Goal: Task Accomplishment & Management: Use online tool/utility

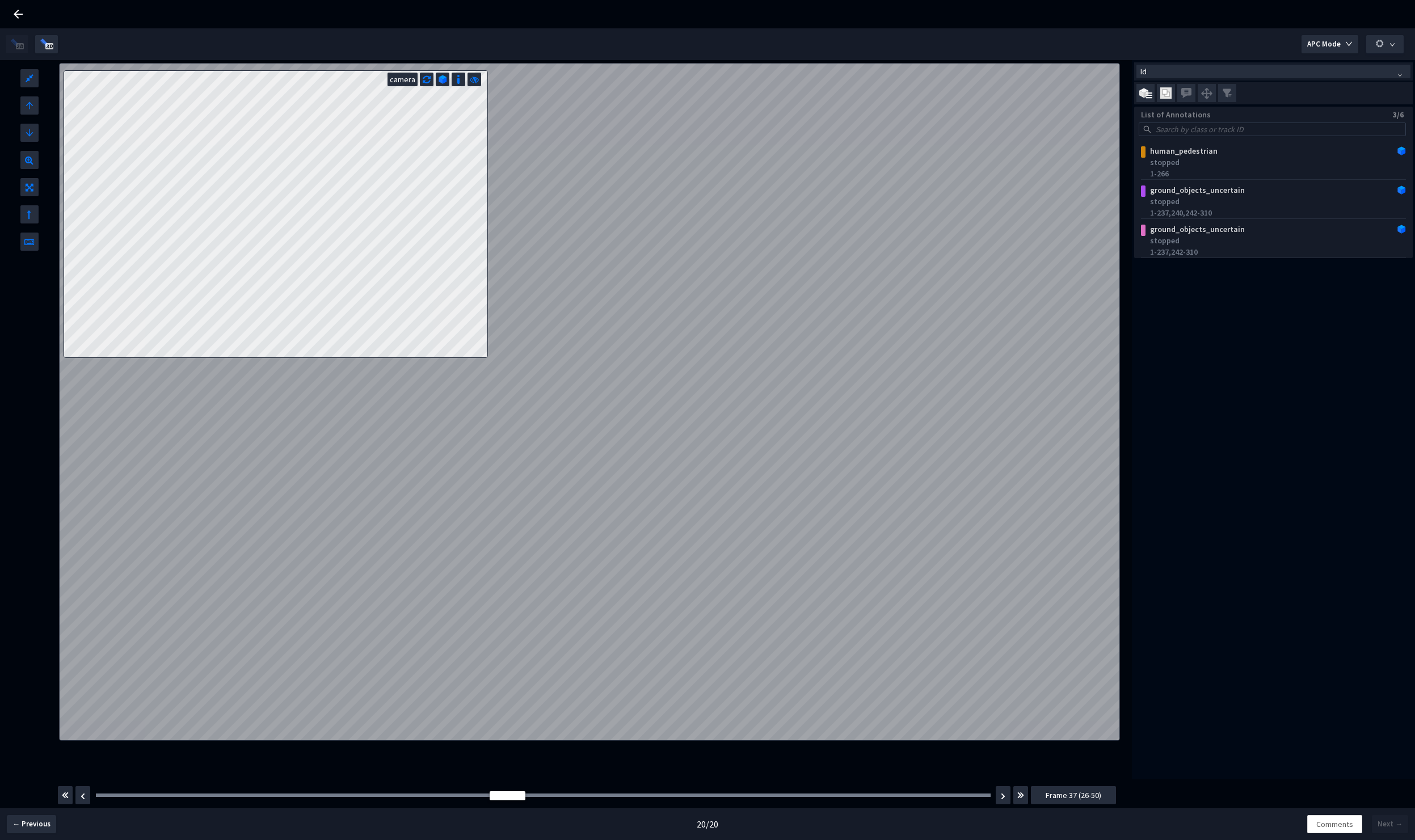
drag, startPoint x: 860, startPoint y: 796, endPoint x: 508, endPoint y: 789, distance: 352.1
click at [508, 789] on div "Frame : 39 Frame 37 (26-50)" at bounding box center [587, 795] width 1060 height 32
click at [1189, 189] on div "ground_objects_uncertain" at bounding box center [1250, 190] width 208 height 11
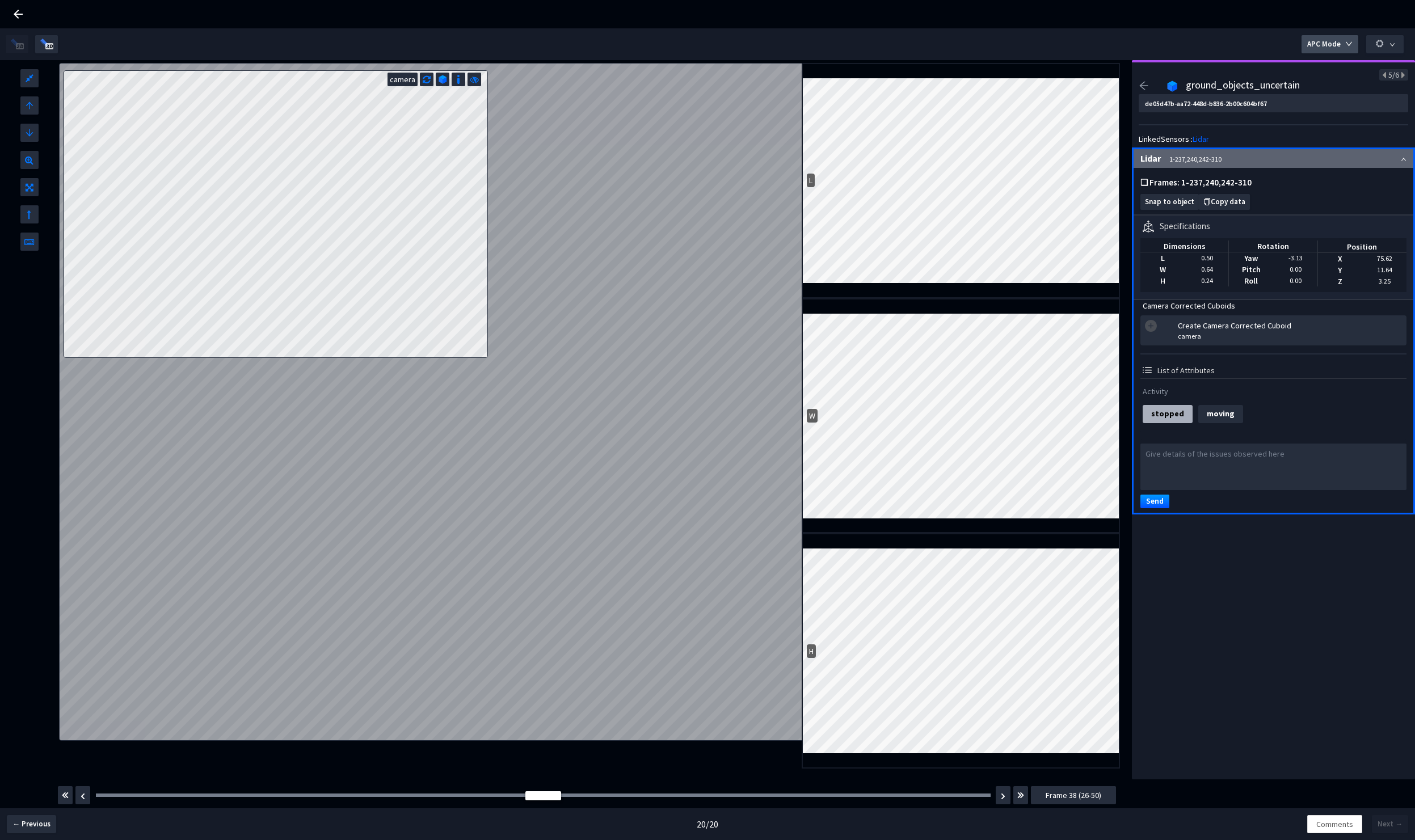
click at [1347, 43] on icon "down" at bounding box center [1349, 44] width 6 height 4
click at [1338, 94] on span "Full Frame" at bounding box center [1331, 91] width 35 height 13
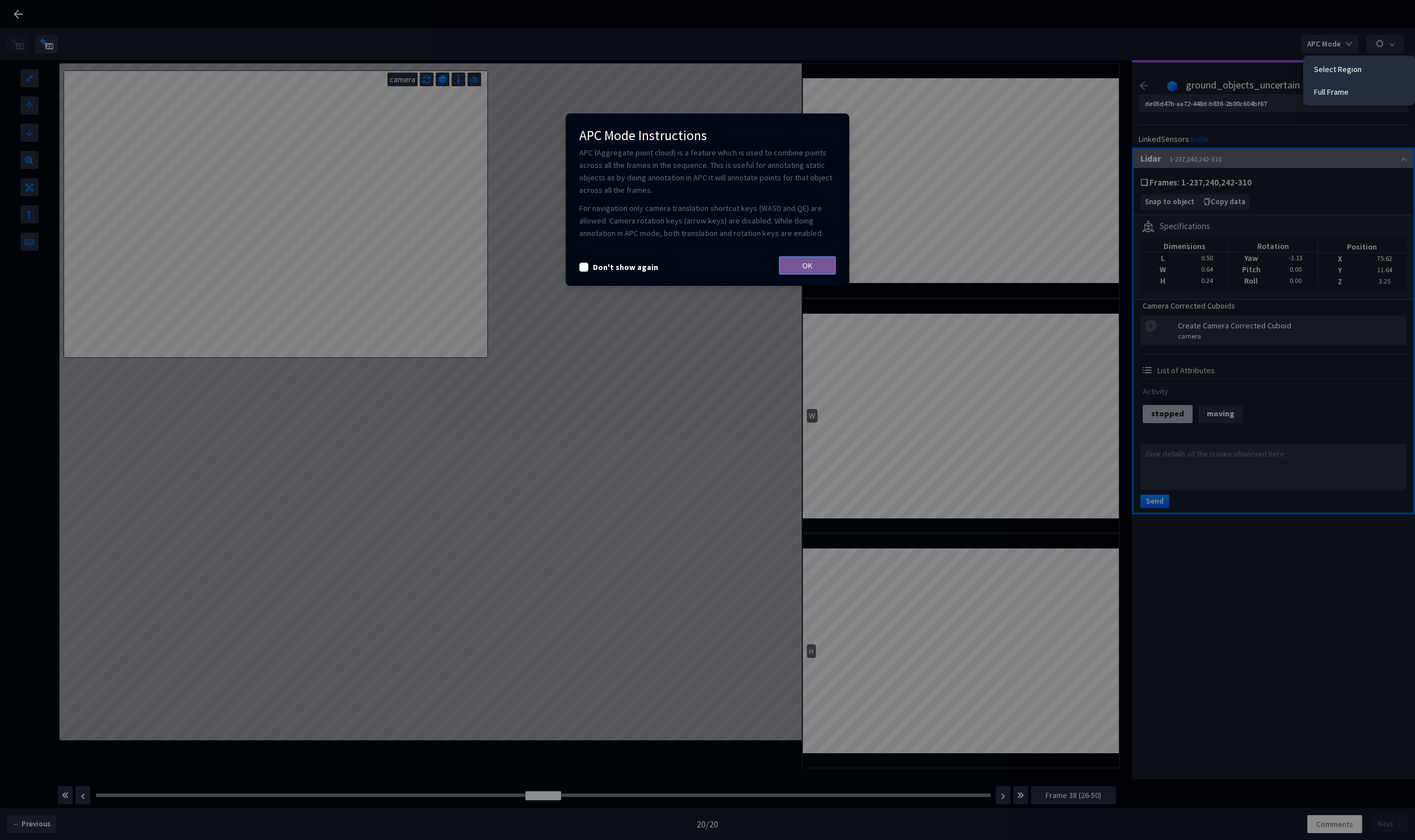
click at [805, 264] on span "OK" at bounding box center [807, 265] width 10 height 13
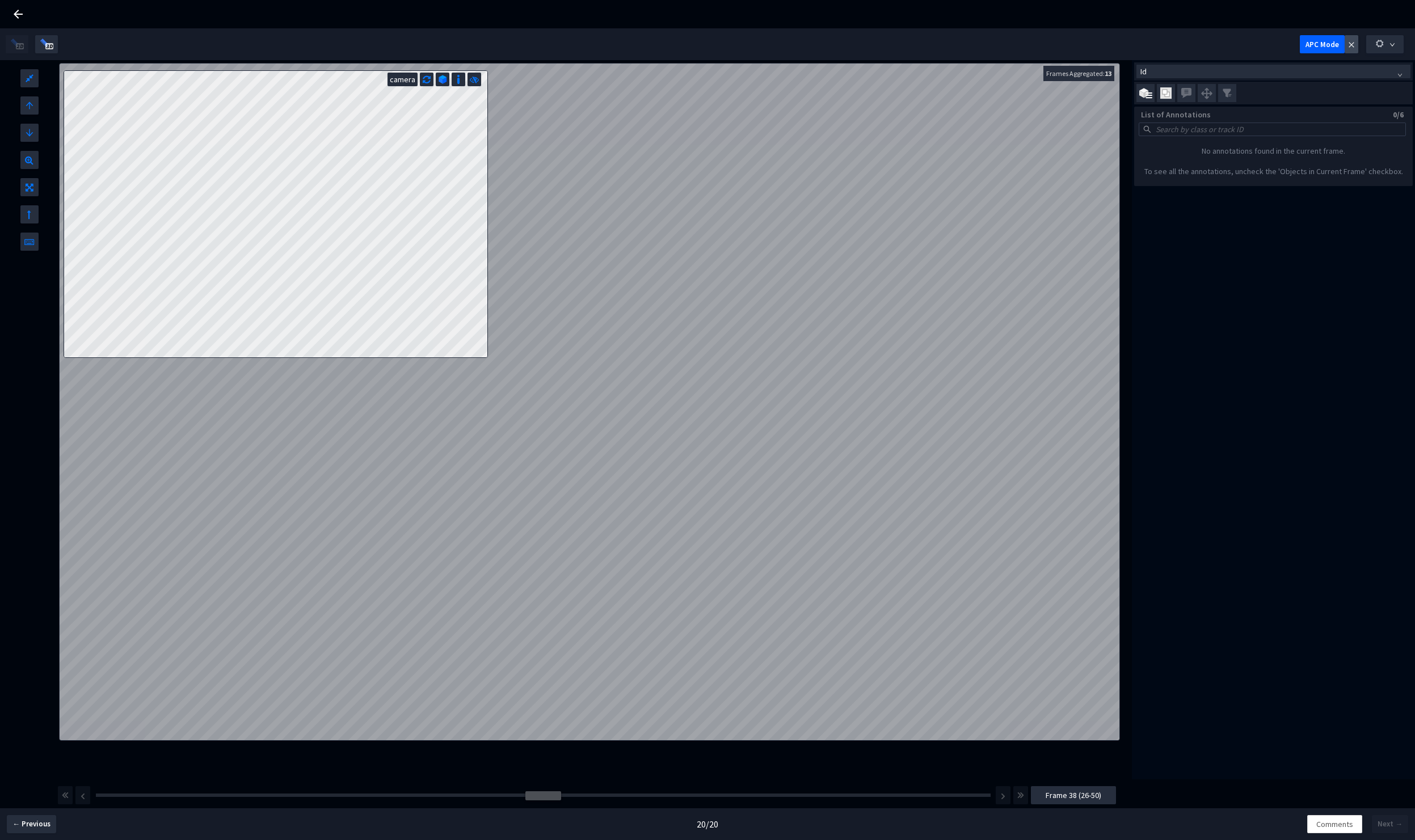
click at [1351, 47] on icon "close" at bounding box center [1351, 44] width 7 height 7
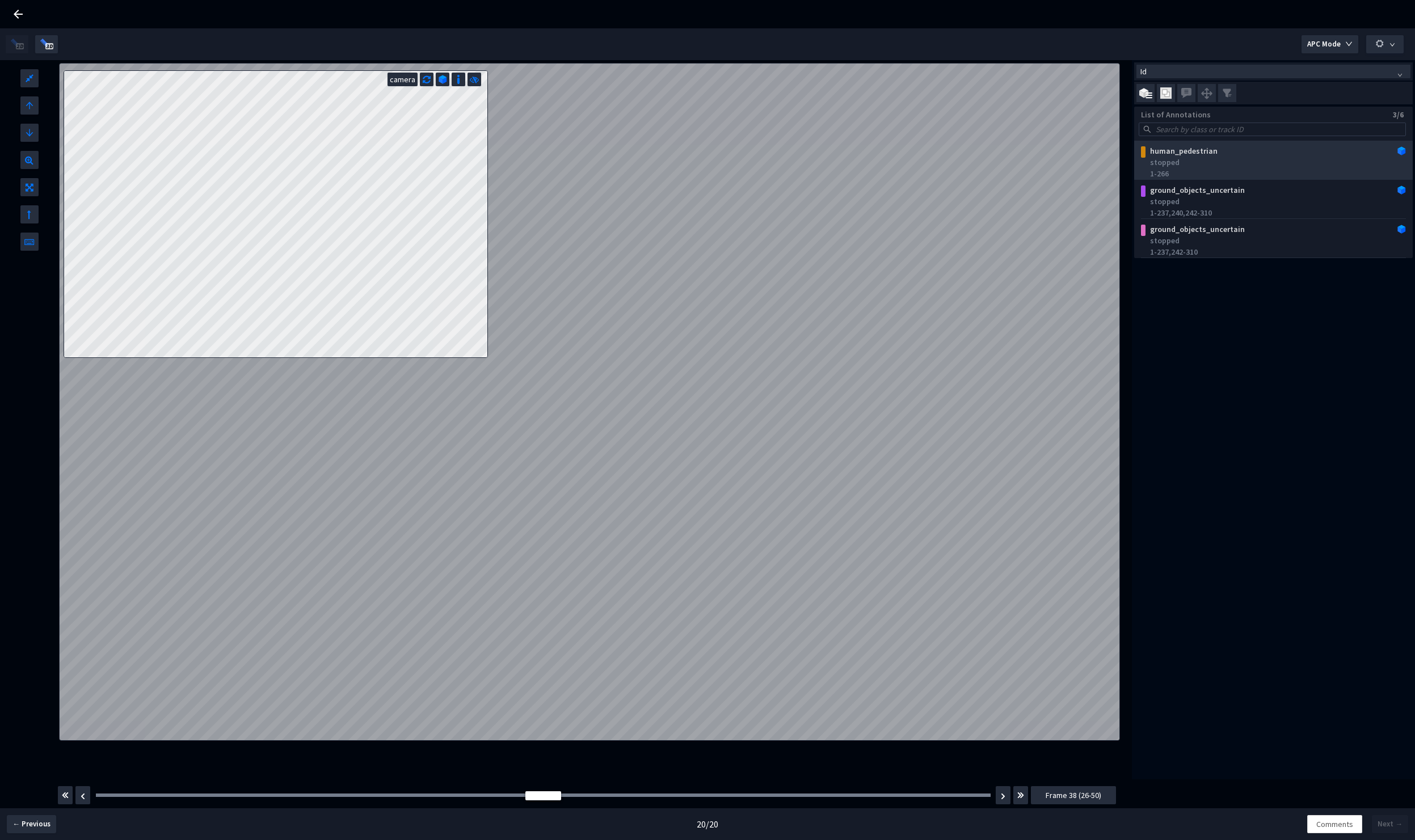
click at [1200, 164] on div "stopped" at bounding box center [1276, 162] width 252 height 11
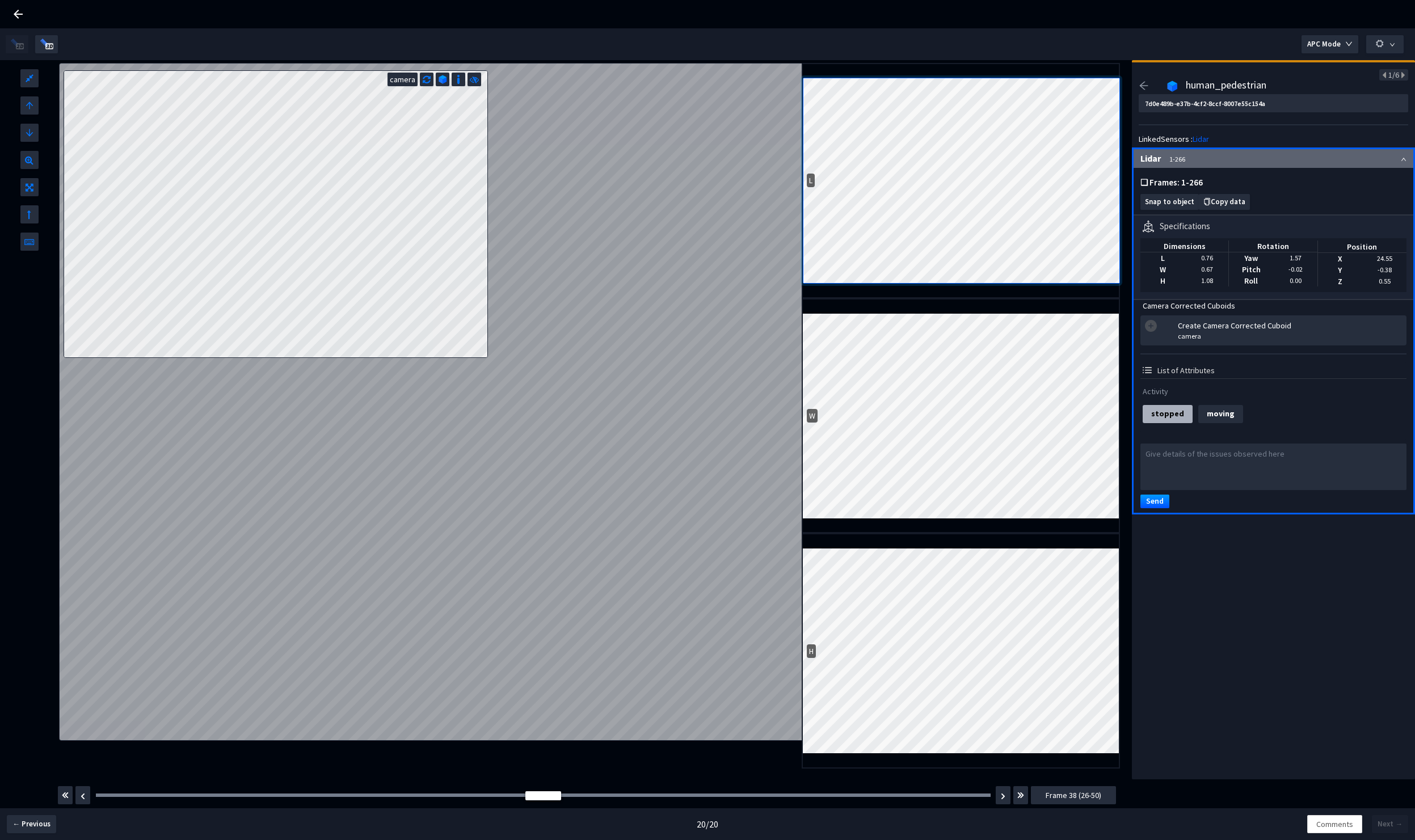
click at [810, 182] on div "L" at bounding box center [811, 180] width 8 height 13
click at [813, 182] on div "L" at bounding box center [811, 180] width 8 height 13
click at [446, 82] on img at bounding box center [443, 80] width 9 height 9
click at [458, 83] on img at bounding box center [458, 79] width 11 height 11
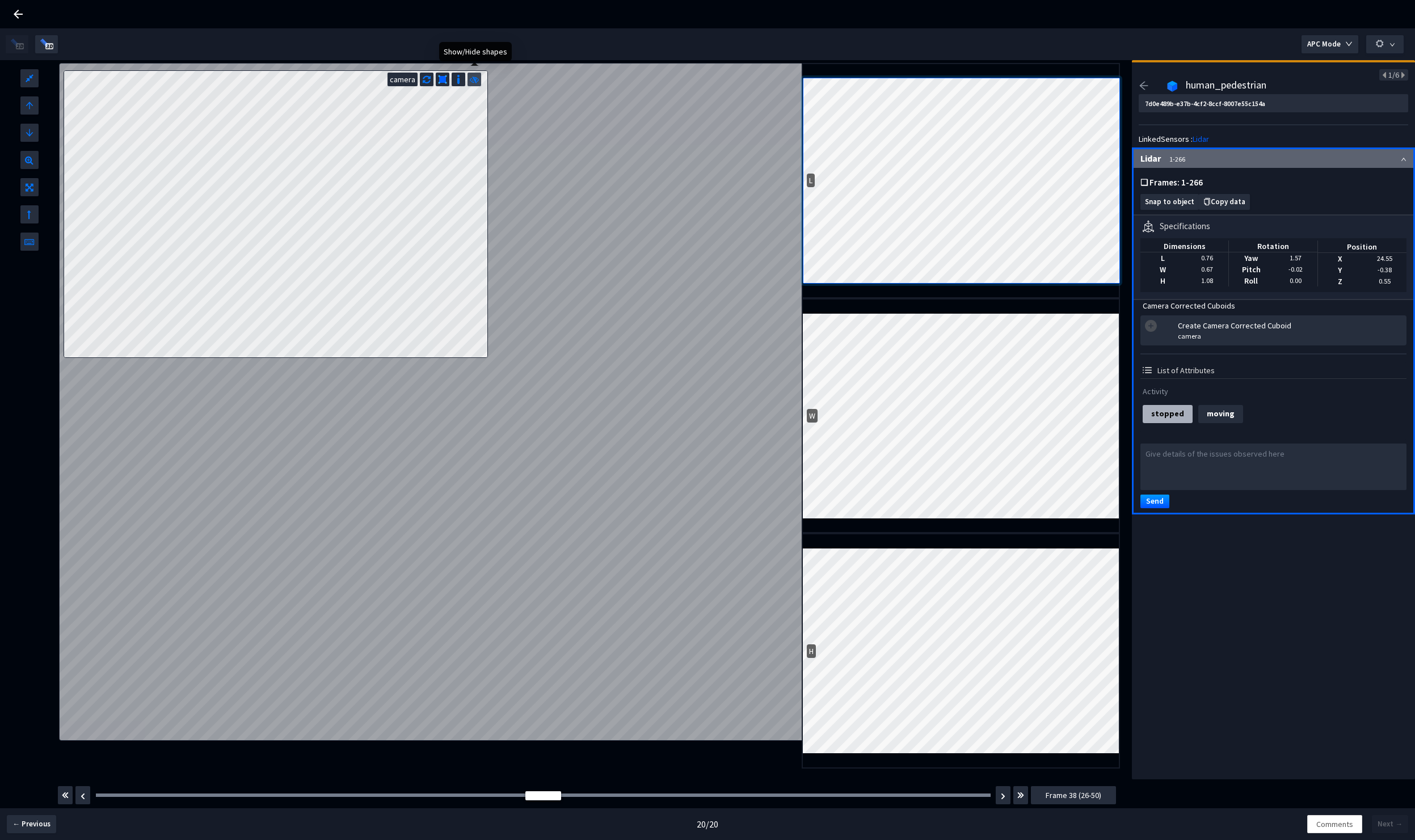
click at [475, 80] on icon at bounding box center [474, 77] width 9 height 11
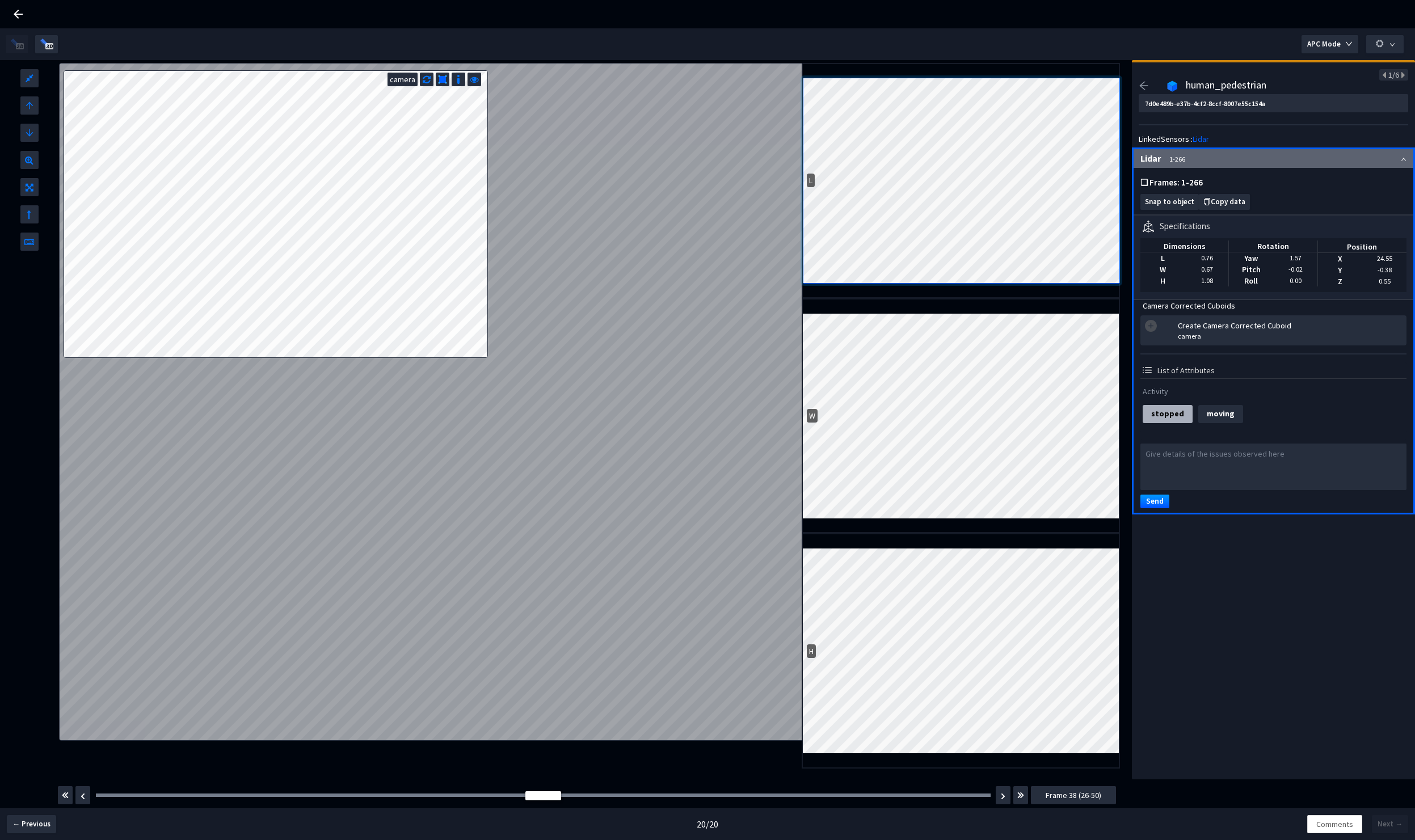
click at [406, 80] on div "camera" at bounding box center [402, 79] width 30 height 13
click at [433, 79] on div at bounding box center [426, 79] width 13 height 13
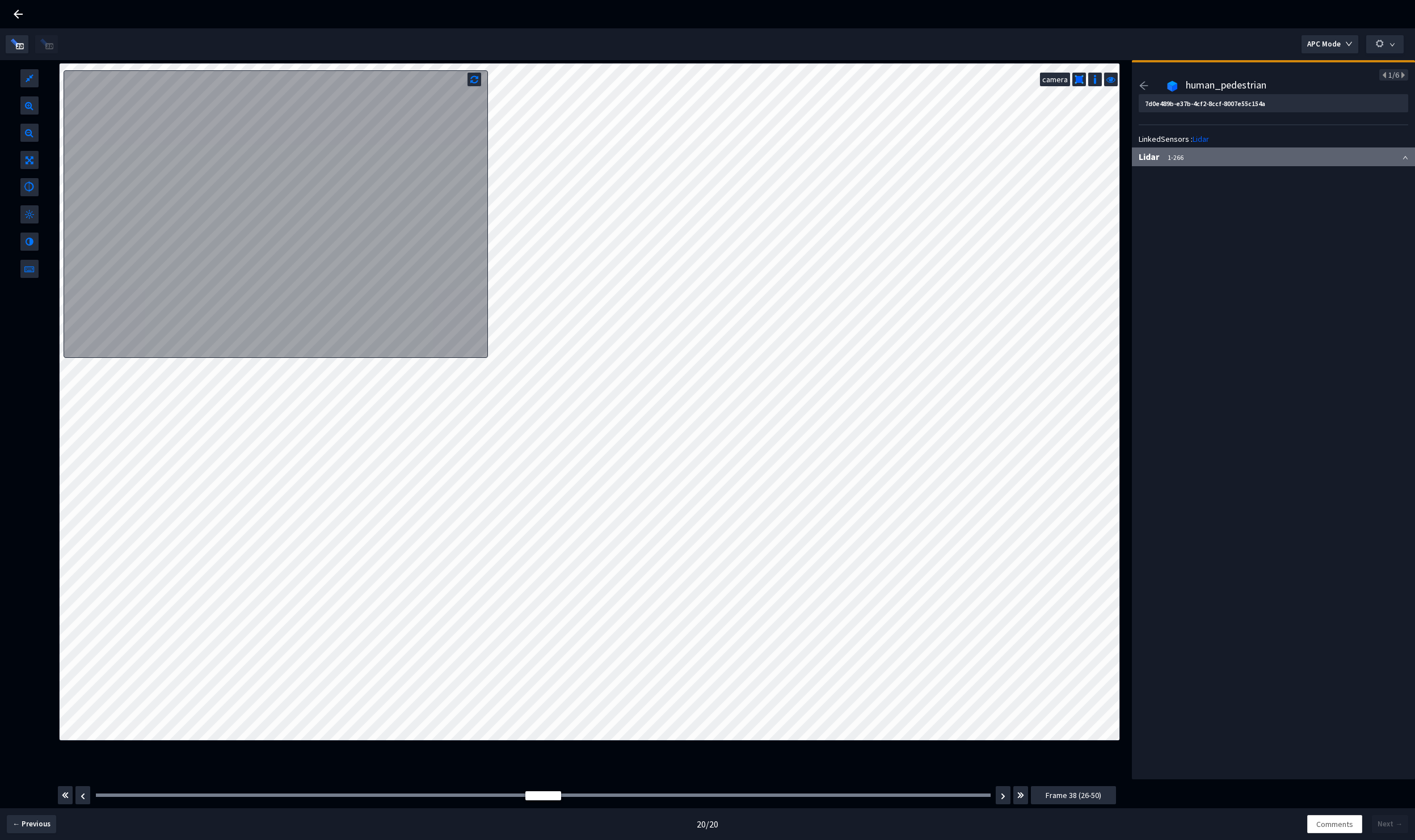
click at [1295, 156] on div "Lidar 1-266" at bounding box center [1273, 156] width 283 height 18
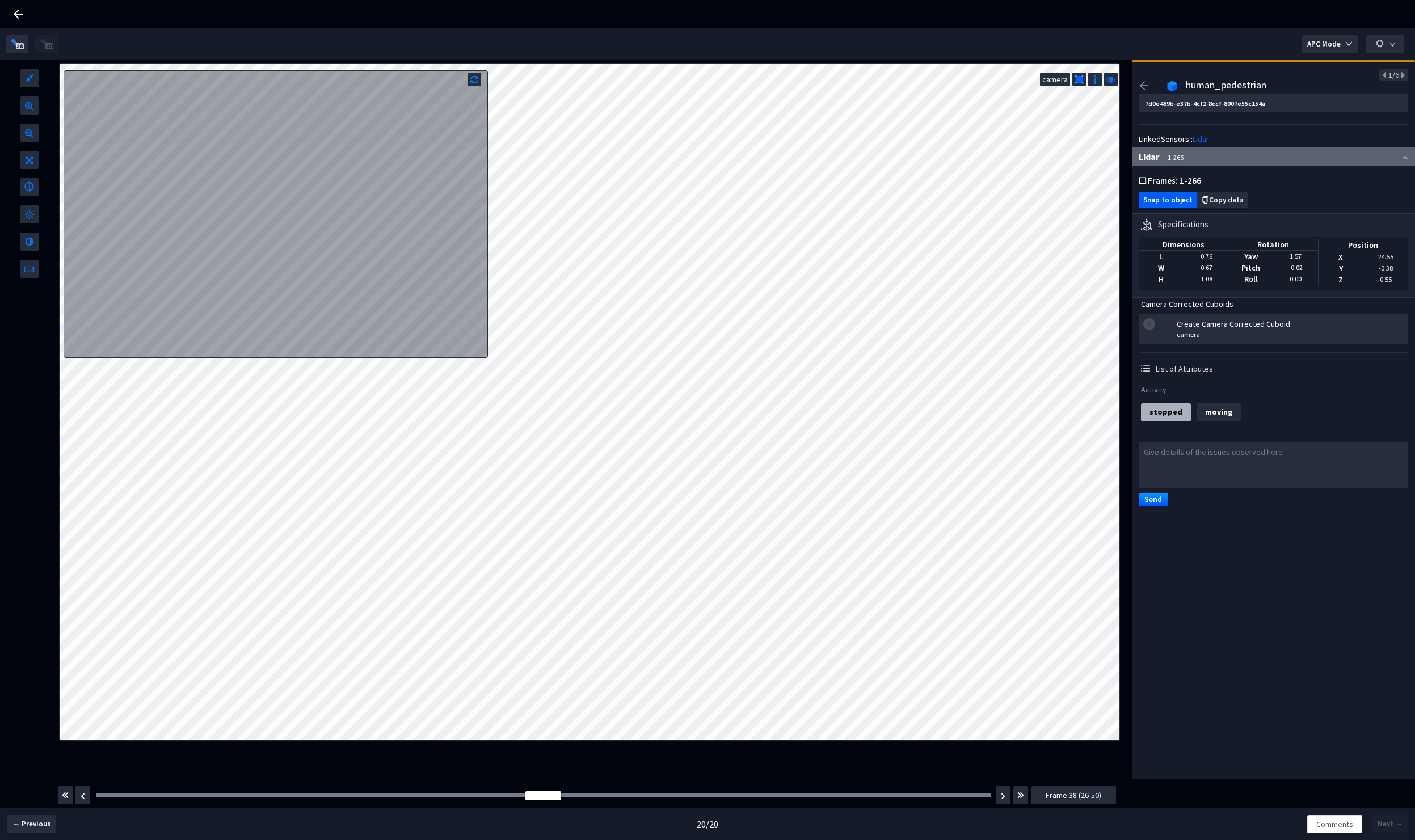
click at [1175, 201] on span "Snap to object" at bounding box center [1168, 201] width 49 height 9
click at [477, 81] on icon at bounding box center [474, 77] width 8 height 11
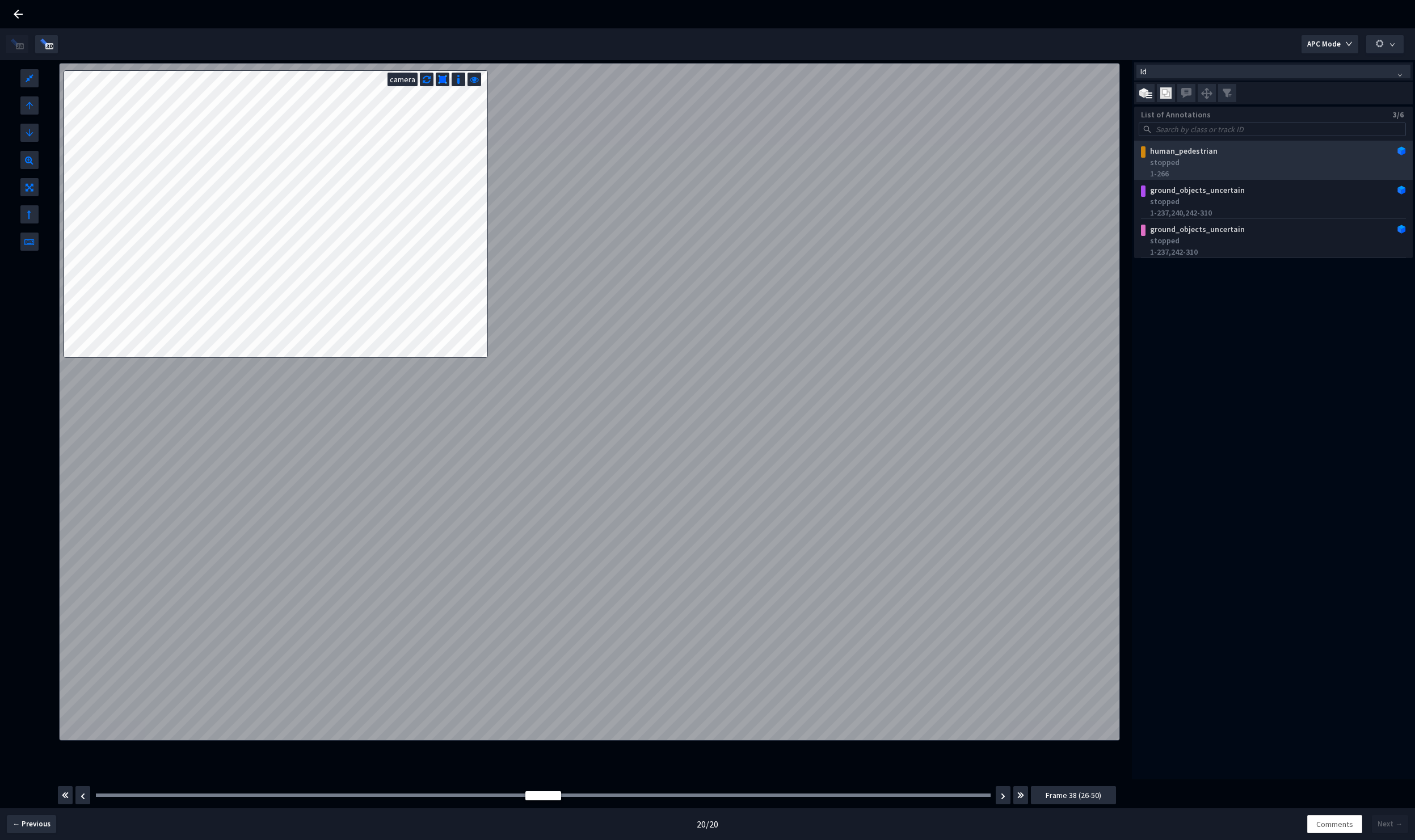
click at [1180, 168] on div "1-266" at bounding box center [1276, 173] width 252 height 11
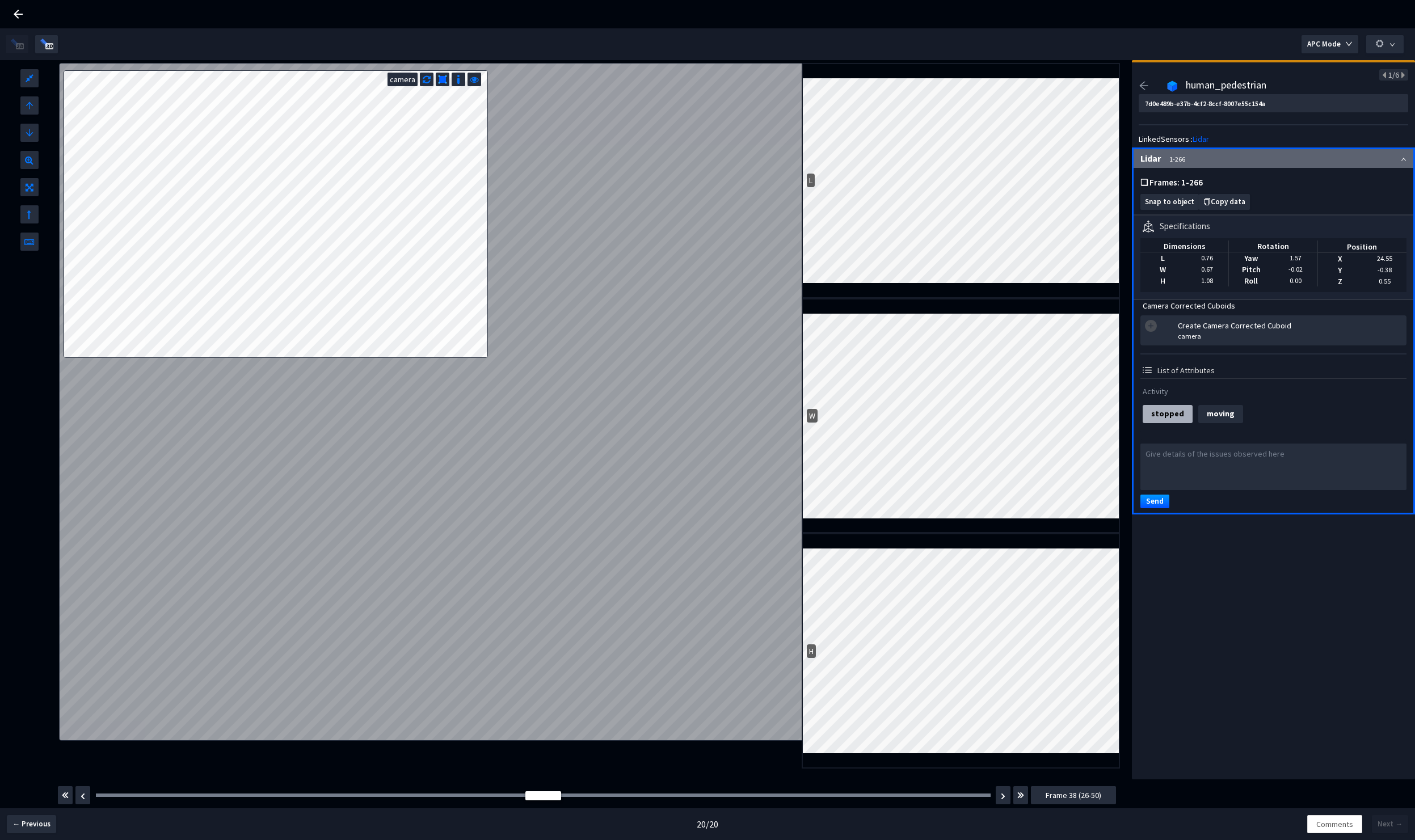
click at [1149, 80] on div "1/6" at bounding box center [1273, 74] width 269 height 11
click at [1146, 86] on icon "arrow-left" at bounding box center [1144, 86] width 9 height 8
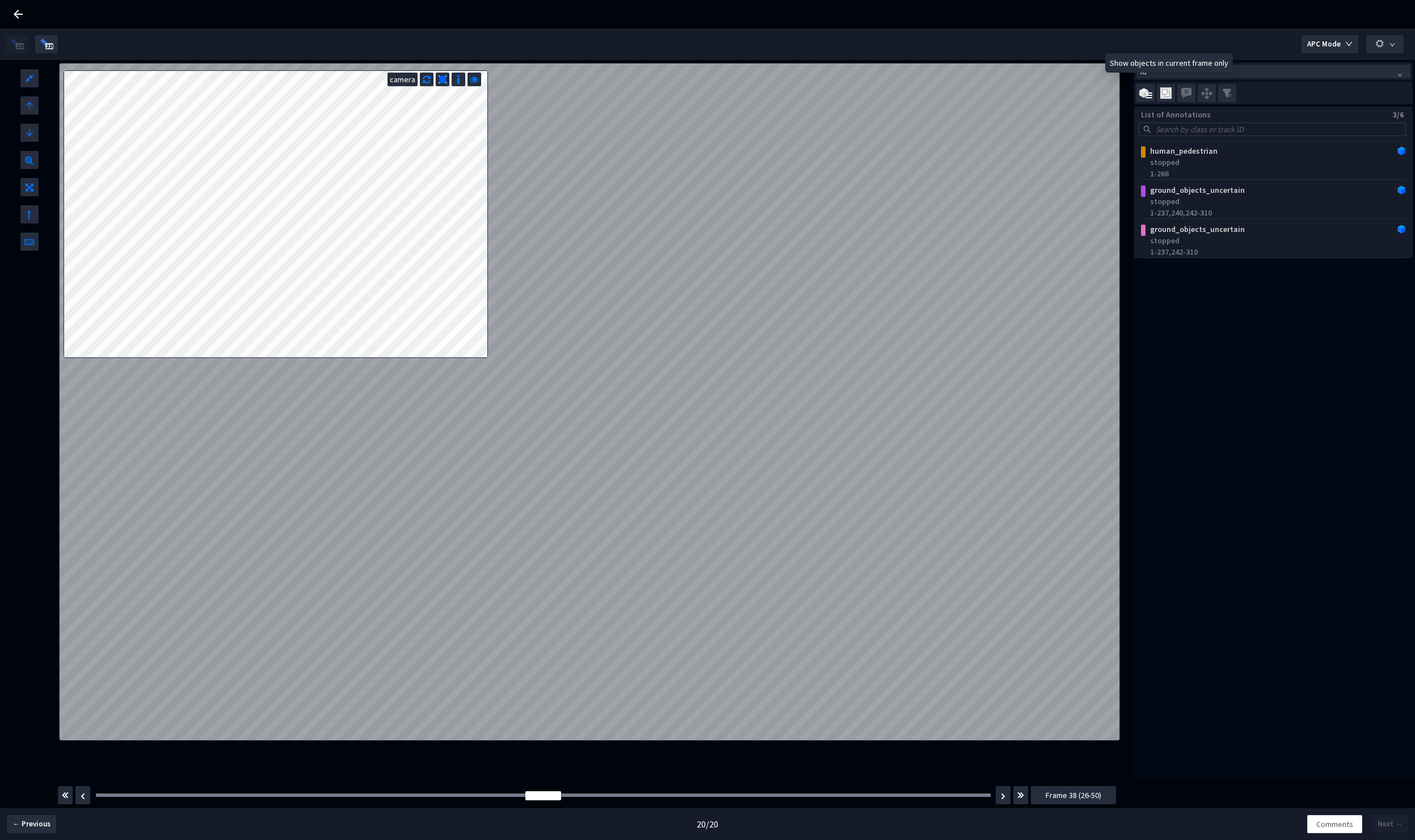
click at [1166, 92] on img at bounding box center [1166, 93] width 11 height 12
click at [0, 0] on input "checkbox" at bounding box center [0, 0] width 0 height 0
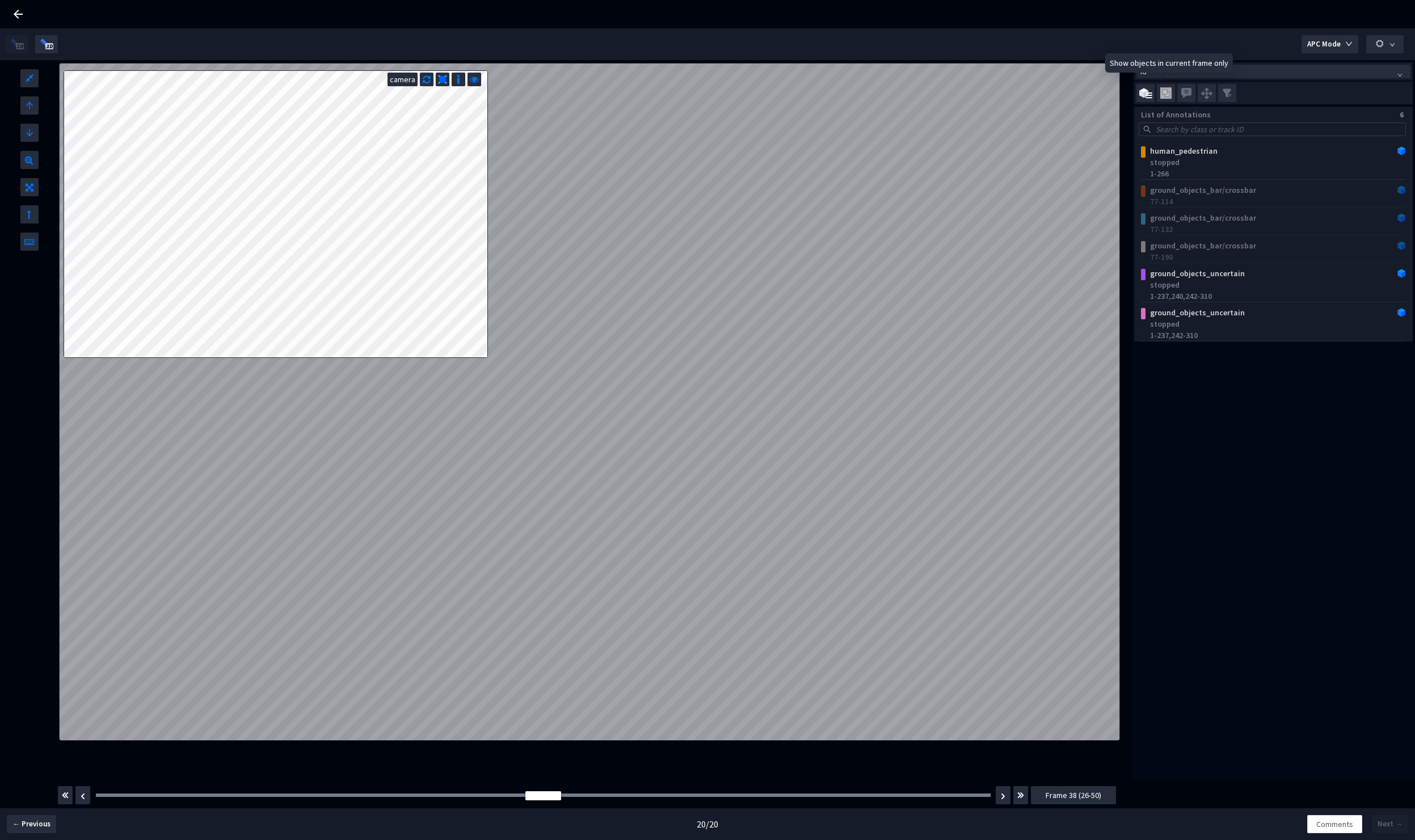
click at [1166, 92] on img at bounding box center [1166, 93] width 11 height 12
click at [0, 0] on input "checkbox" at bounding box center [0, 0] width 0 height 0
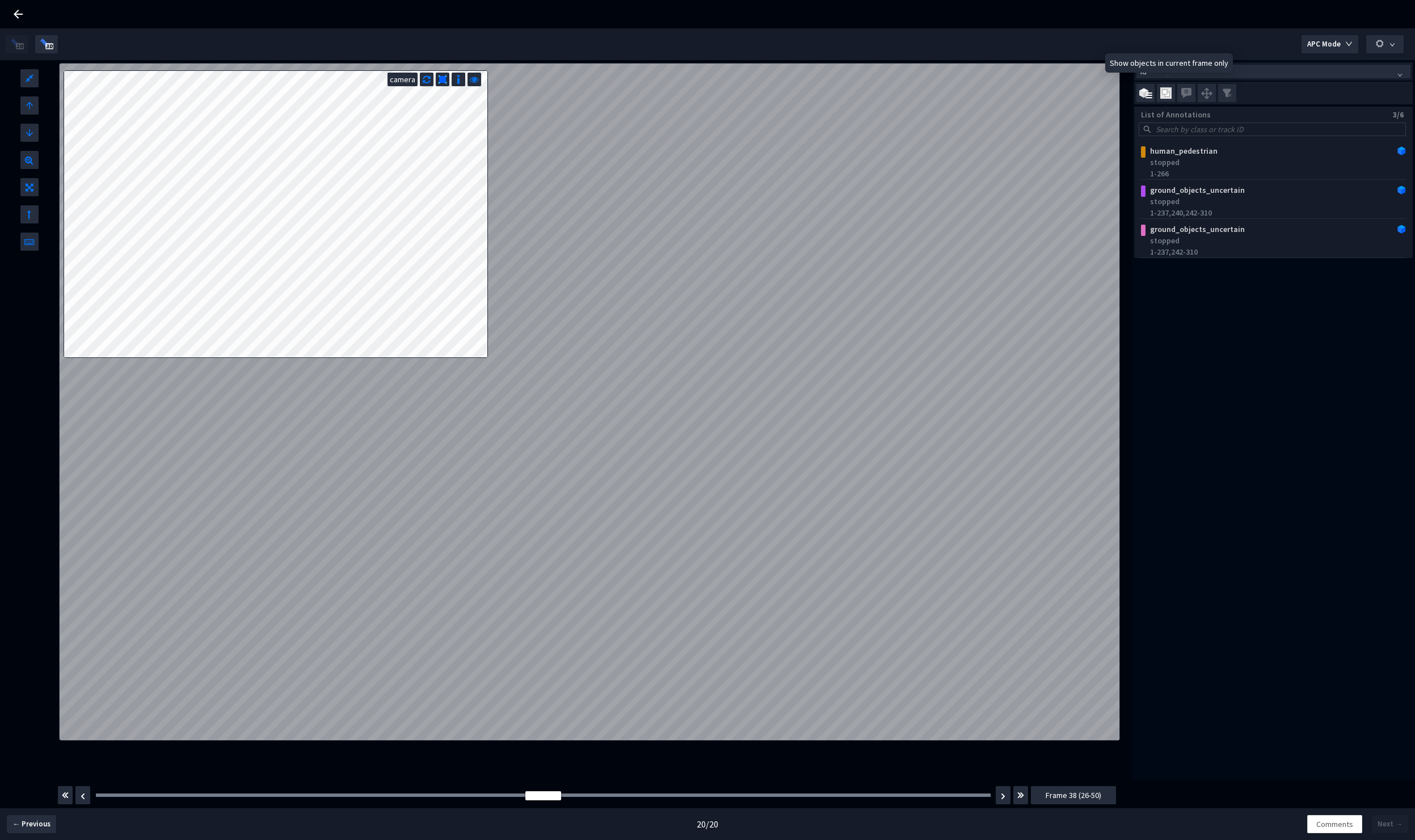
click at [1166, 92] on img at bounding box center [1166, 93] width 11 height 12
click at [0, 0] on input "checkbox" at bounding box center [0, 0] width 0 height 0
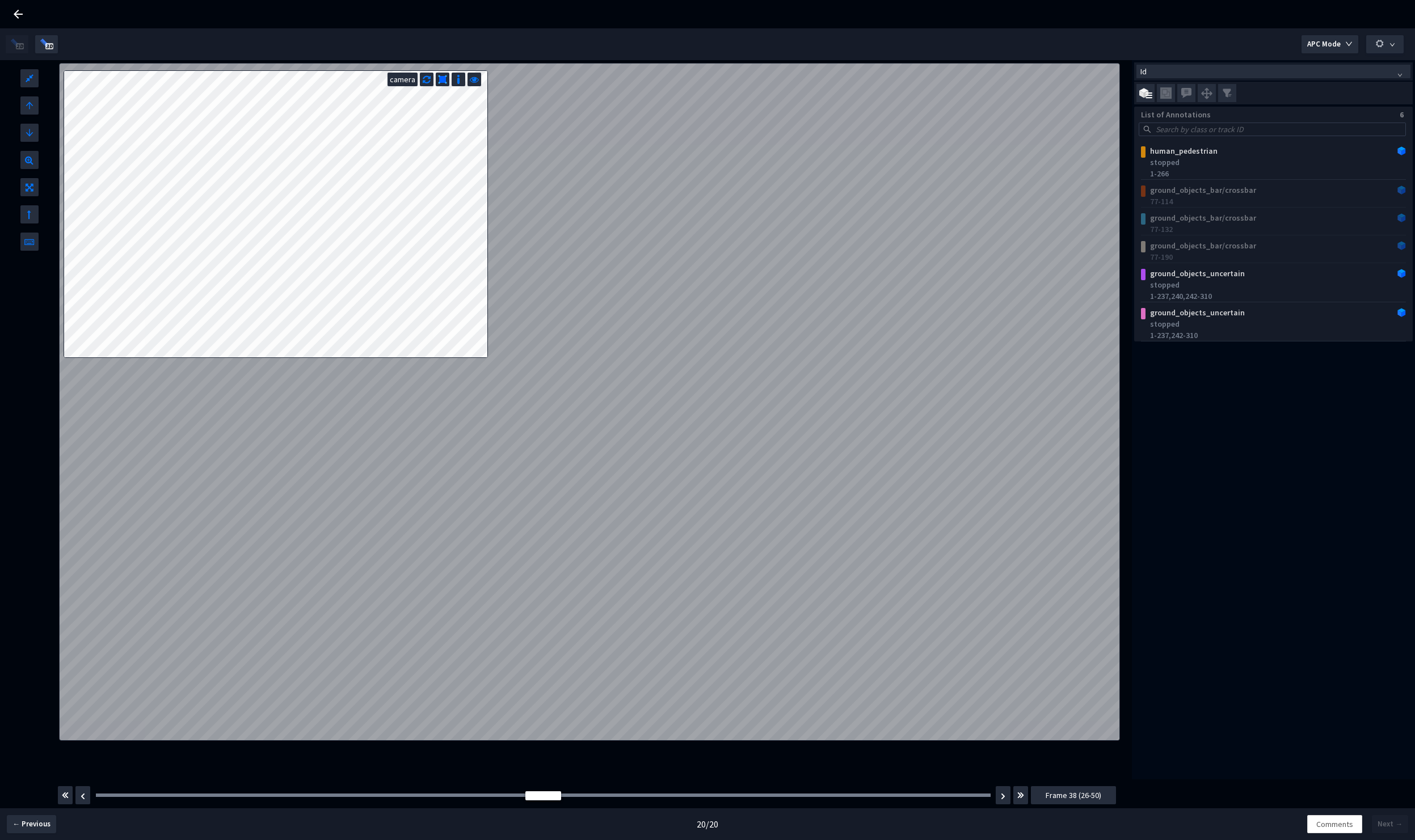
click at [1228, 224] on div "human_pedestrian stopped 1-266 ground_objects_bar/crossbar 77-114 ground_object…" at bounding box center [1273, 241] width 279 height 201
click at [1144, 94] on img at bounding box center [1146, 93] width 13 height 11
click at [0, 0] on input "checkbox" at bounding box center [0, 0] width 0 height 0
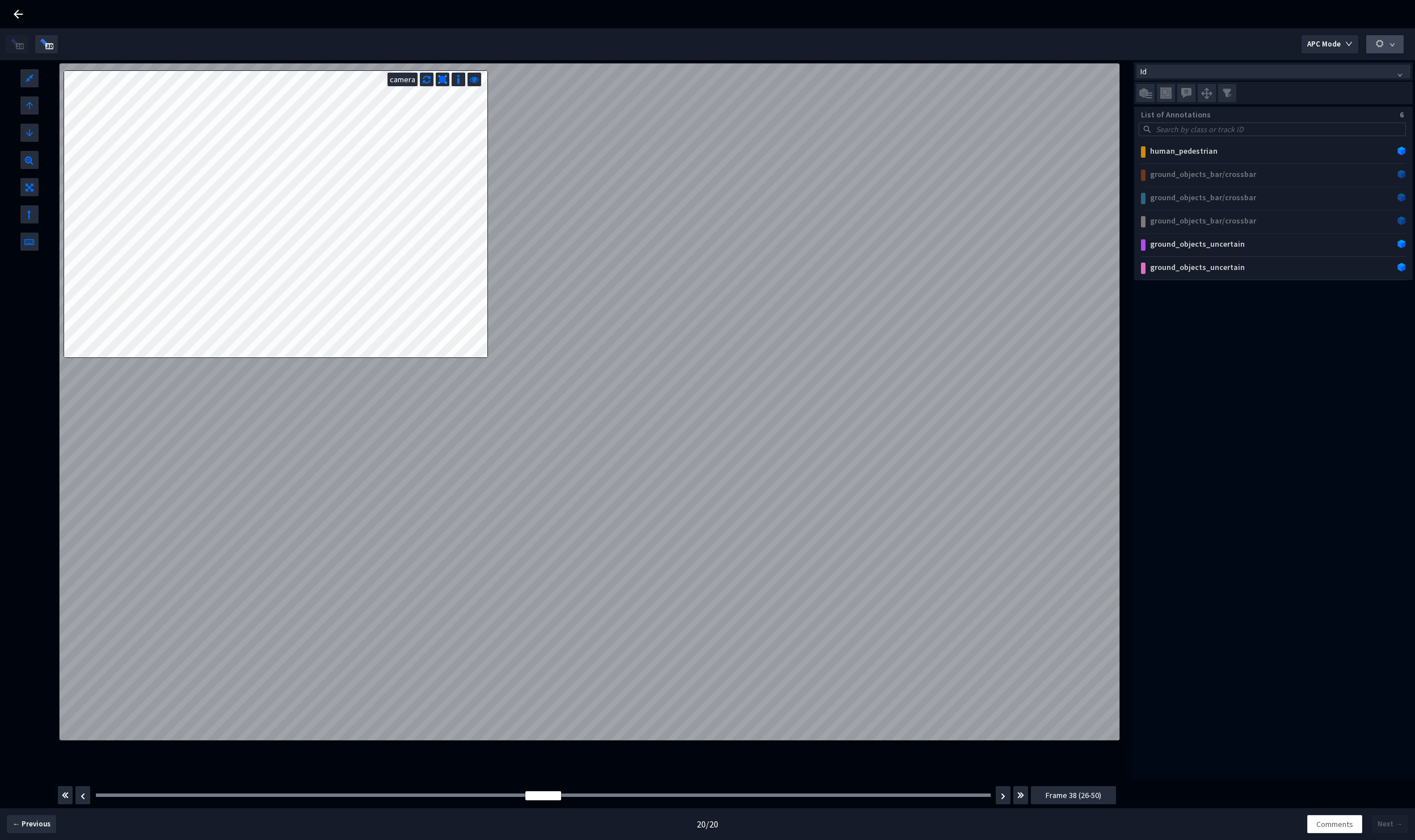
click at [1394, 48] on button "button" at bounding box center [1385, 44] width 38 height 18
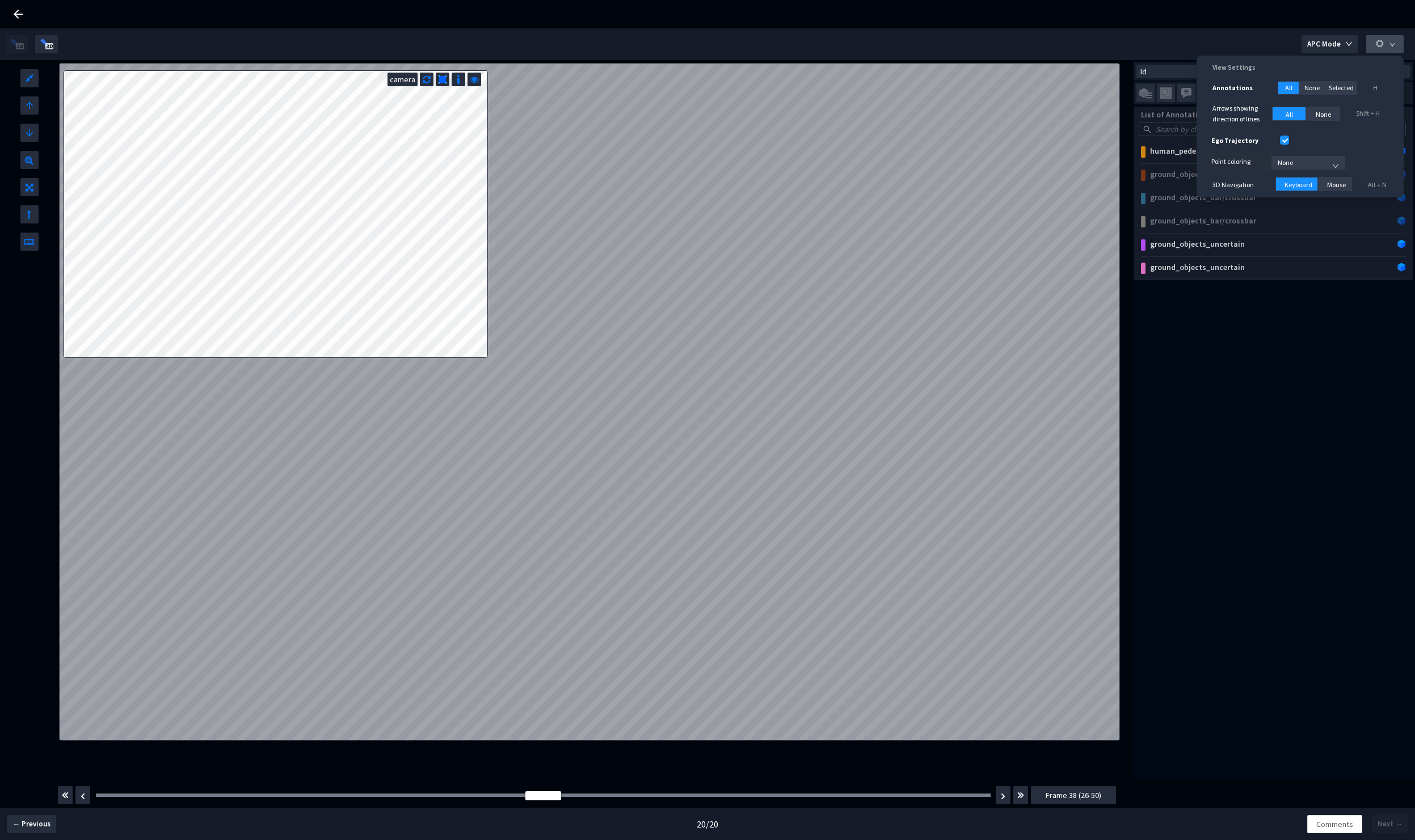
click at [1394, 48] on button "button" at bounding box center [1385, 44] width 38 height 18
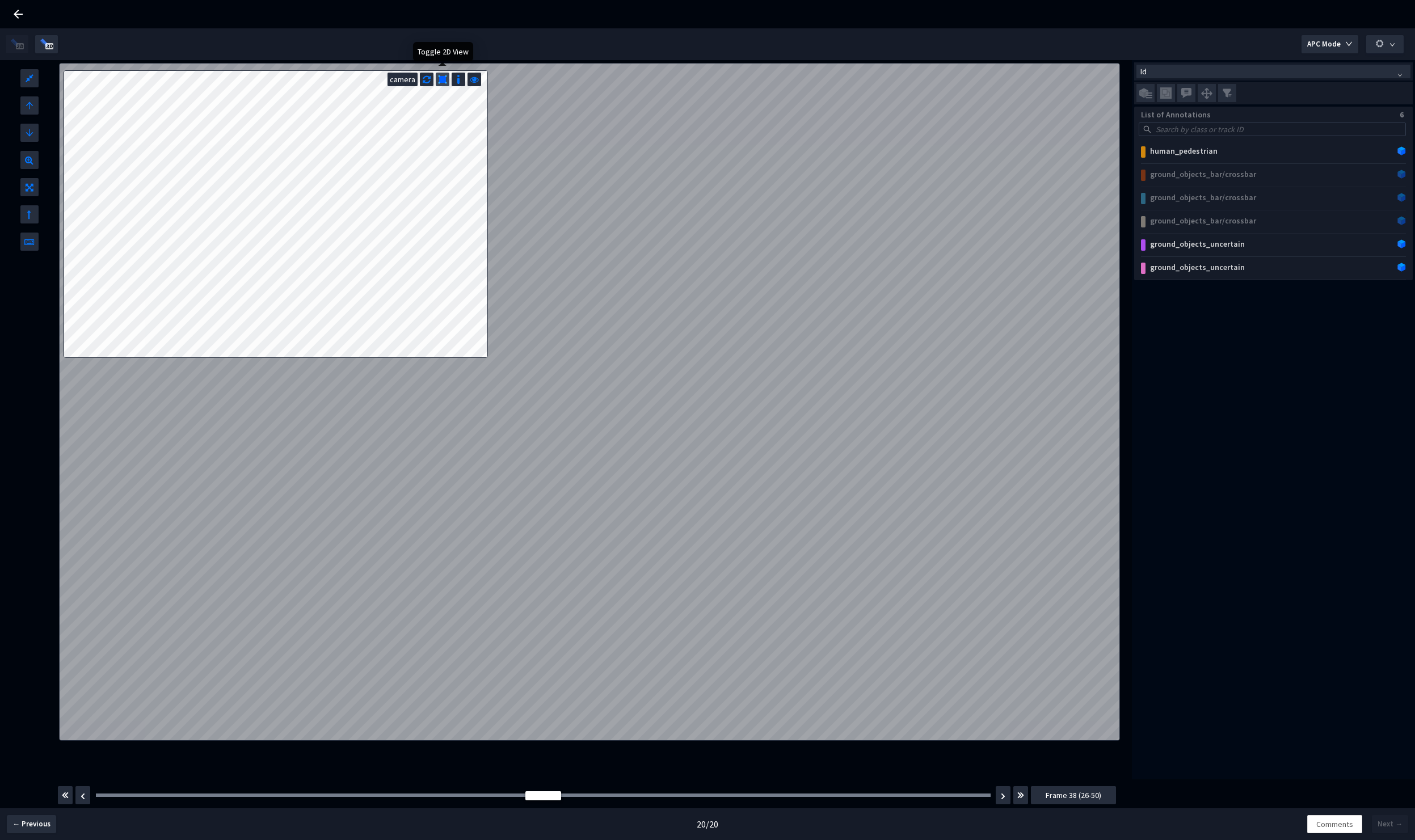
click at [443, 82] on img at bounding box center [443, 80] width 9 height 9
click at [1002, 794] on img "button" at bounding box center [1003, 796] width 4 height 7
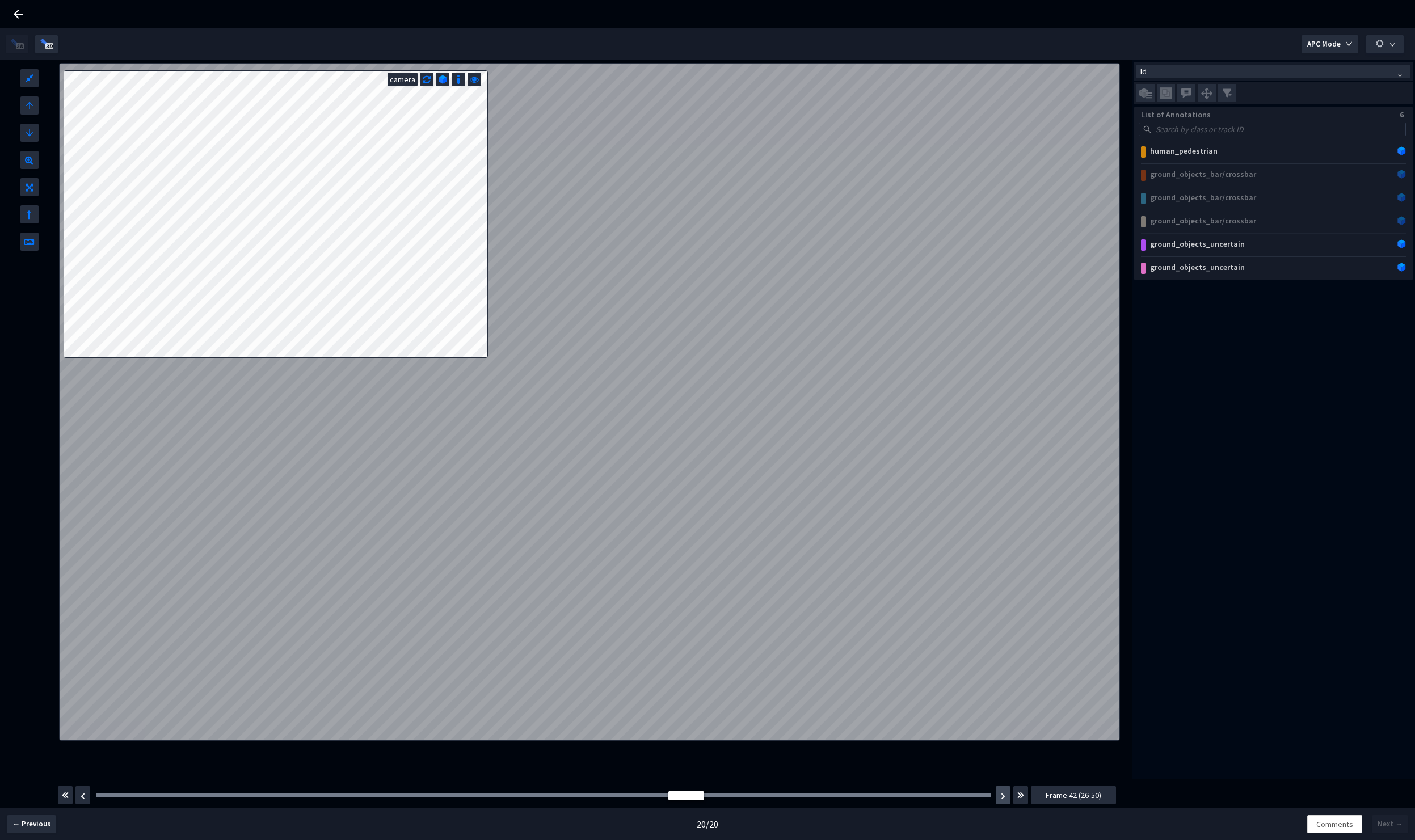
click at [1002, 794] on img "button" at bounding box center [1003, 796] width 4 height 7
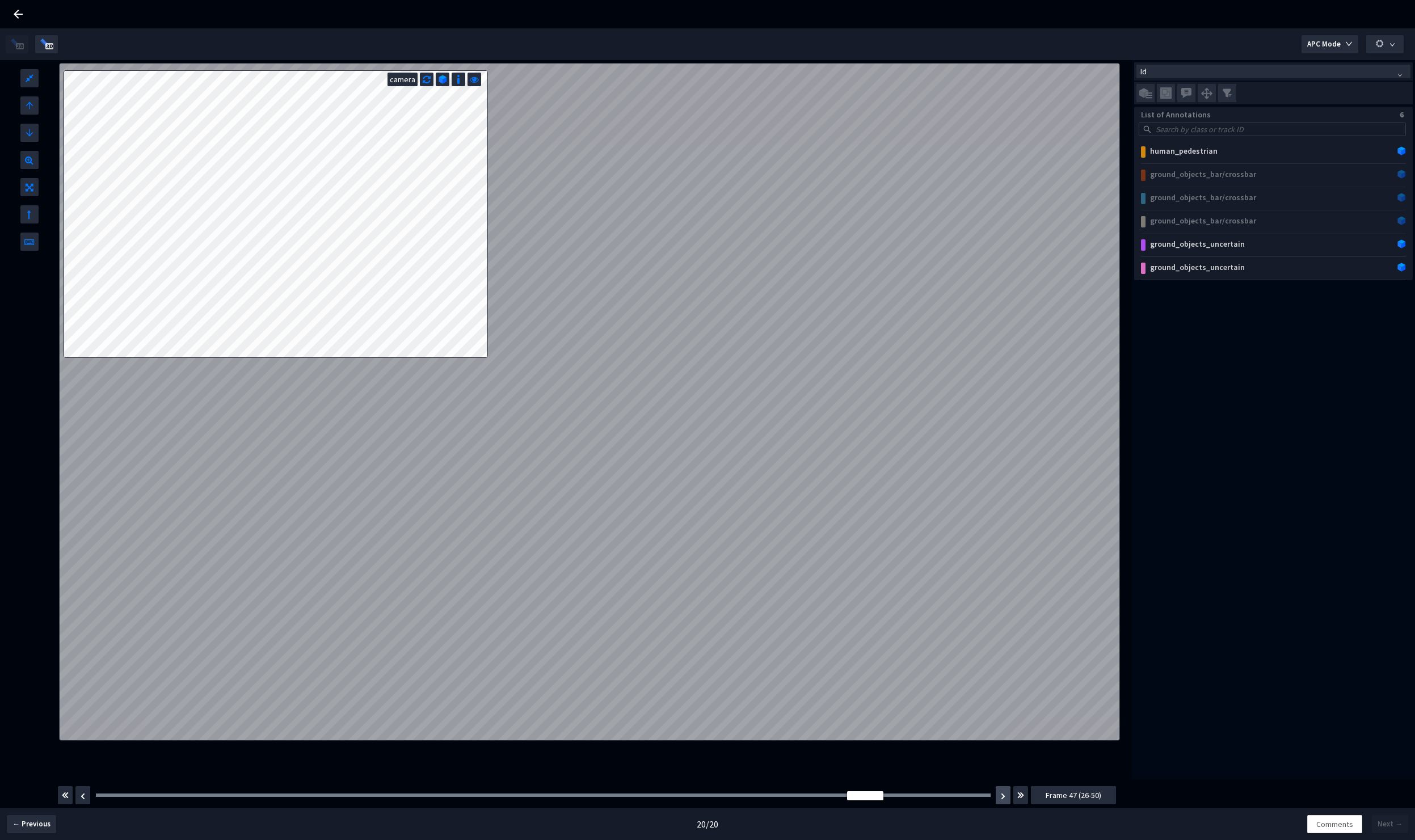
click at [1002, 794] on img "button" at bounding box center [1003, 796] width 4 height 7
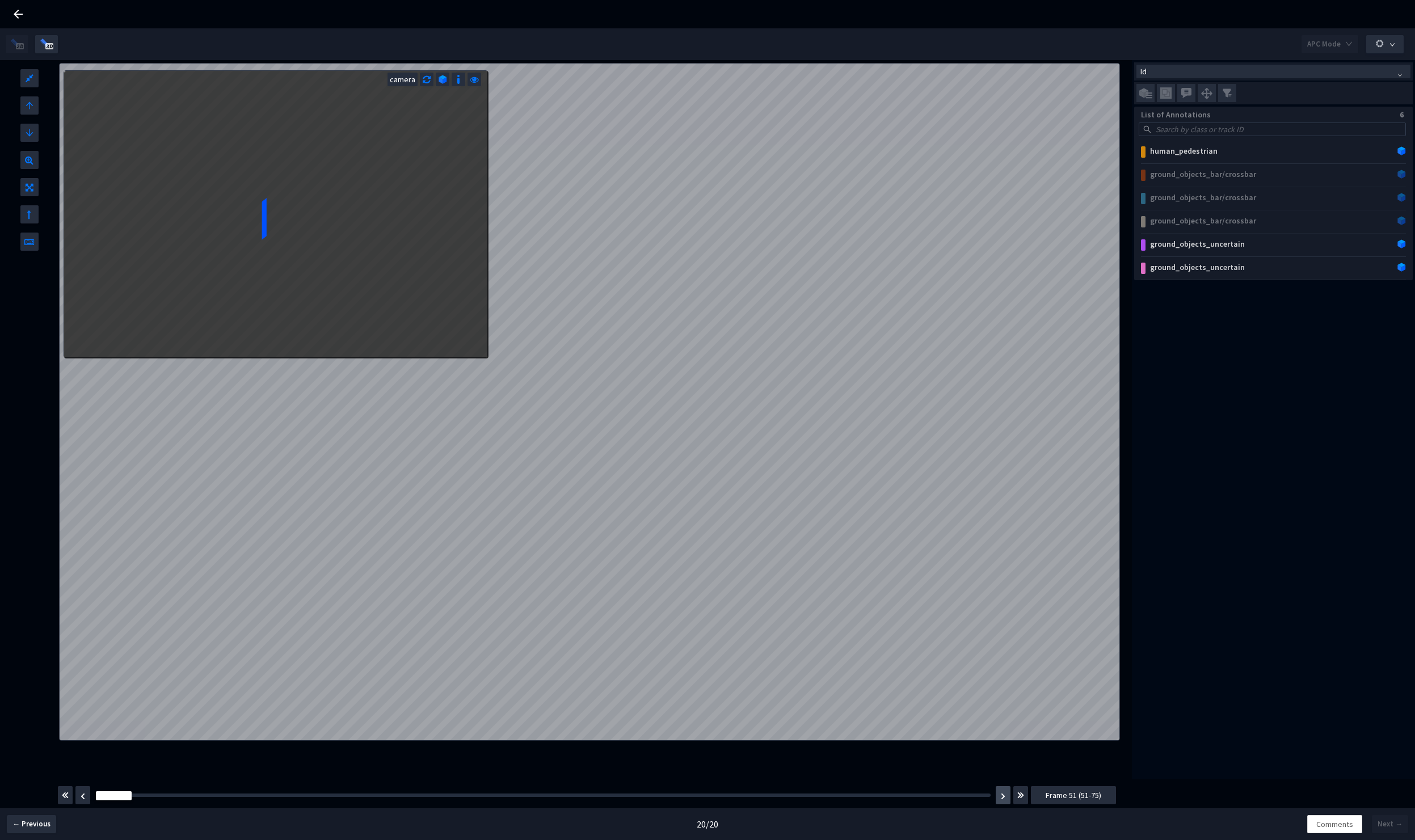
click at [1006, 794] on button "button" at bounding box center [1003, 795] width 15 height 18
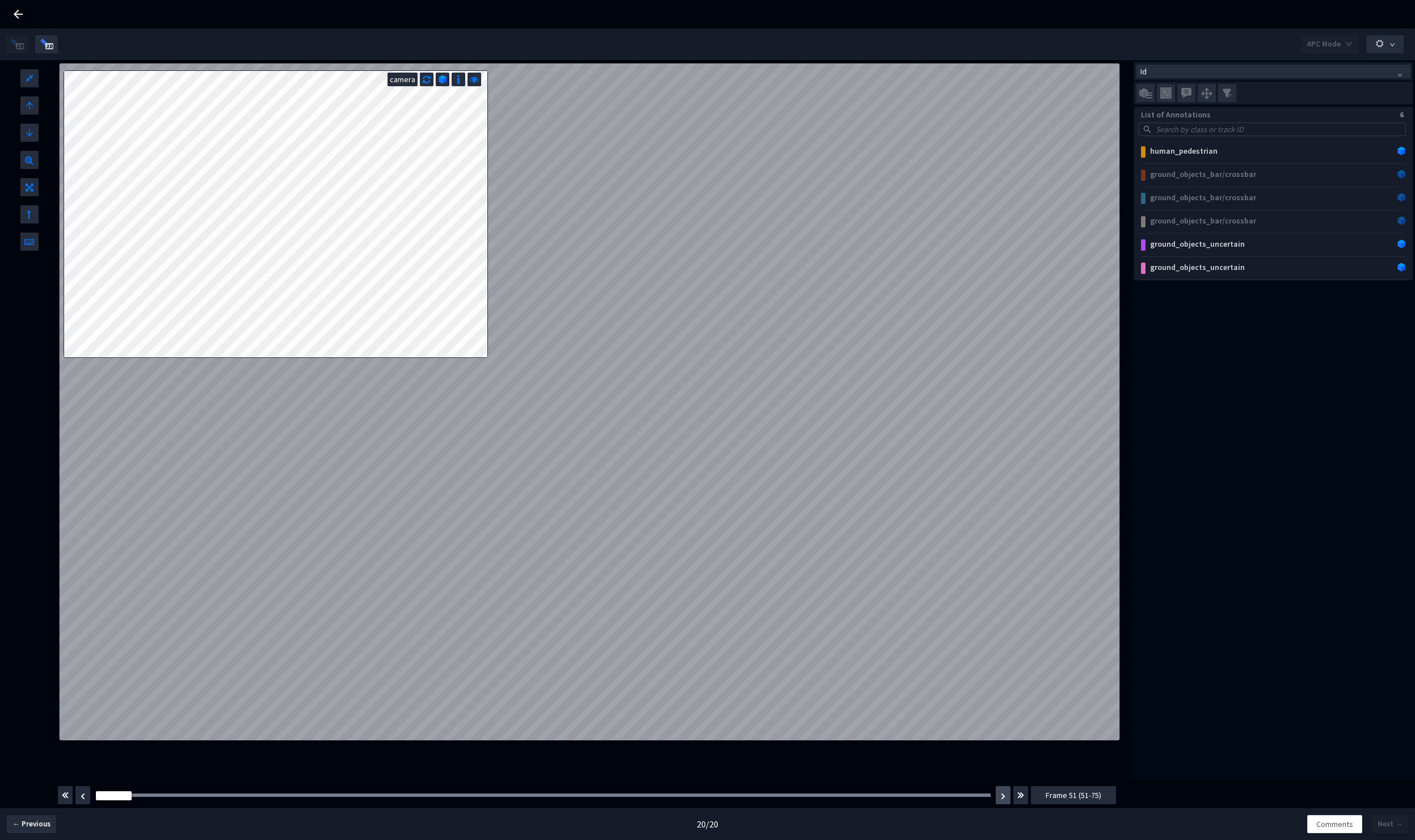
click at [1009, 797] on button "button" at bounding box center [1003, 795] width 15 height 18
click at [18, 11] on icon at bounding box center [18, 14] width 9 height 9
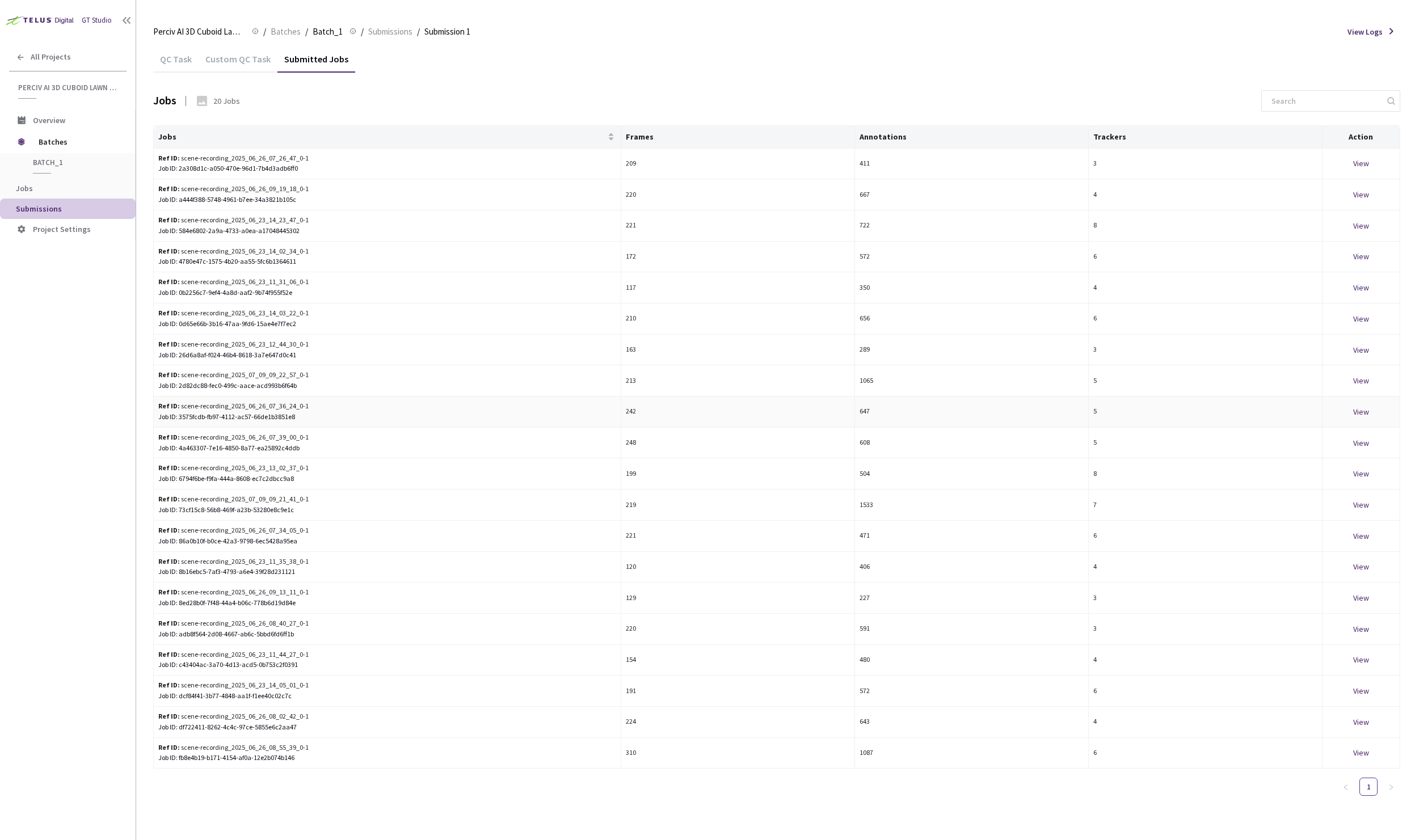
click at [1362, 412] on div "View" at bounding box center [1361, 412] width 68 height 13
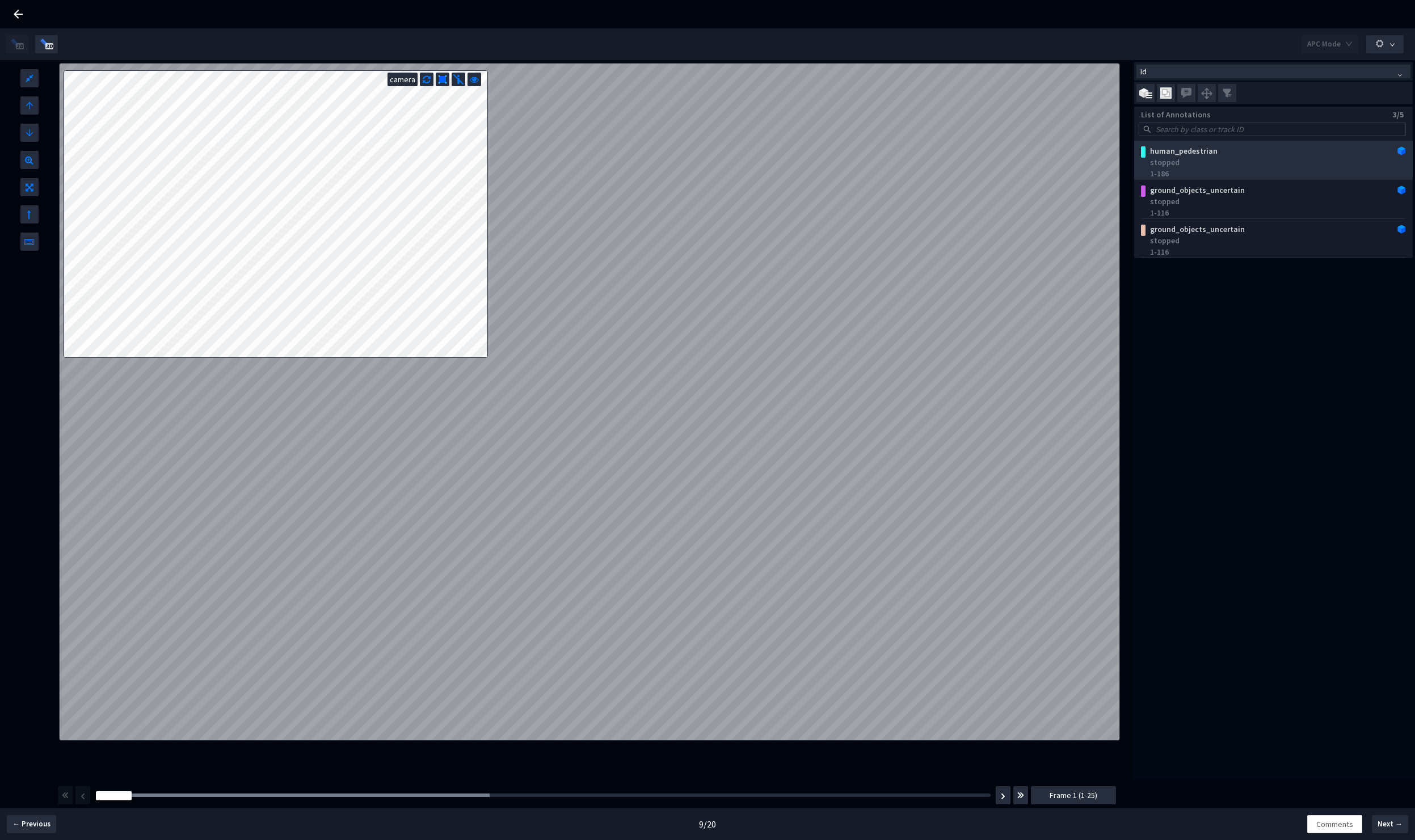
click at [1255, 159] on div "stopped" at bounding box center [1276, 162] width 252 height 11
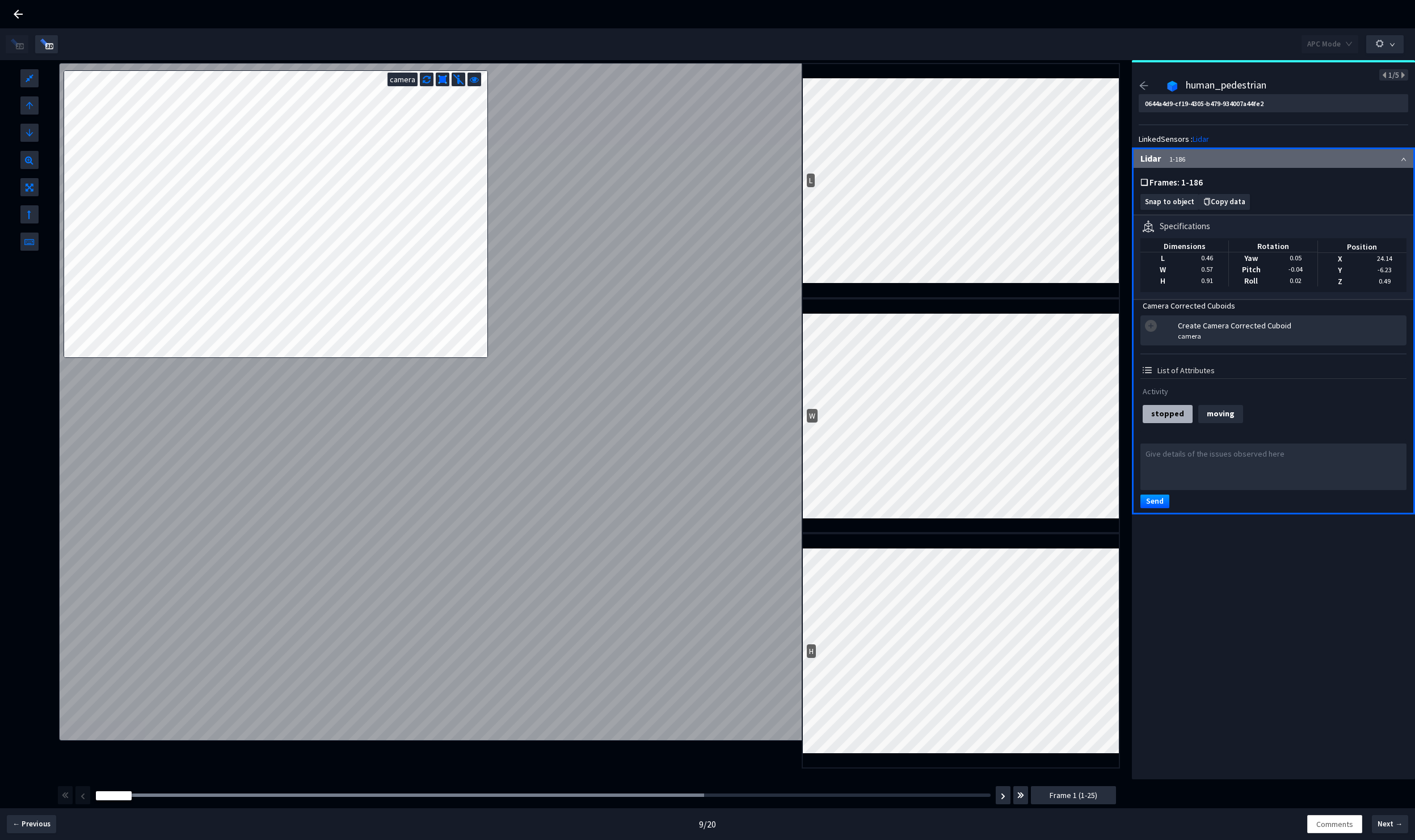
click at [1402, 161] on icon "up" at bounding box center [1404, 159] width 4 height 4
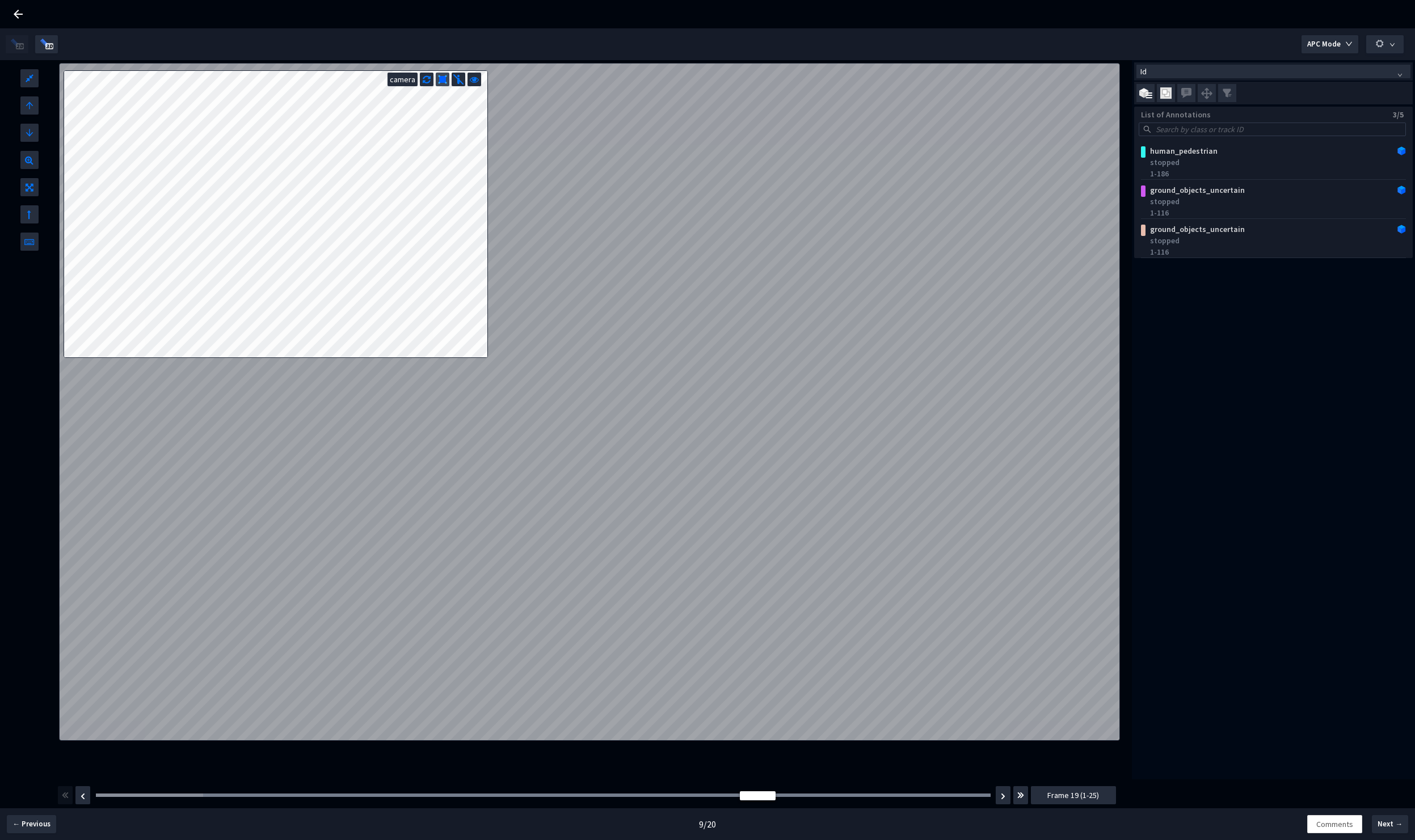
click at [442, 80] on img at bounding box center [443, 80] width 9 height 9
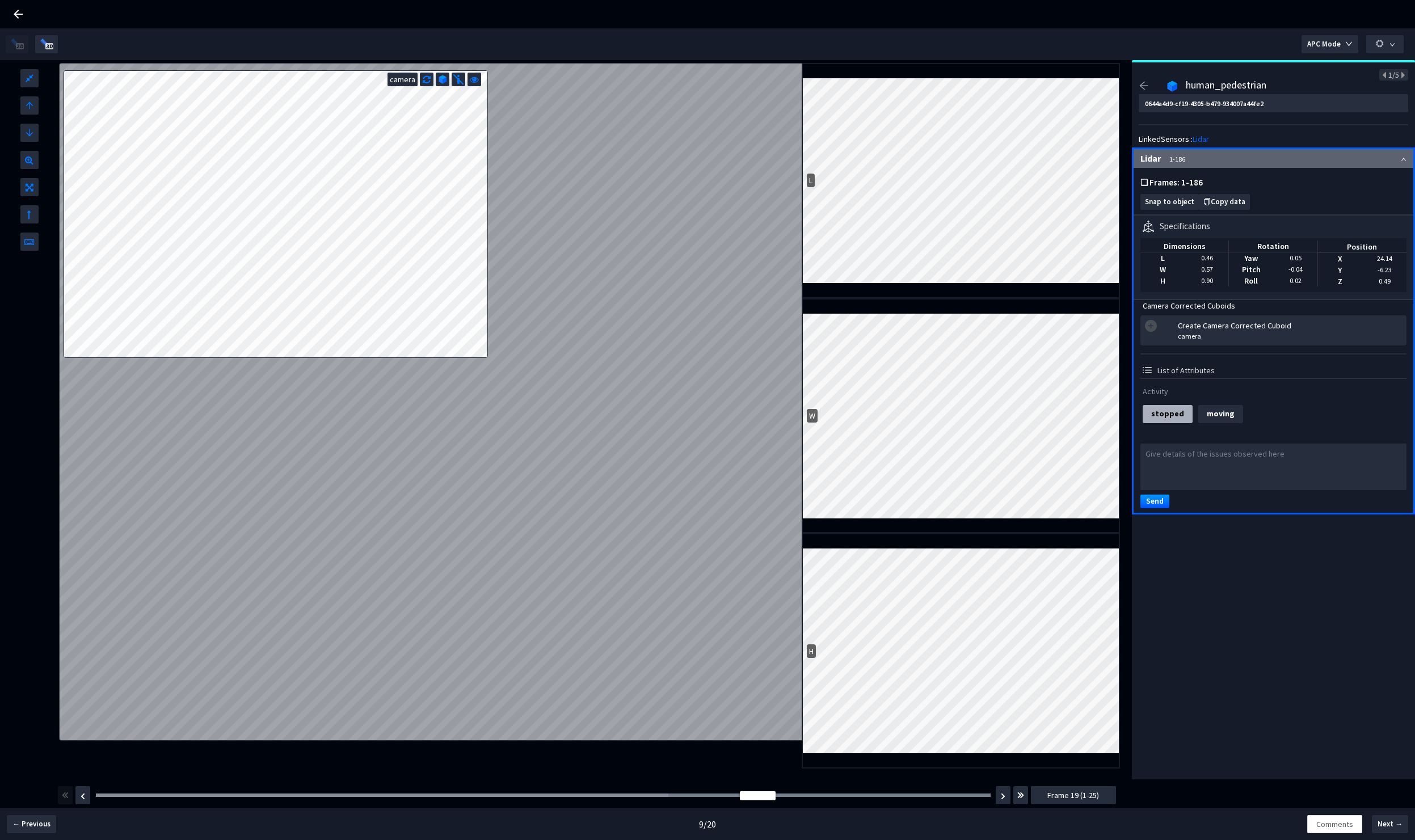
click at [1402, 159] on icon "up" at bounding box center [1404, 159] width 4 height 4
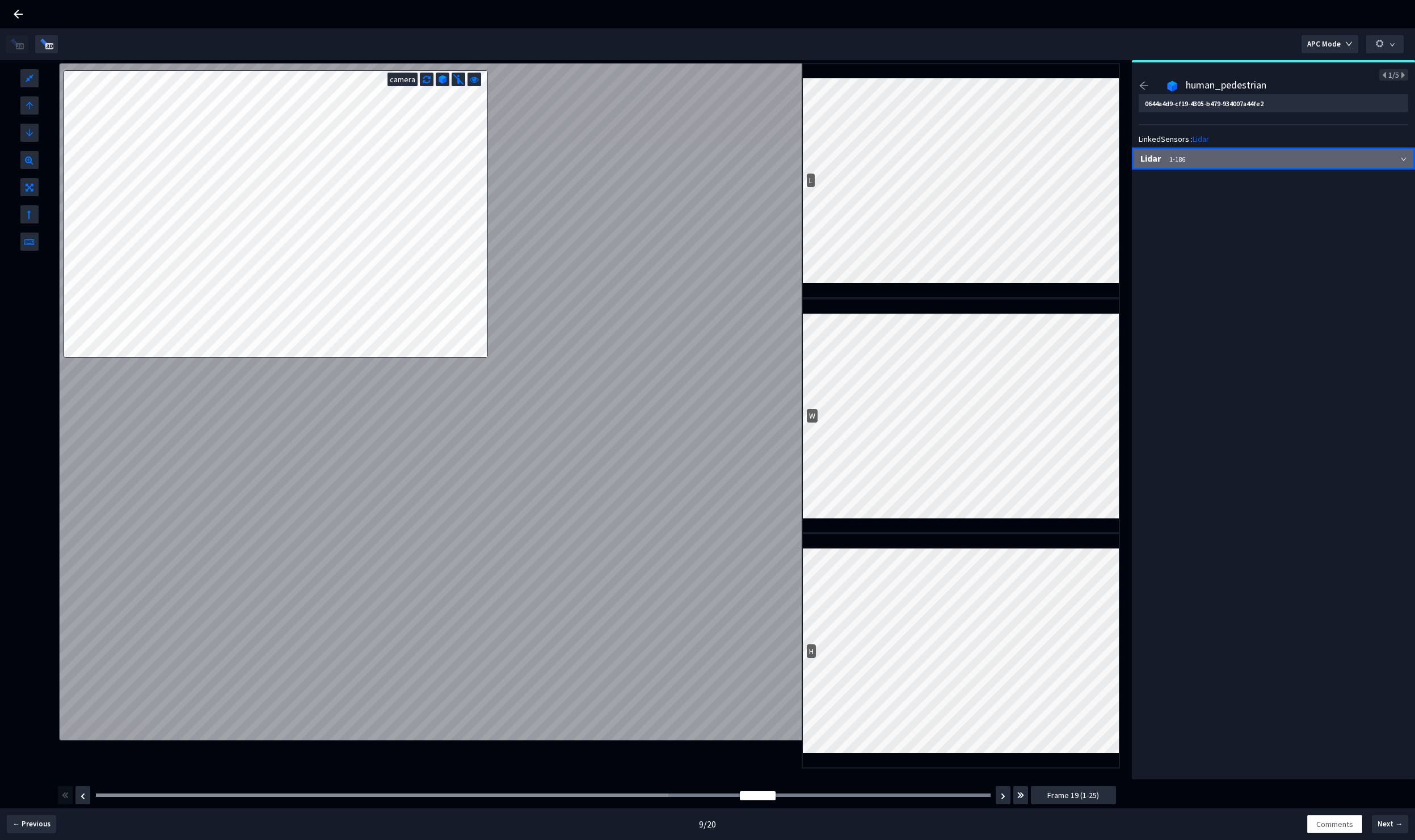
click at [1401, 159] on icon "down" at bounding box center [1404, 159] width 6 height 6
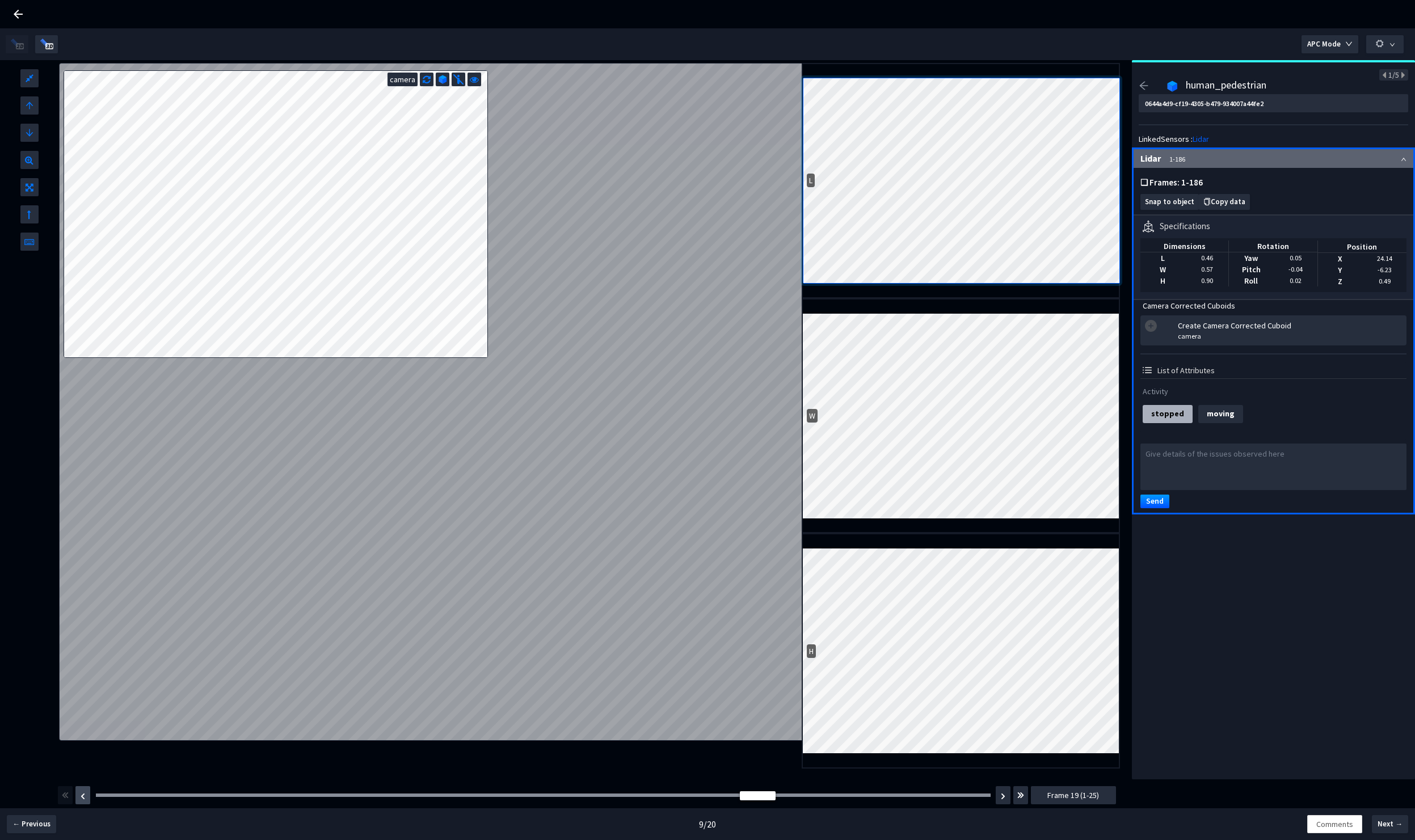
click at [83, 799] on img "button" at bounding box center [83, 796] width 4 height 7
click at [83, 799] on img "button" at bounding box center [83, 796] width 4 height 7
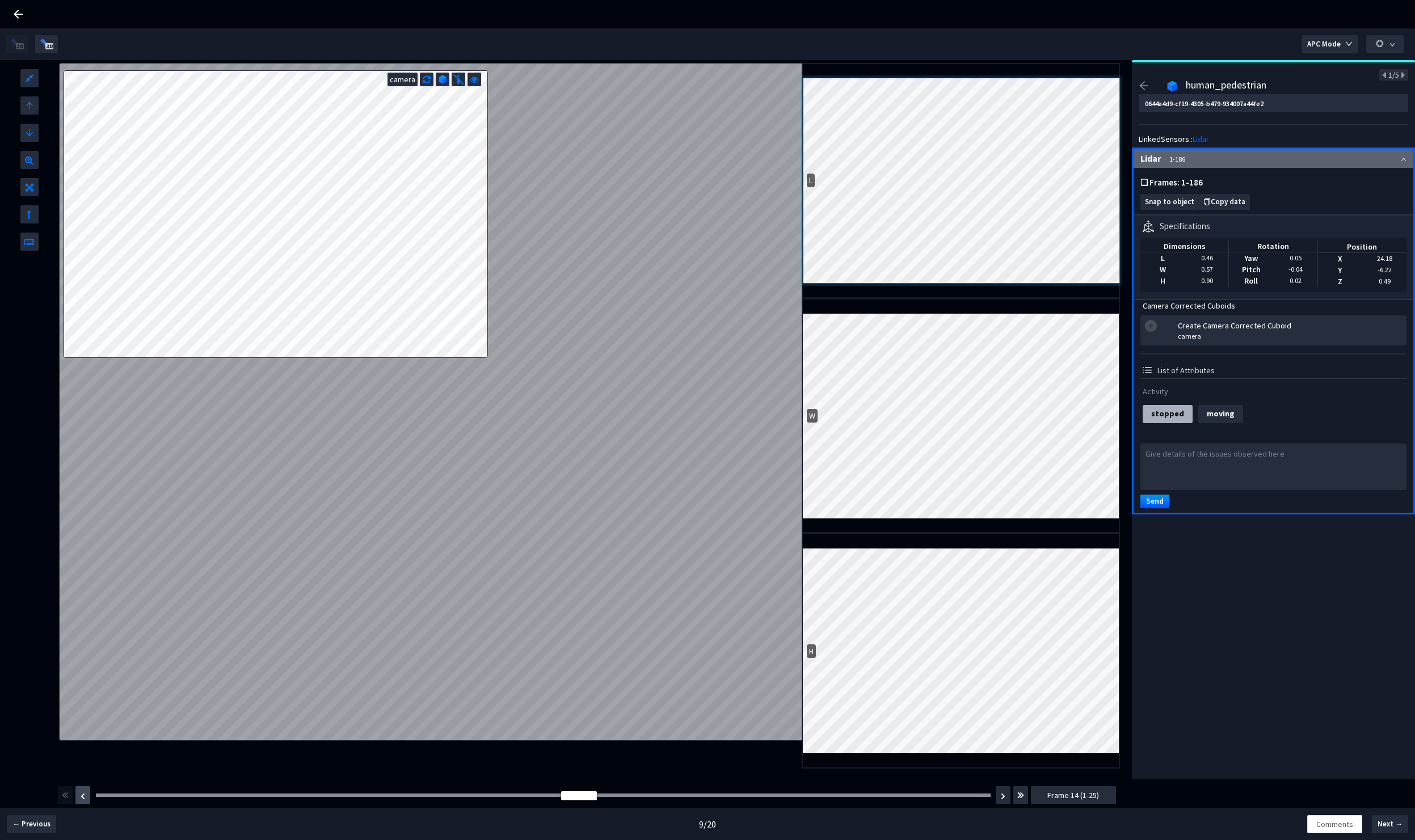
click at [83, 799] on img "button" at bounding box center [83, 796] width 4 height 7
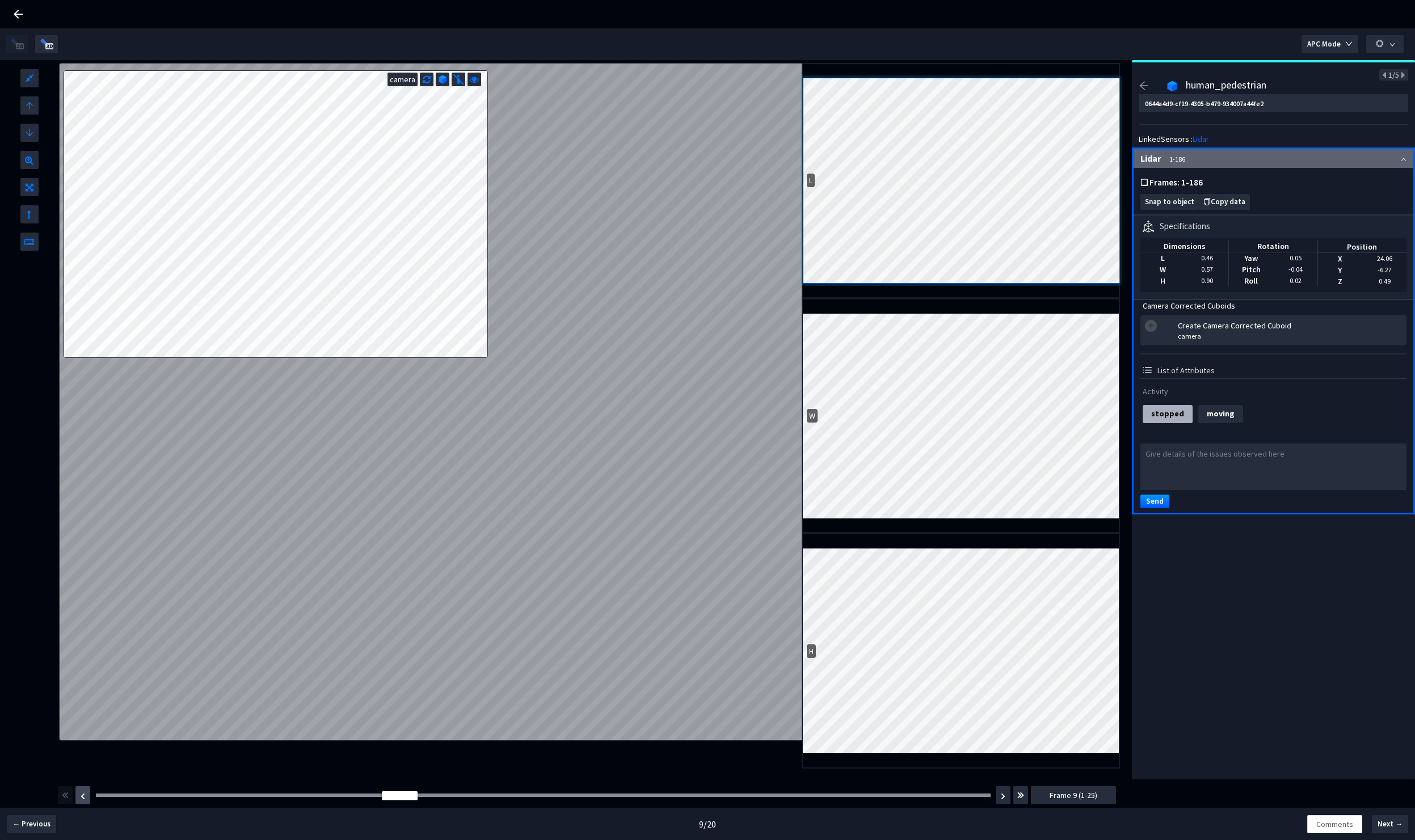
click at [83, 799] on img "button" at bounding box center [83, 796] width 4 height 7
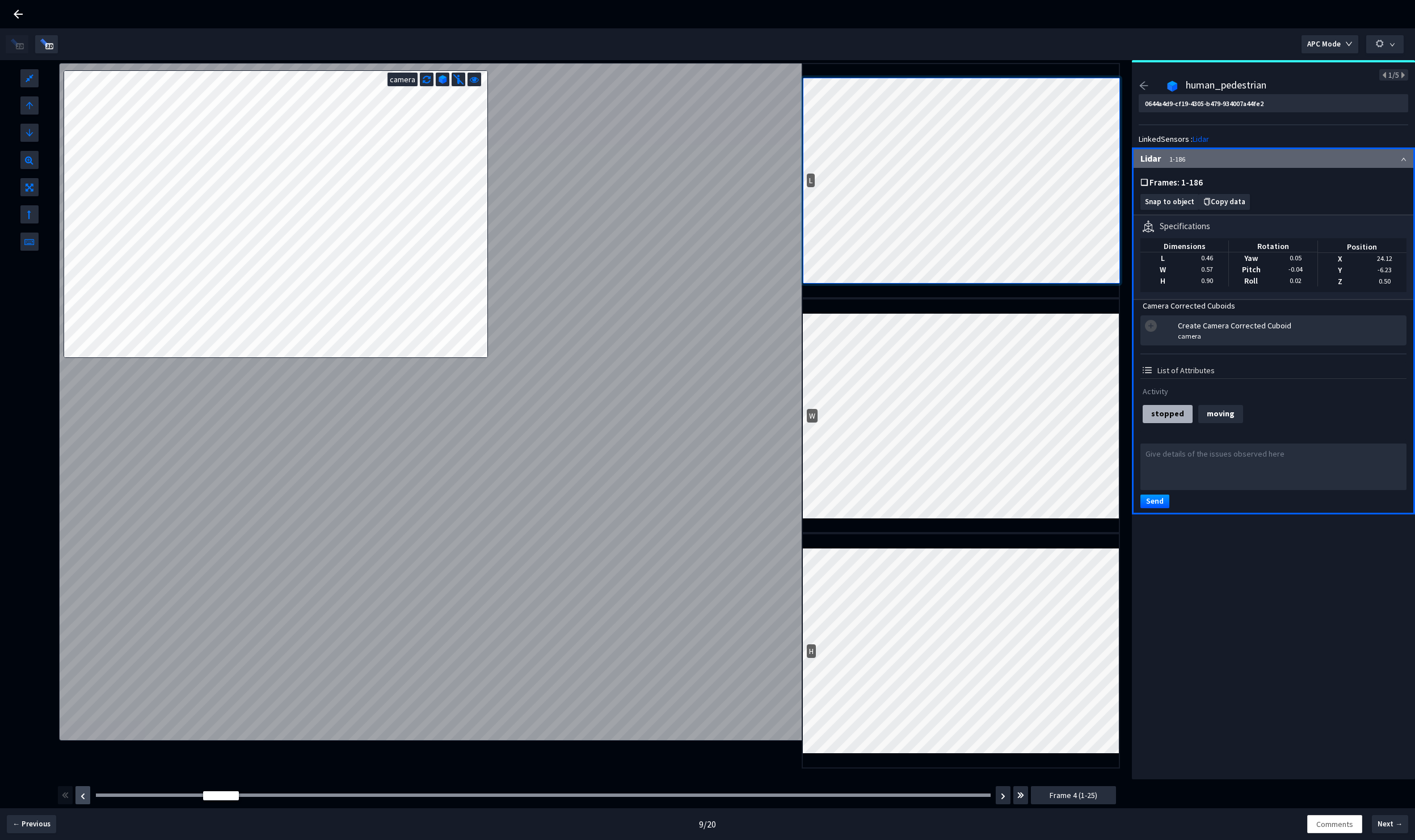
click at [83, 799] on img "button" at bounding box center [83, 796] width 4 height 7
click at [1005, 796] on img "button" at bounding box center [1003, 796] width 4 height 7
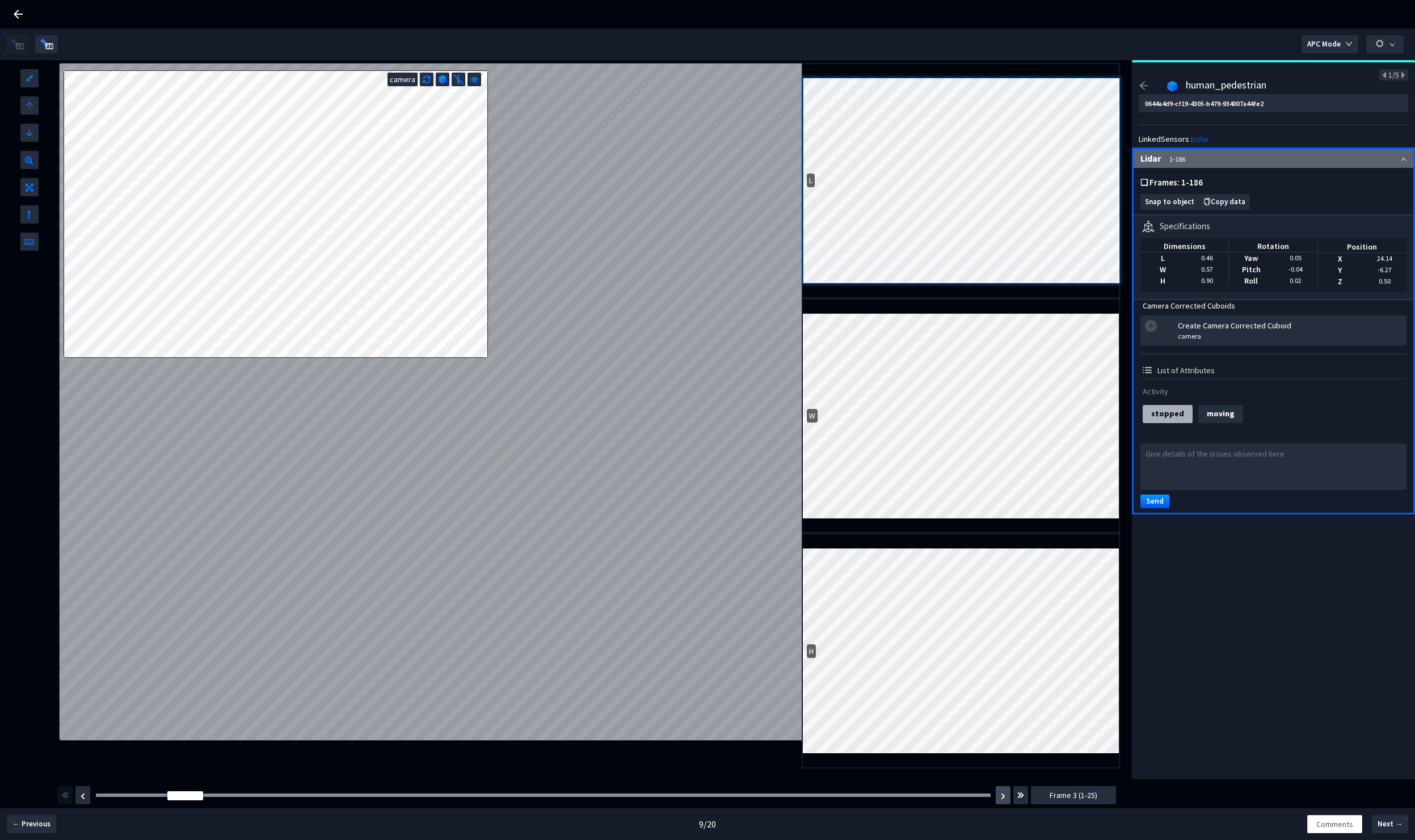
click at [1005, 796] on img "button" at bounding box center [1003, 796] width 4 height 7
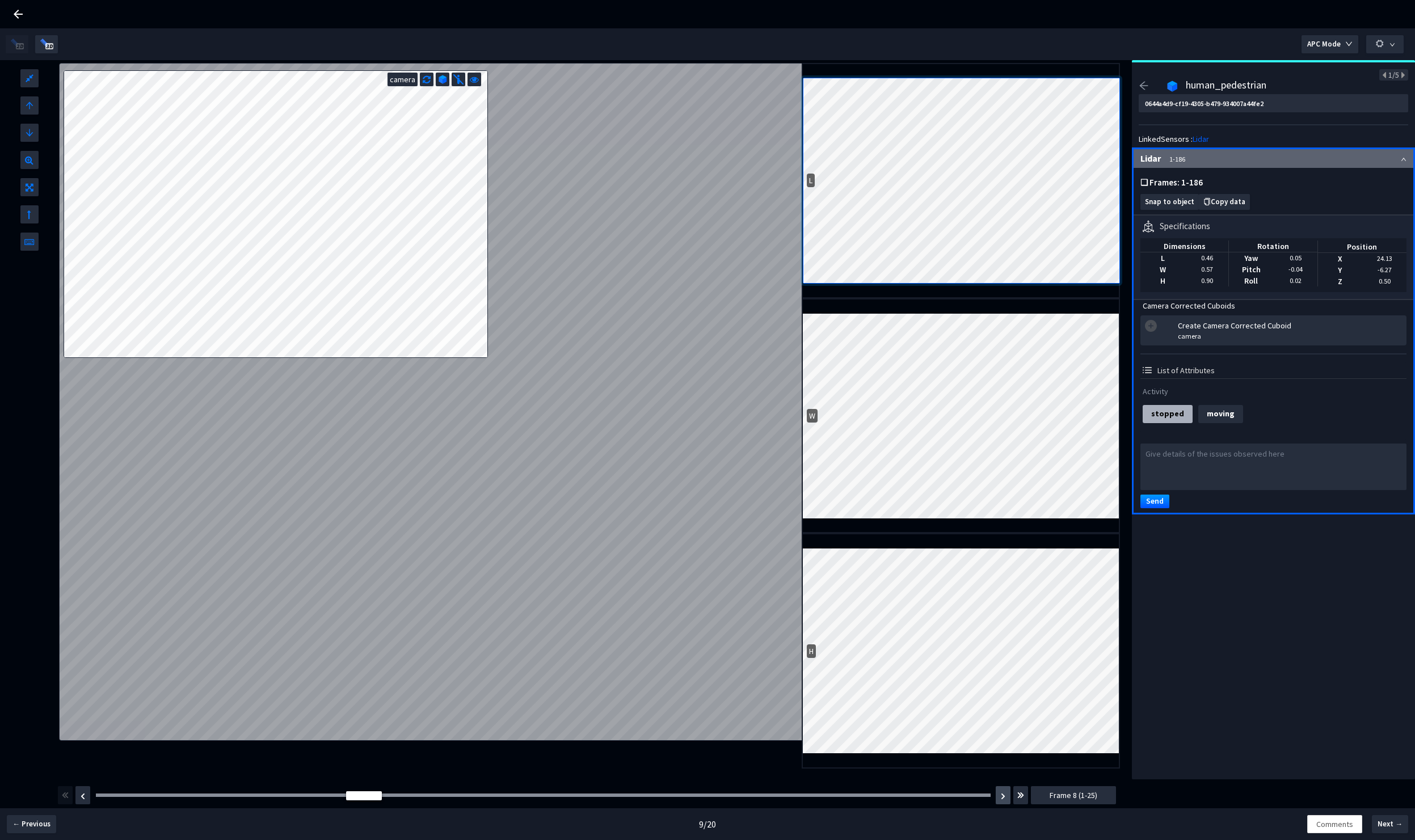
click at [1005, 796] on img "button" at bounding box center [1003, 796] width 4 height 7
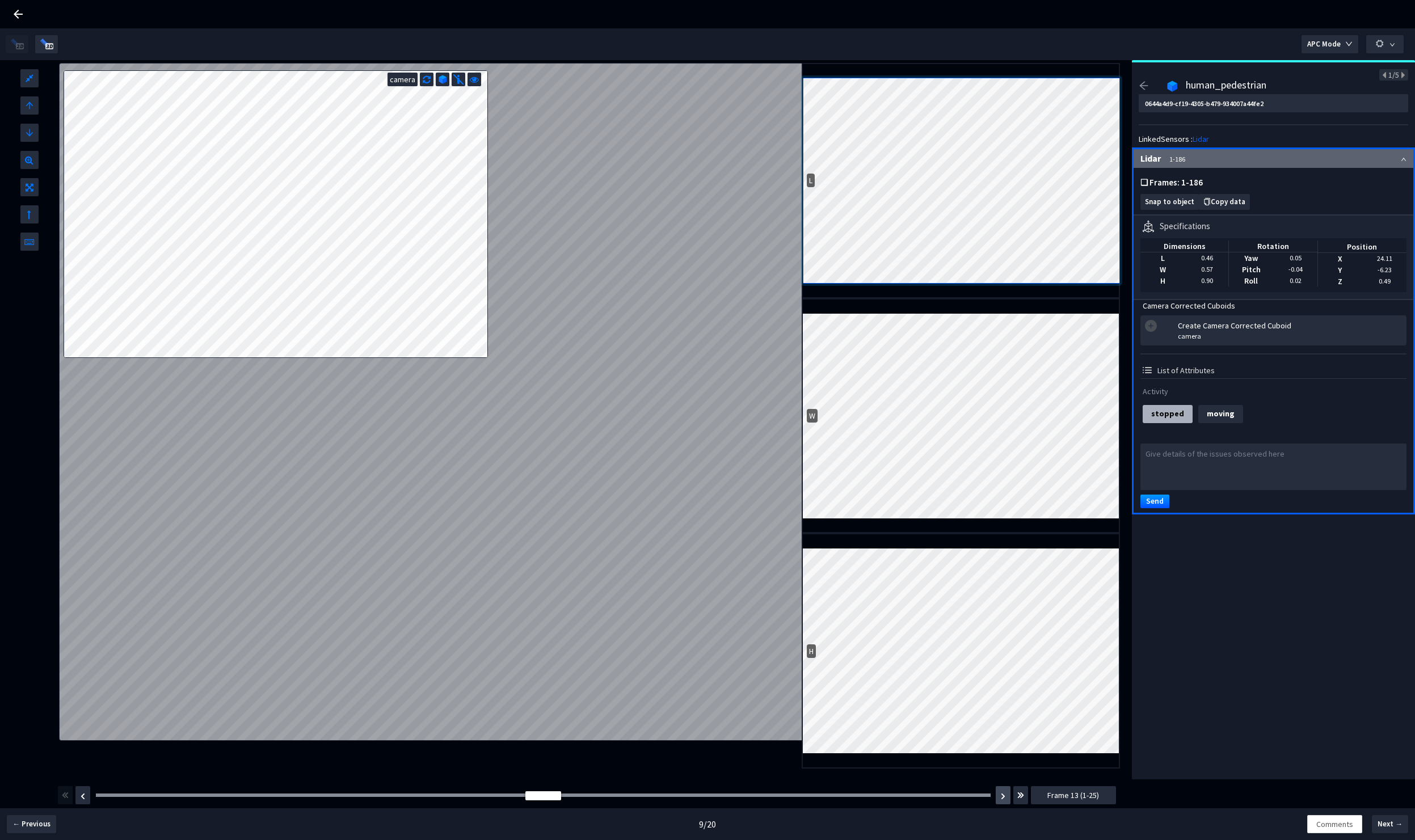
click at [1005, 796] on img "button" at bounding box center [1003, 796] width 4 height 7
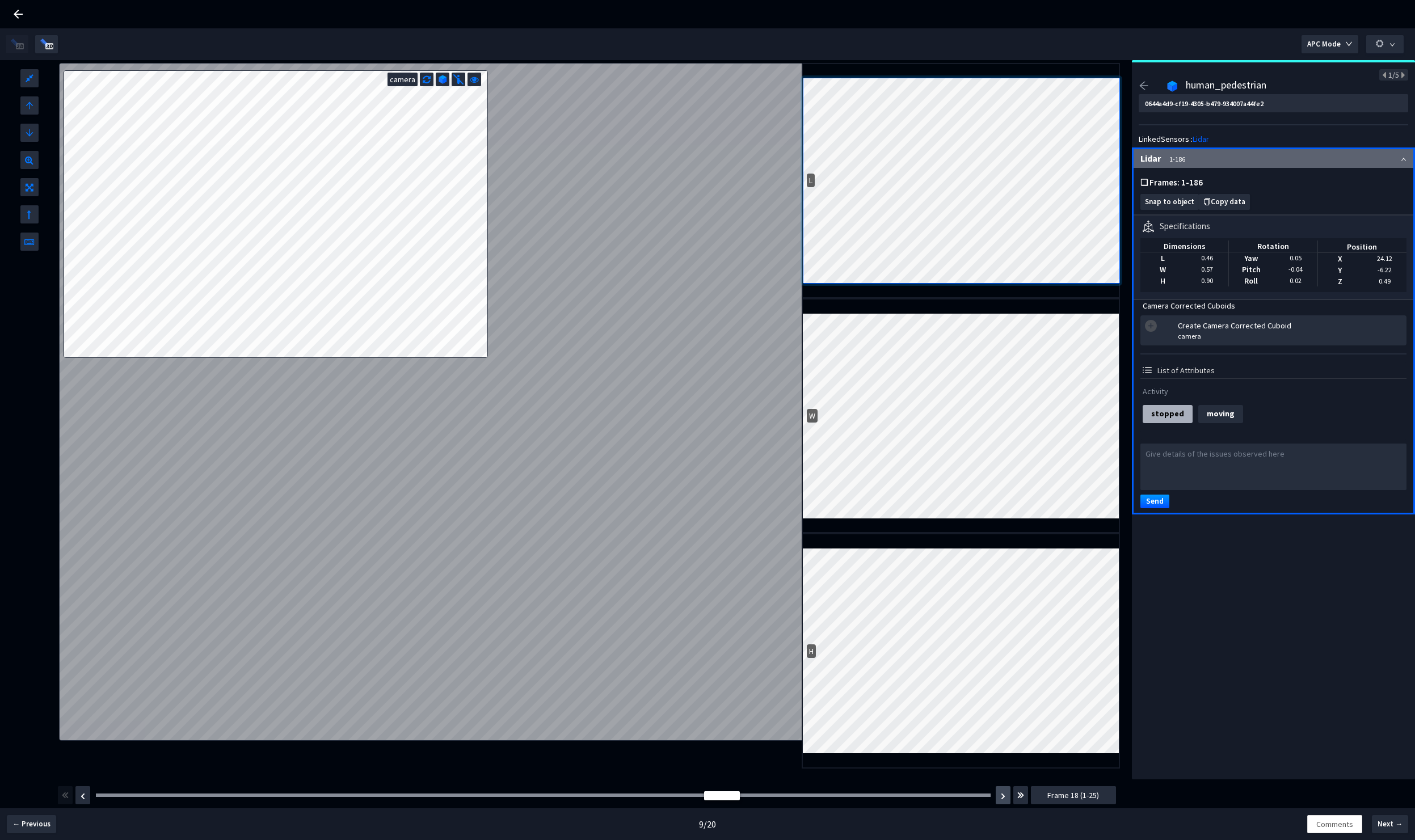
click at [1005, 796] on img "button" at bounding box center [1003, 796] width 4 height 7
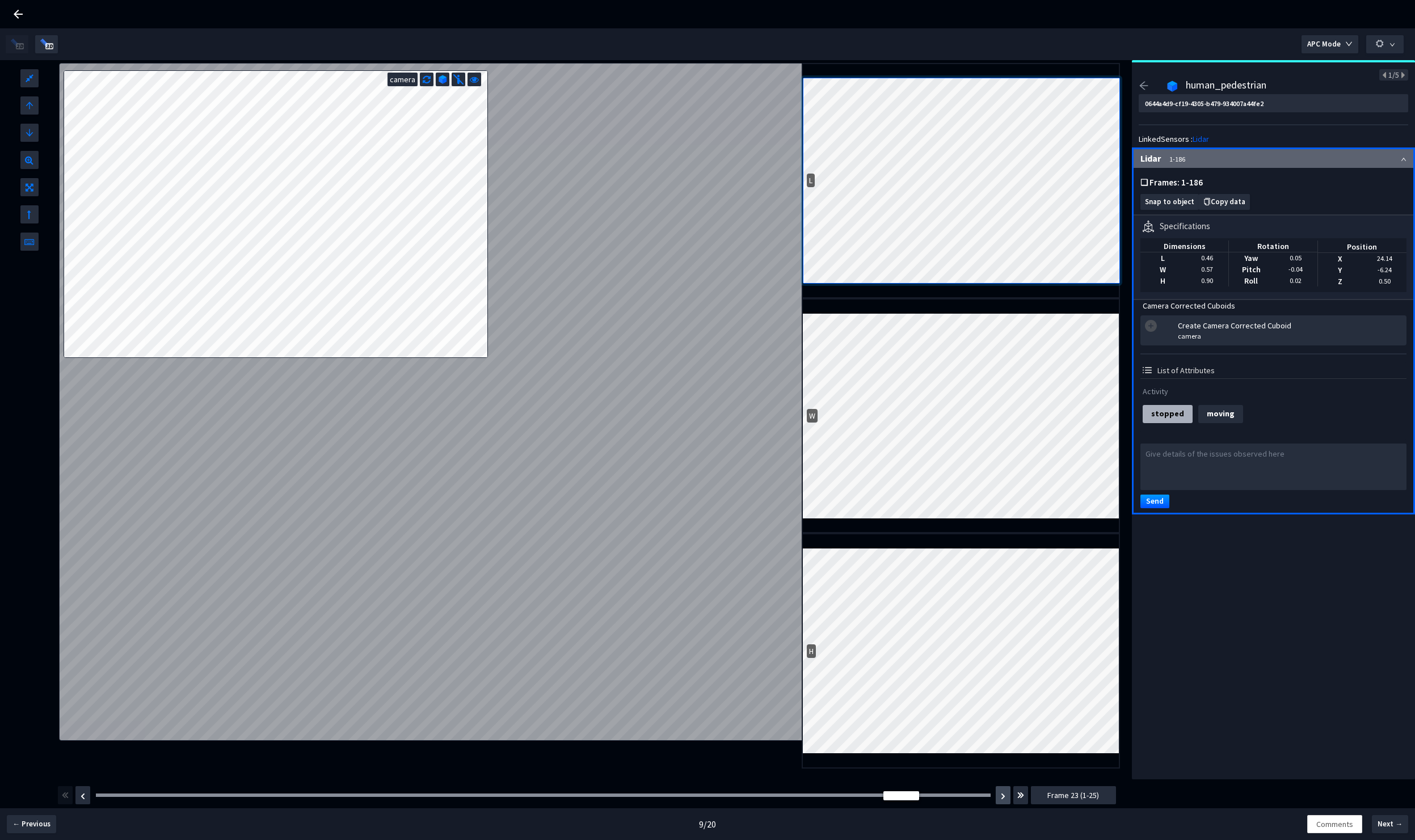
click at [1005, 796] on img "button" at bounding box center [1003, 796] width 4 height 7
click at [1056, 796] on span "Frame 24 (1-25)" at bounding box center [1073, 795] width 52 height 13
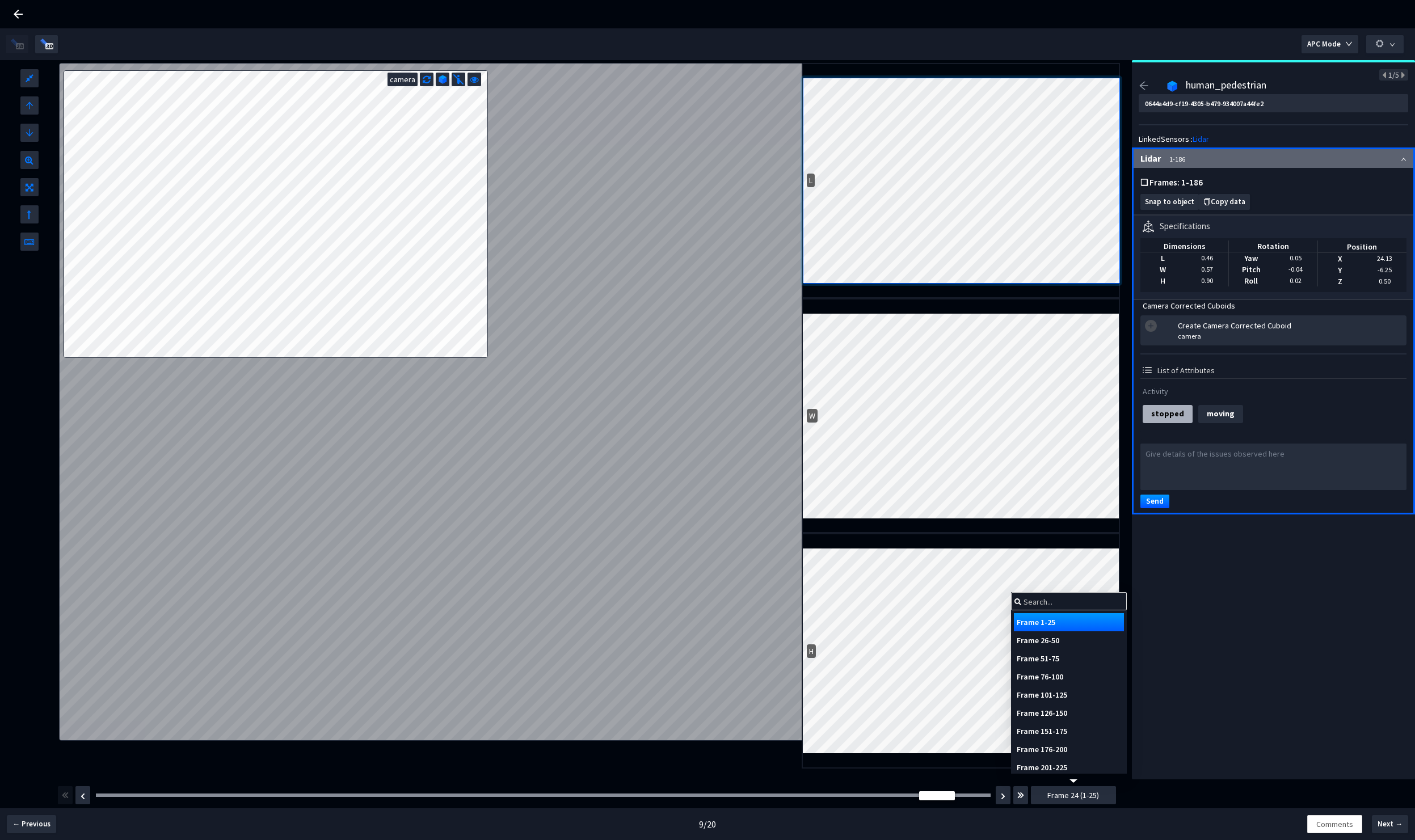
click at [1055, 694] on div "Frame 101-125" at bounding box center [1068, 695] width 110 height 18
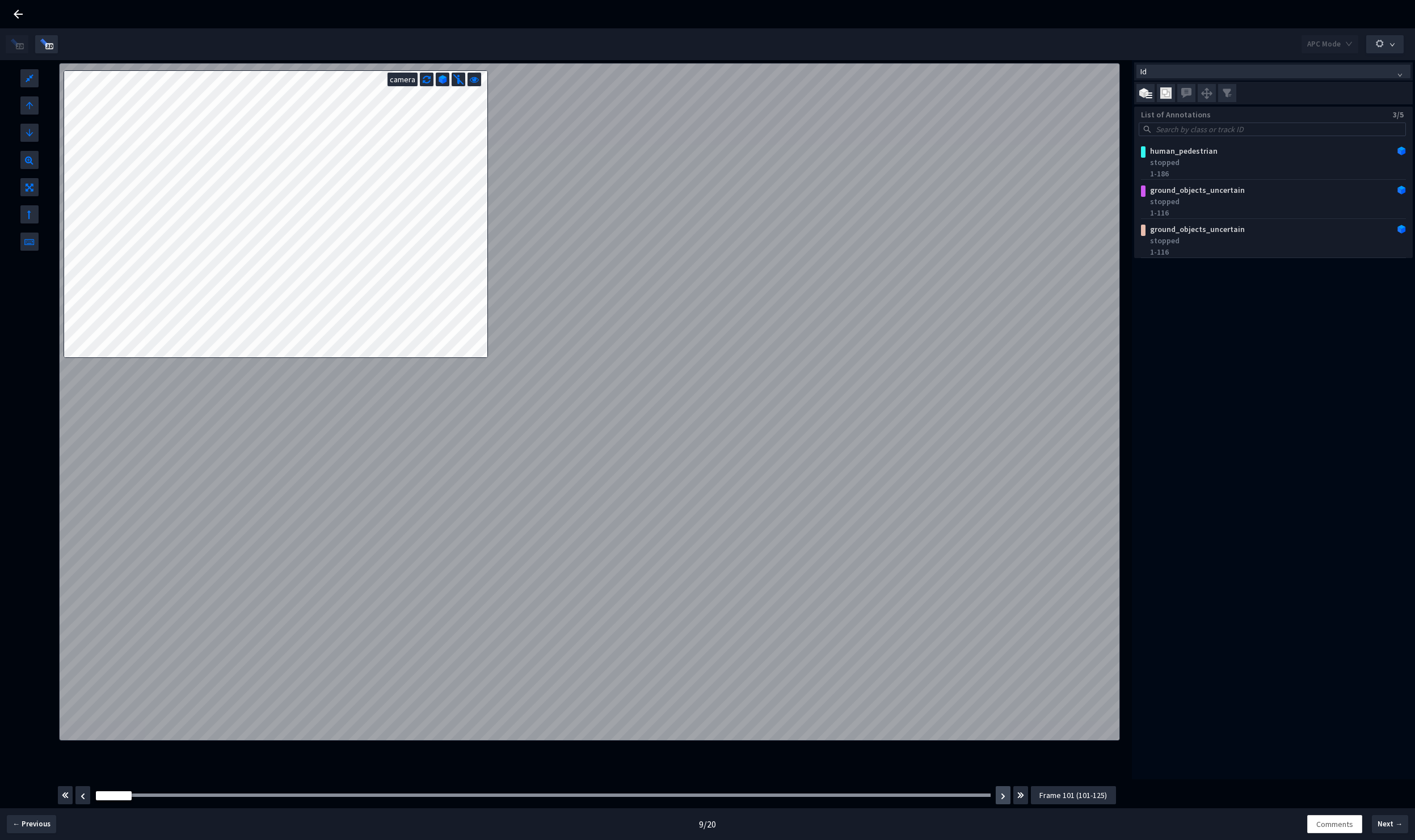
click at [1003, 796] on img "button" at bounding box center [1003, 796] width 4 height 7
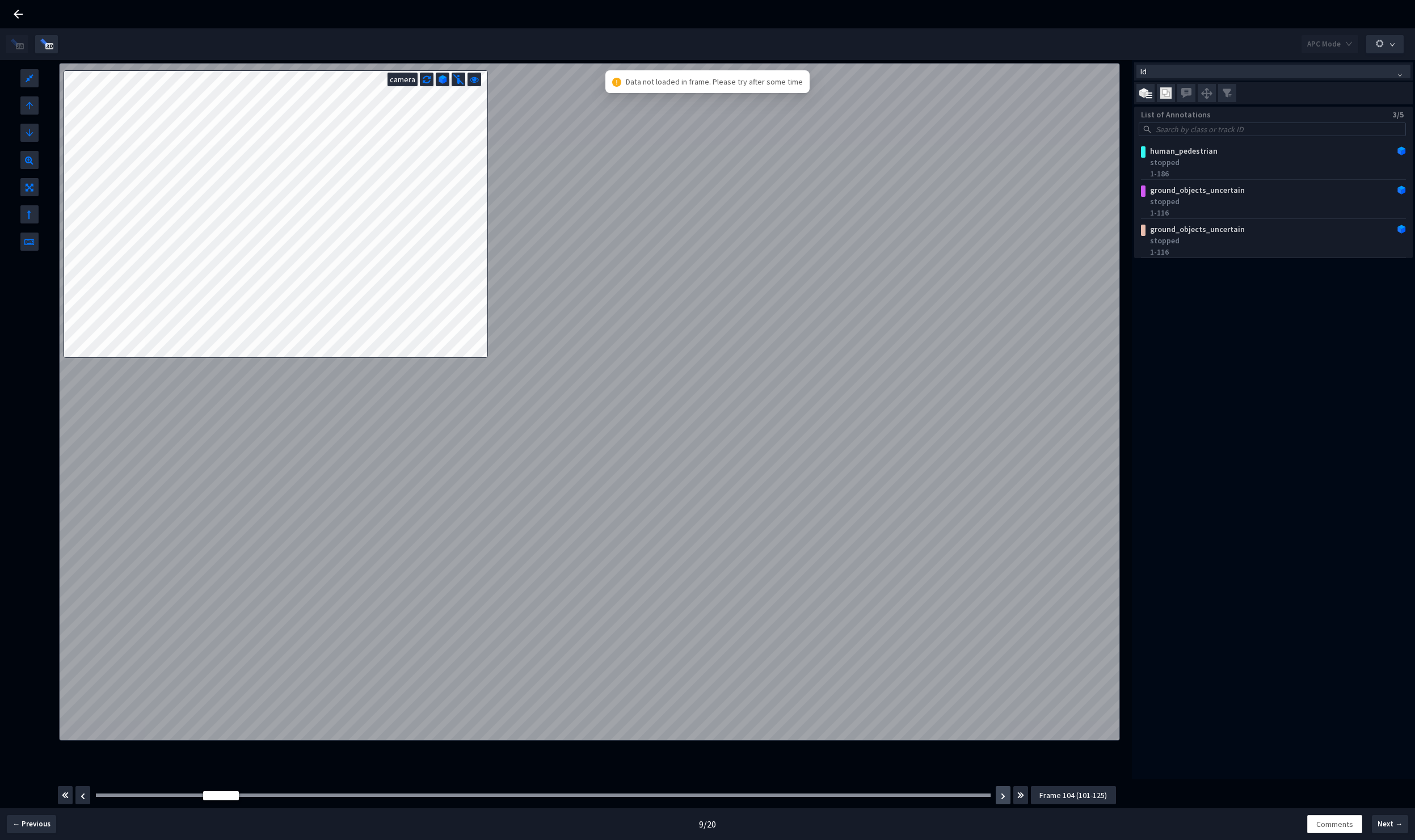
click at [1003, 796] on img "button" at bounding box center [1003, 796] width 4 height 7
click at [912, 797] on div "Frame : 124" at bounding box center [544, 795] width 903 height 11
click at [1043, 797] on span "Frame 104 (101-125)" at bounding box center [1073, 795] width 68 height 13
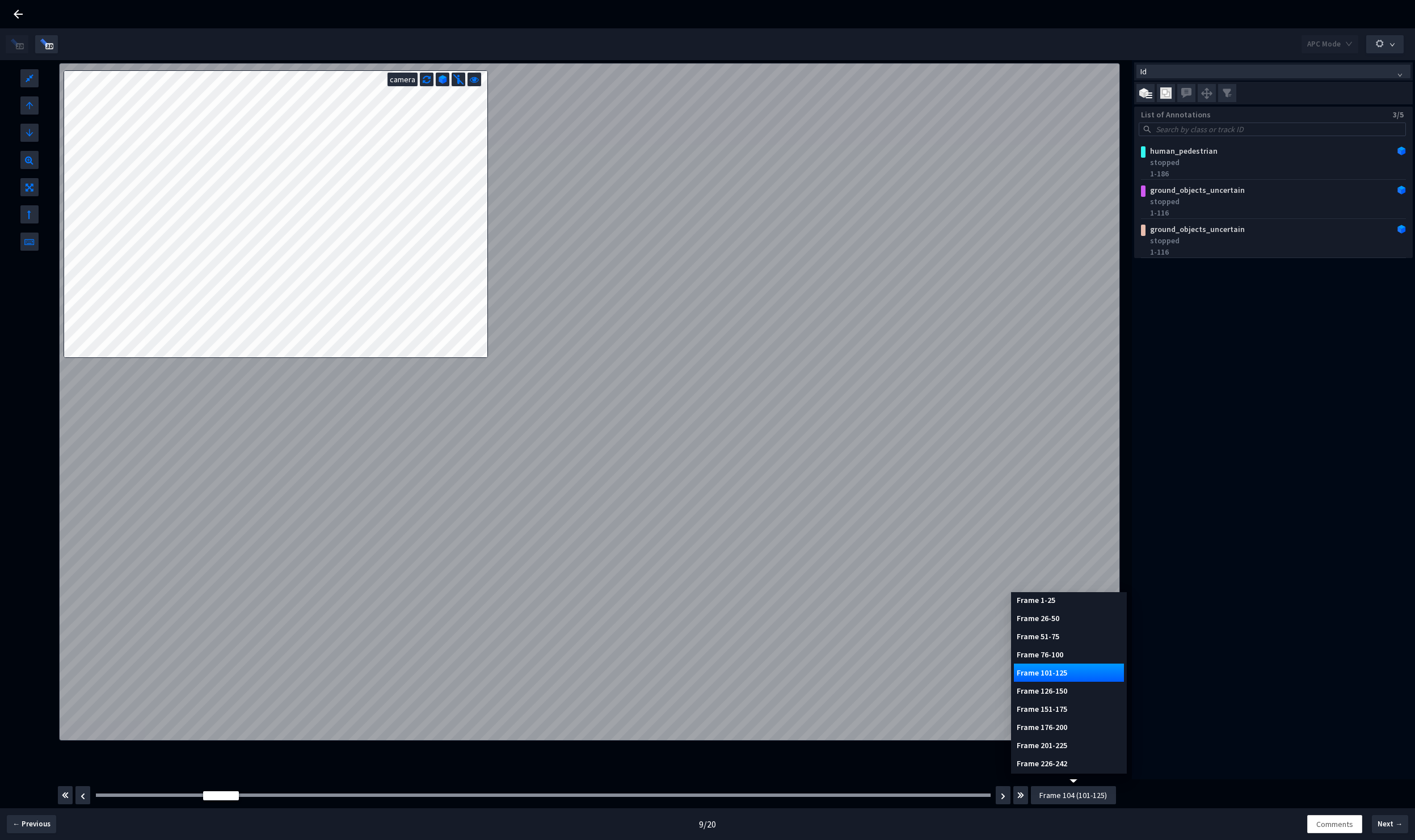
scroll to position [24, 0]
click at [1061, 744] on div "Frame 201-225" at bounding box center [1068, 743] width 110 height 18
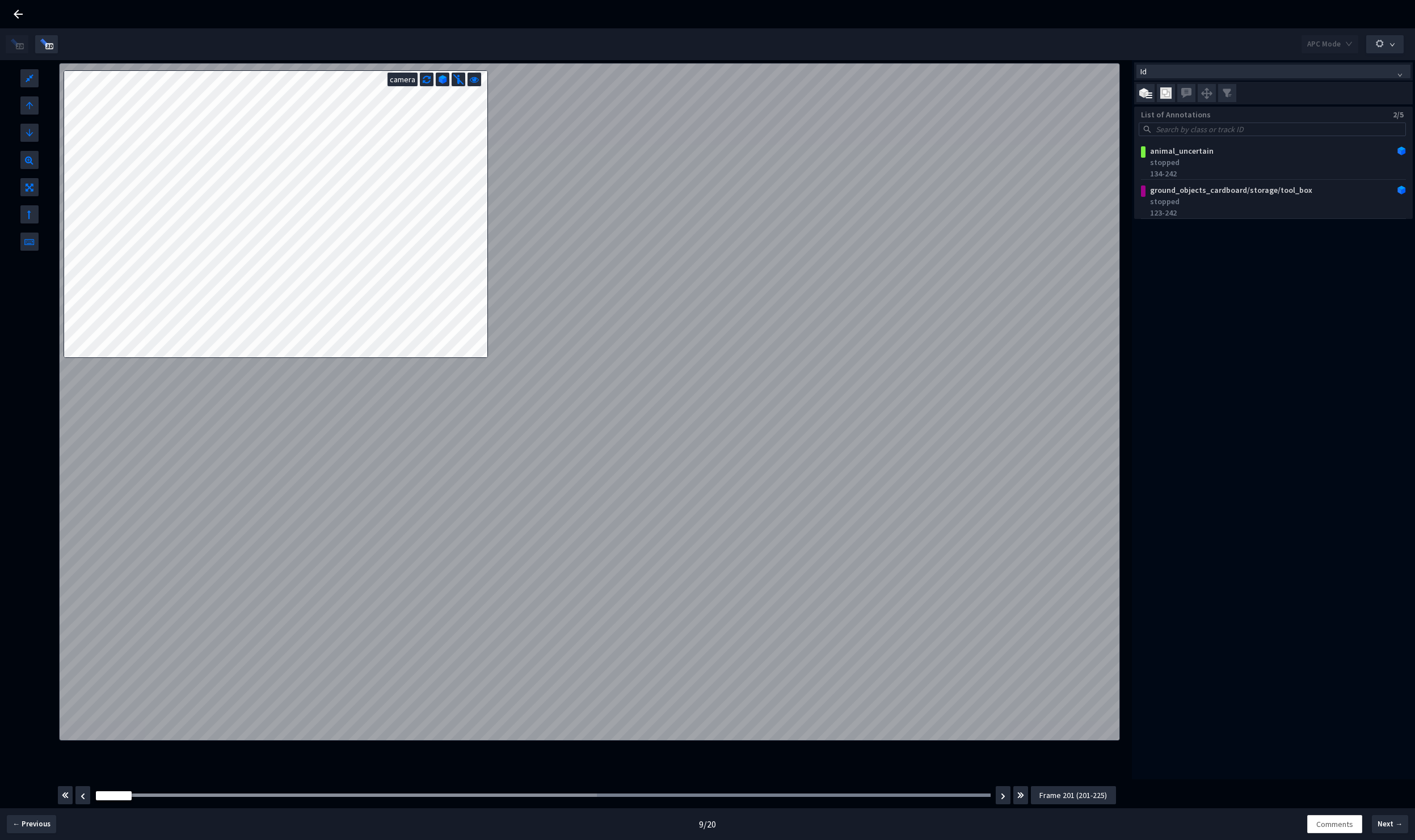
click at [1062, 802] on span "Frame 201 (201-225)" at bounding box center [1073, 795] width 68 height 13
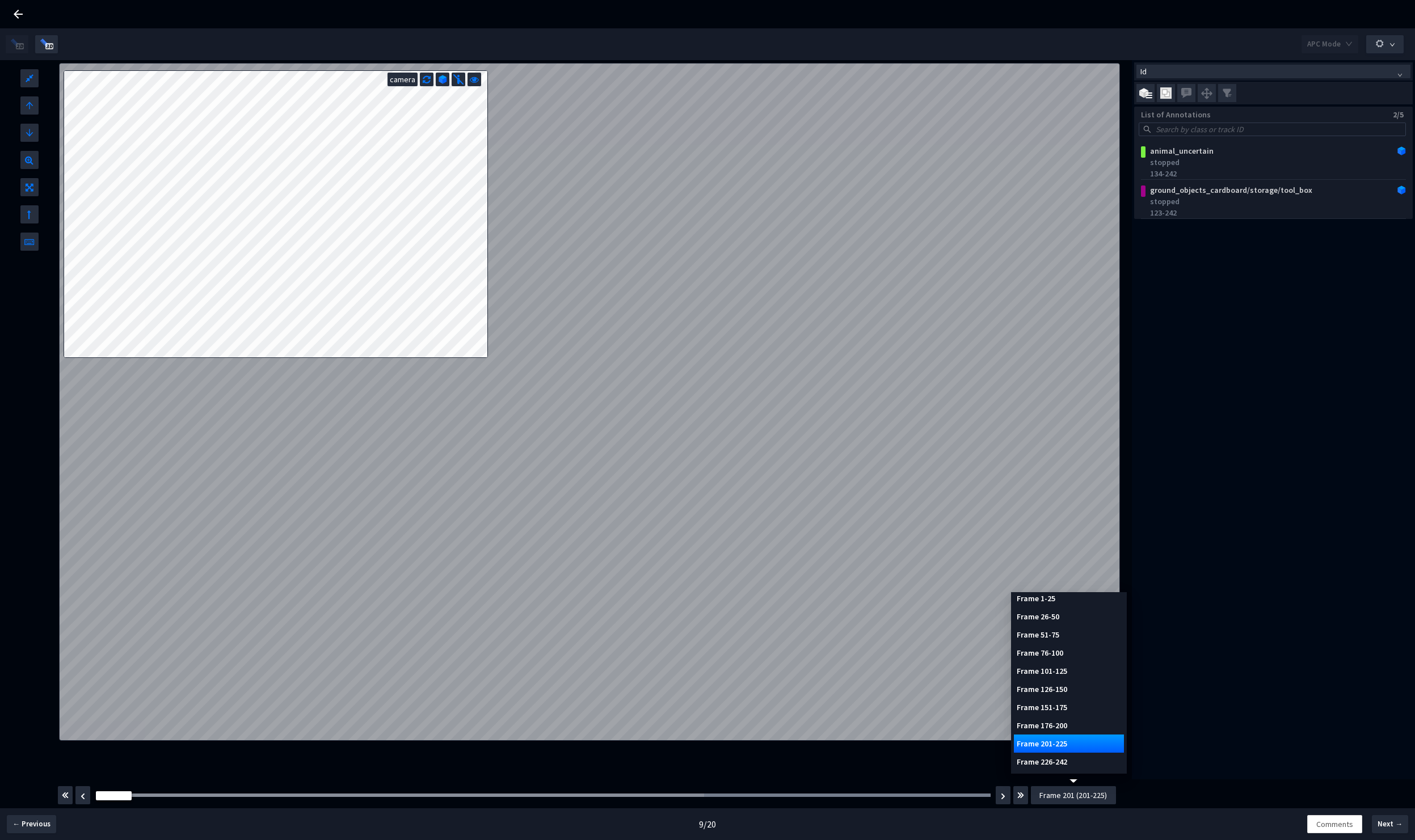
click at [1065, 721] on div "Frame 176-200" at bounding box center [1068, 725] width 110 height 18
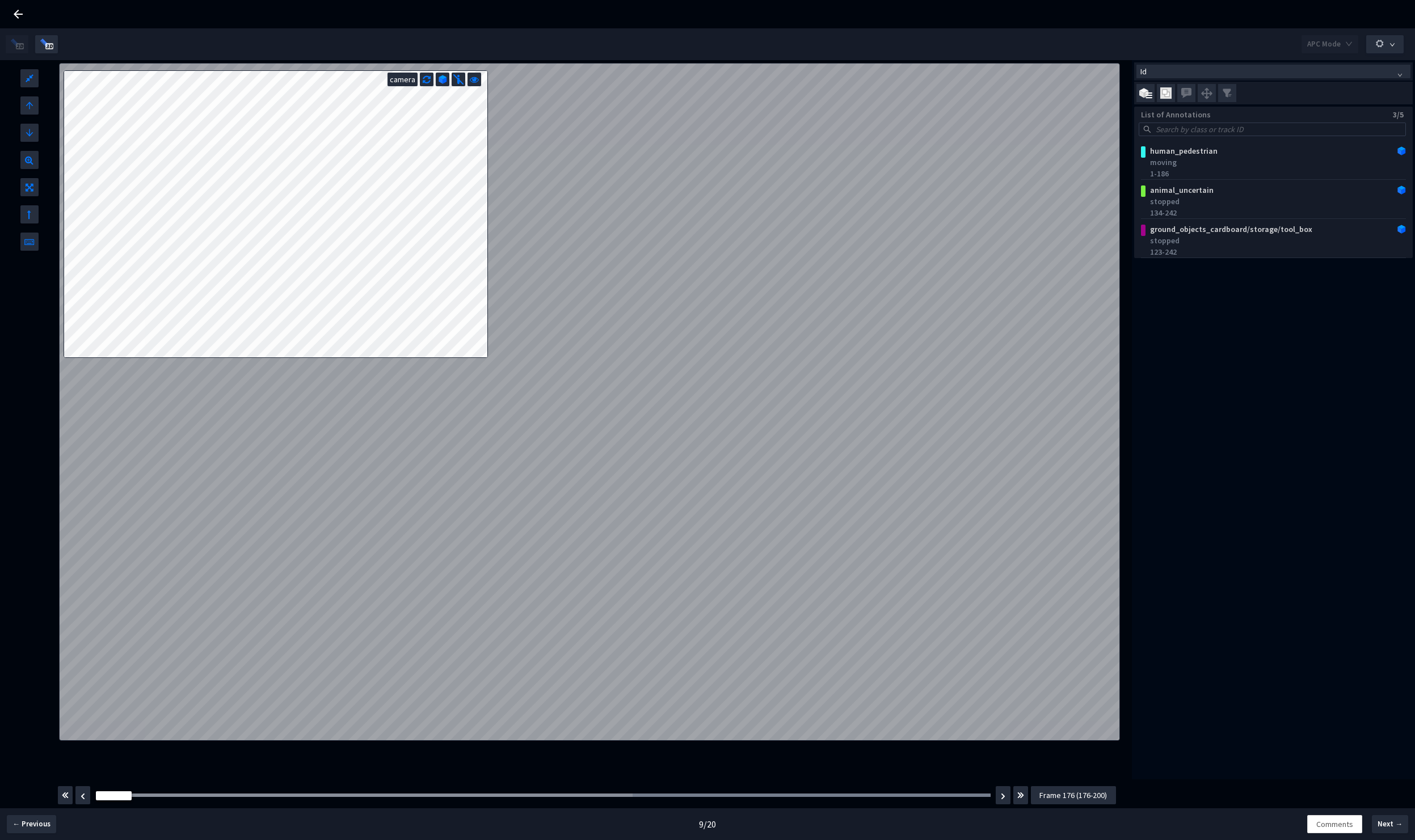
click at [1104, 797] on span "Frame 176 (176-200)" at bounding box center [1073, 795] width 68 height 13
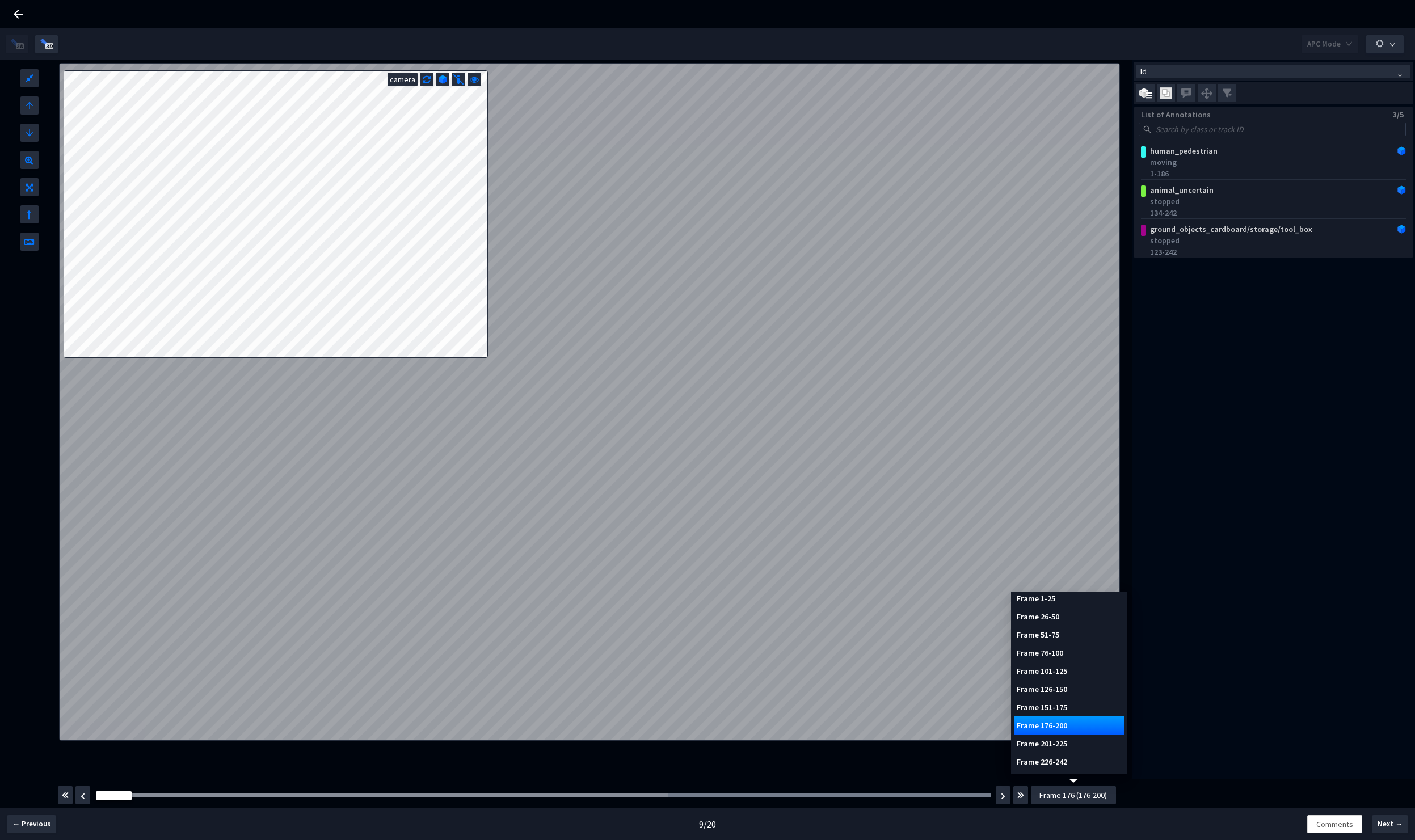
click at [1077, 706] on div "Frame 151-175" at bounding box center [1068, 707] width 110 height 18
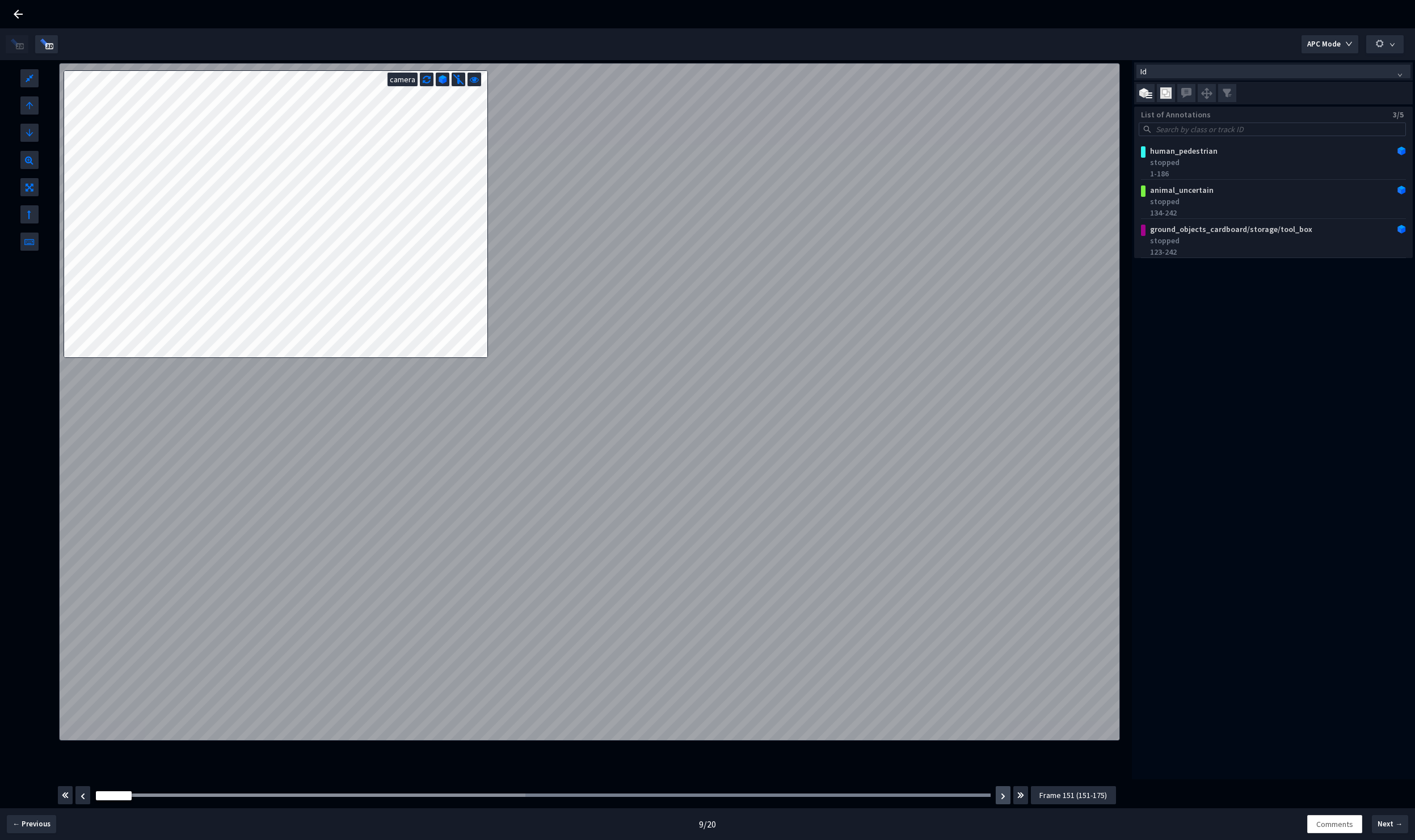
click at [1006, 796] on button "button" at bounding box center [1003, 795] width 15 height 18
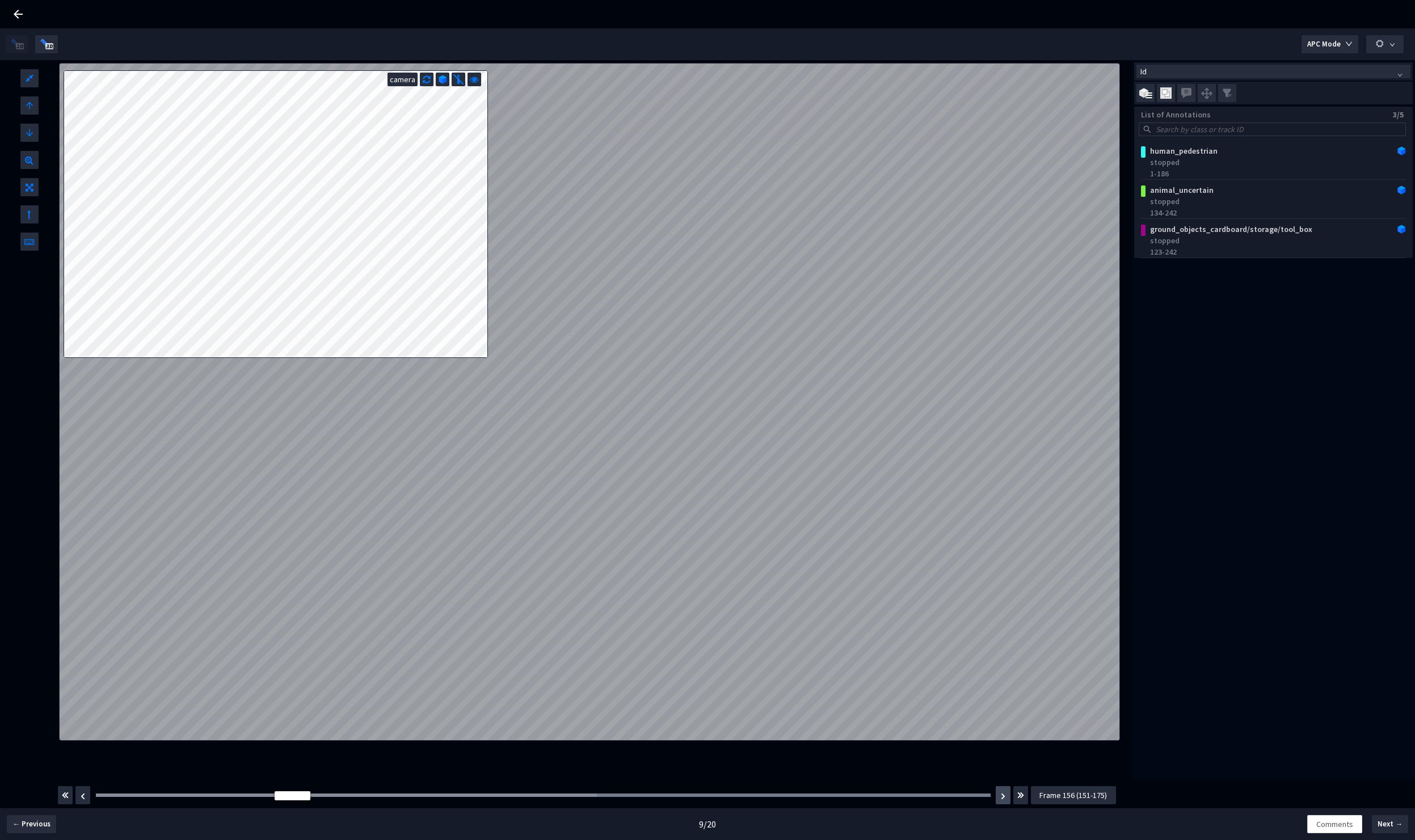
click at [1006, 796] on button "button" at bounding box center [1003, 795] width 15 height 18
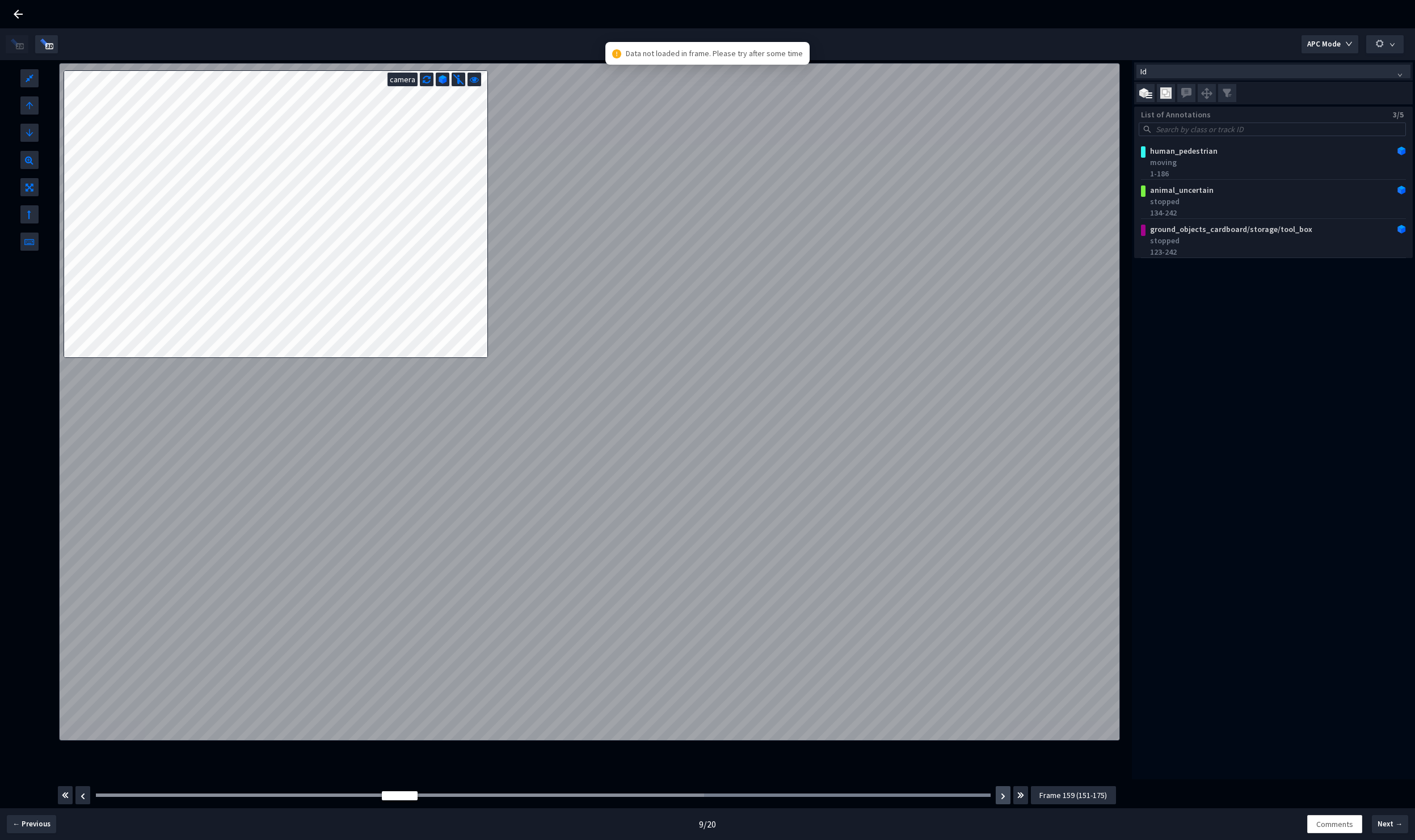
click at [1003, 799] on img "button" at bounding box center [1003, 796] width 4 height 7
click at [1000, 797] on button "button" at bounding box center [1003, 795] width 15 height 18
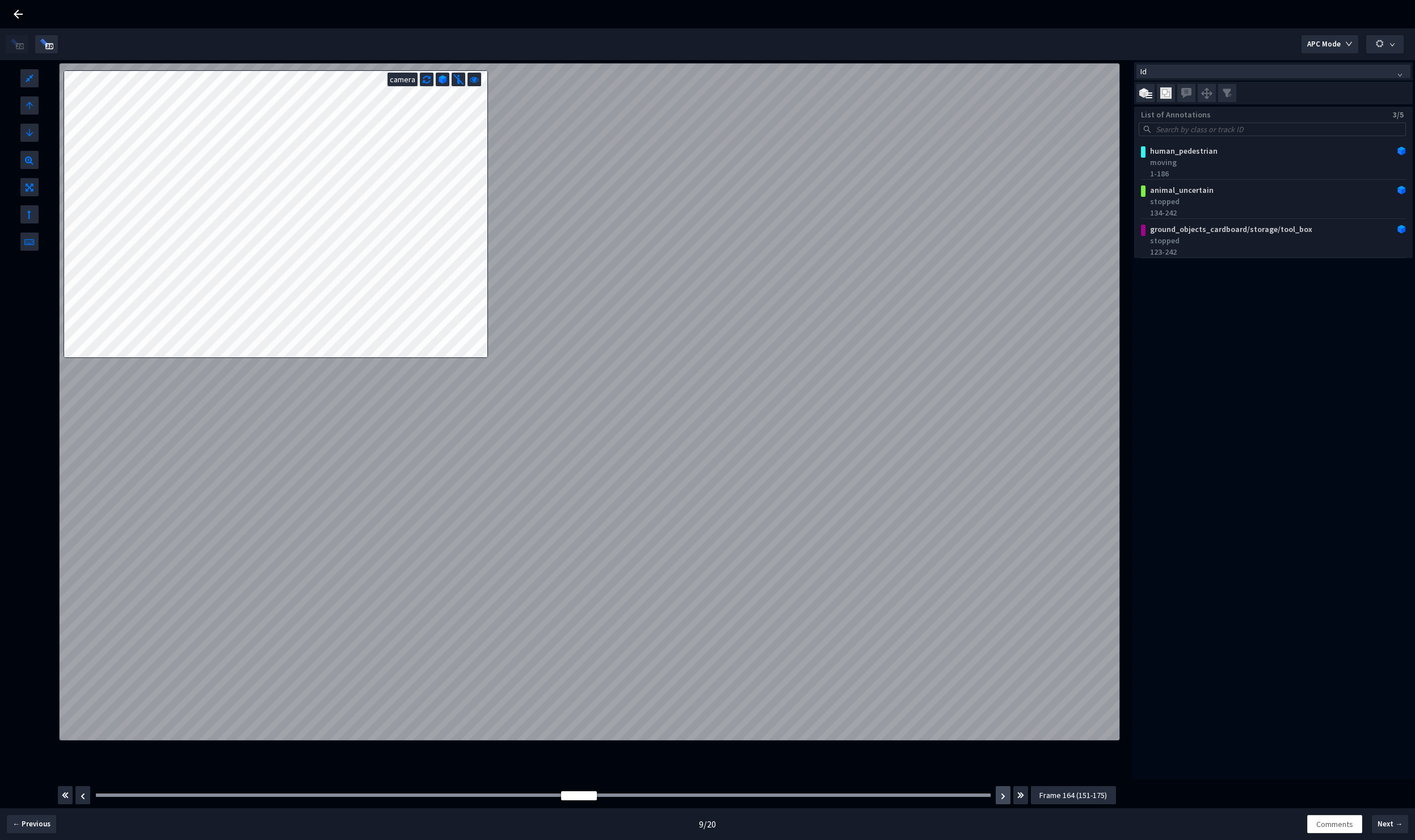
click at [1000, 797] on button "button" at bounding box center [1003, 795] width 15 height 18
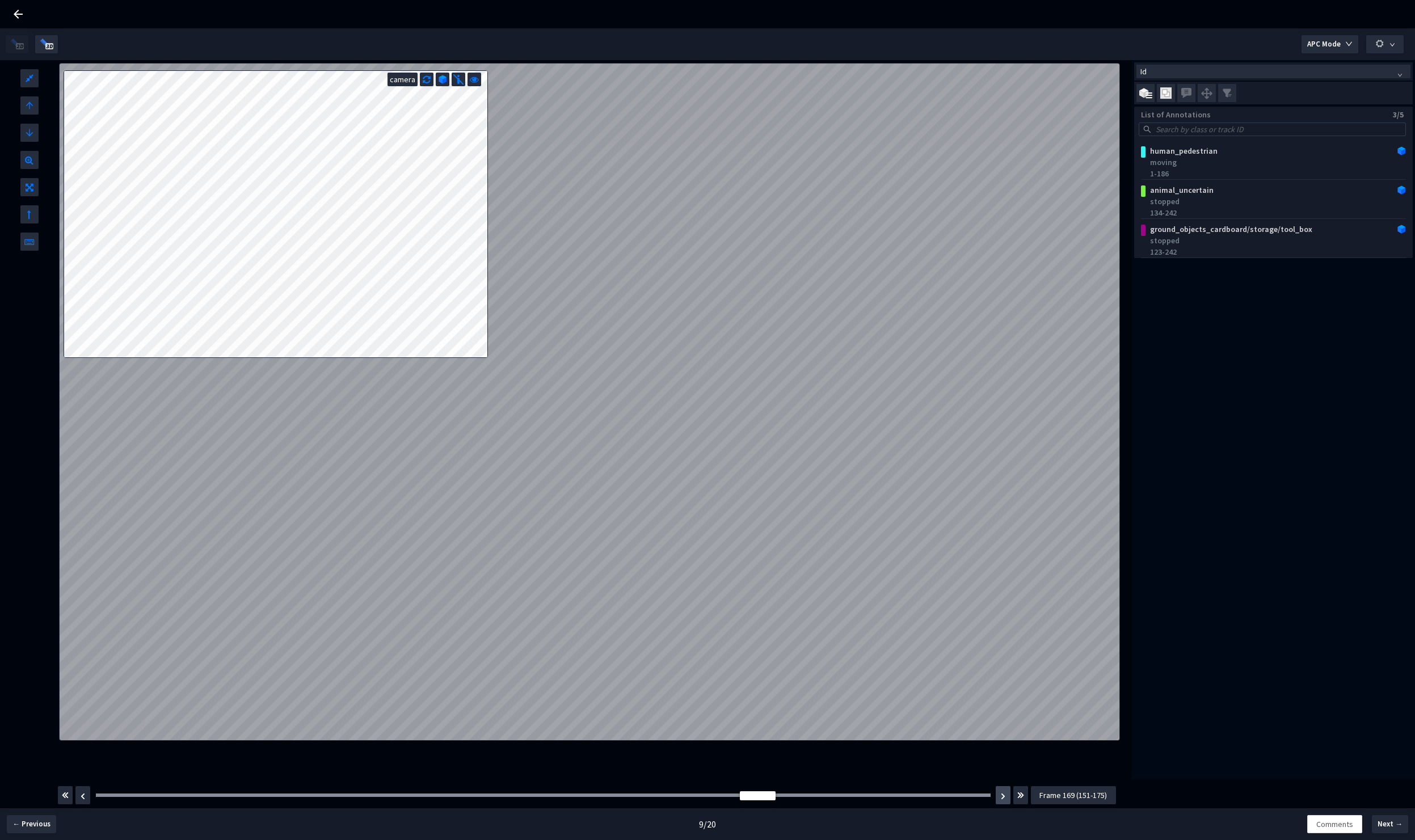
click at [1000, 797] on button "button" at bounding box center [1003, 795] width 15 height 18
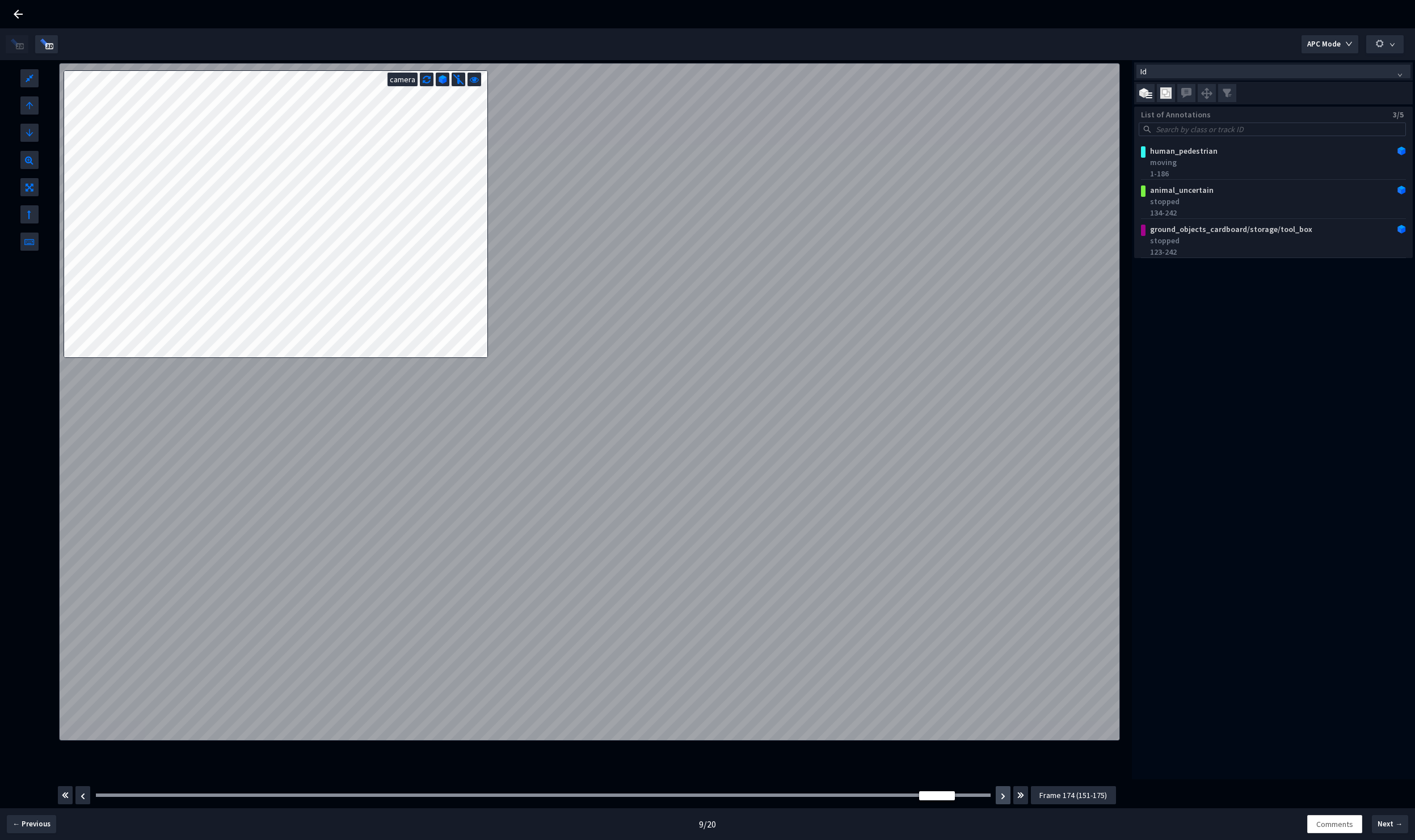
click at [1000, 797] on button "button" at bounding box center [1003, 795] width 15 height 18
click at [1003, 797] on img "button" at bounding box center [1003, 796] width 4 height 7
click at [662, 797] on div "Frame : 191" at bounding box center [544, 795] width 903 height 11
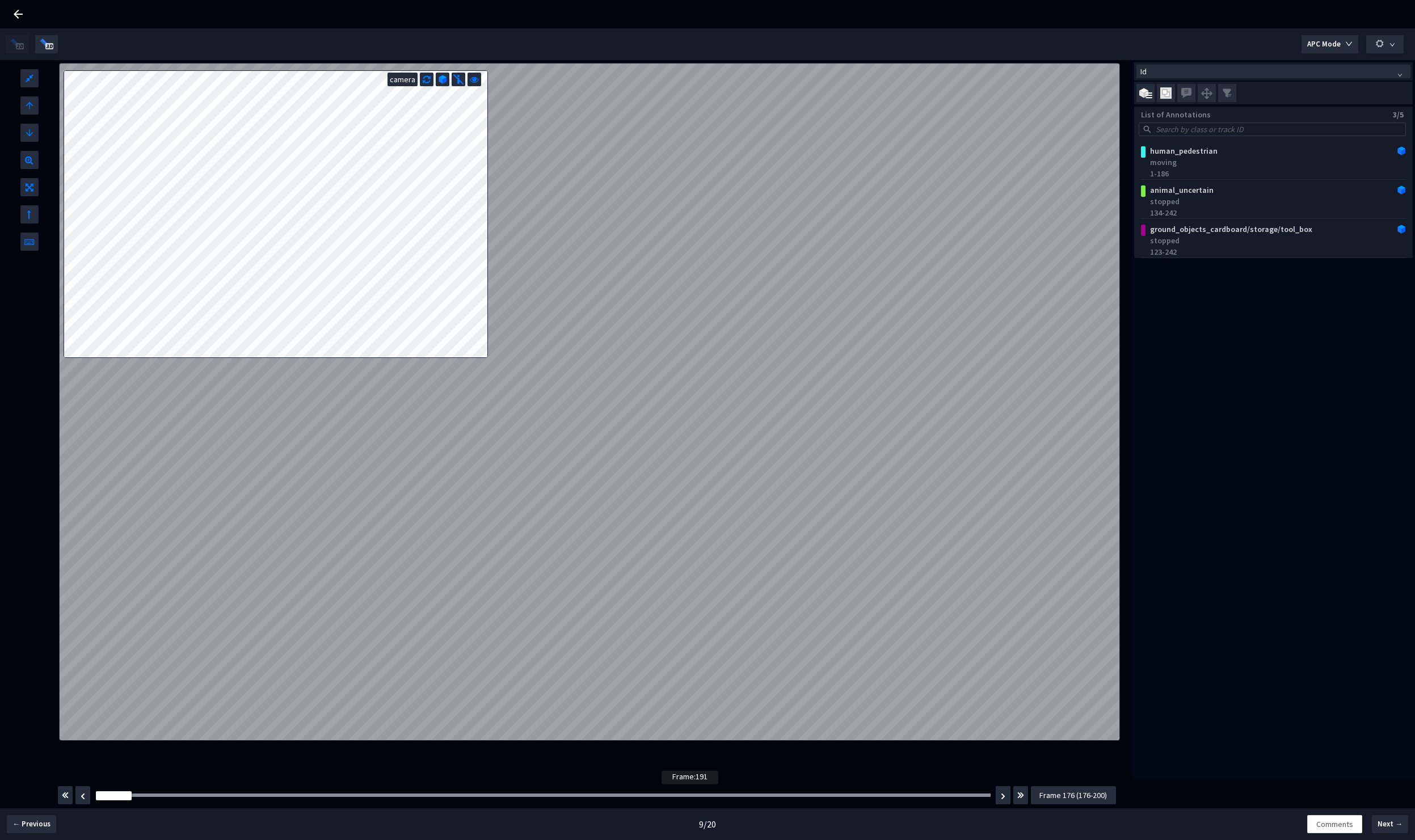
click at [665, 794] on div at bounding box center [543, 795] width 895 height 4
drag, startPoint x: 654, startPoint y: 797, endPoint x: 218, endPoint y: 800, distance: 436.0
click at [218, 800] on div at bounding box center [221, 796] width 35 height 9
click at [1082, 794] on span "Frame 179 (176-200)" at bounding box center [1073, 795] width 68 height 13
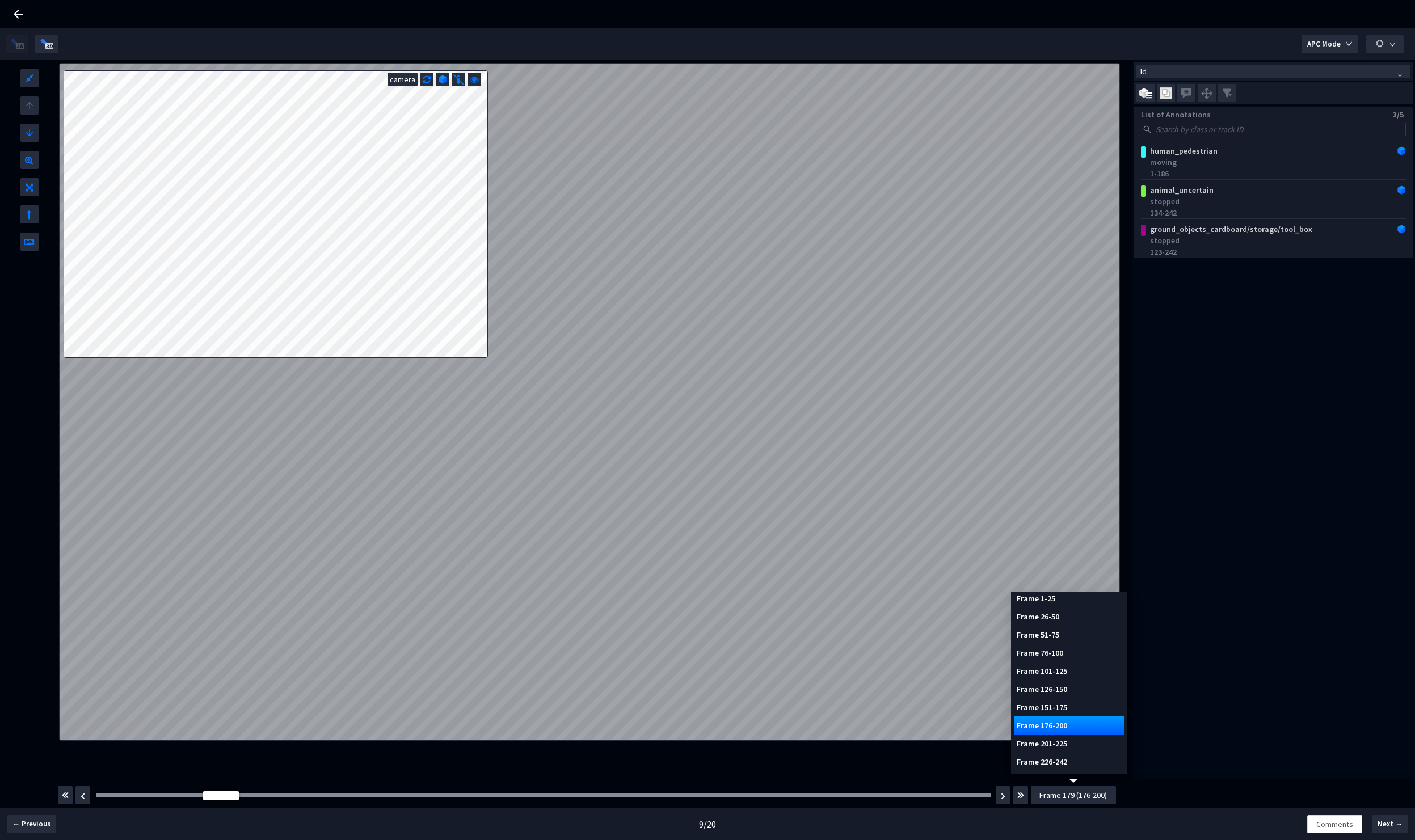
click at [1061, 654] on div "Frame 76-100" at bounding box center [1068, 653] width 110 height 18
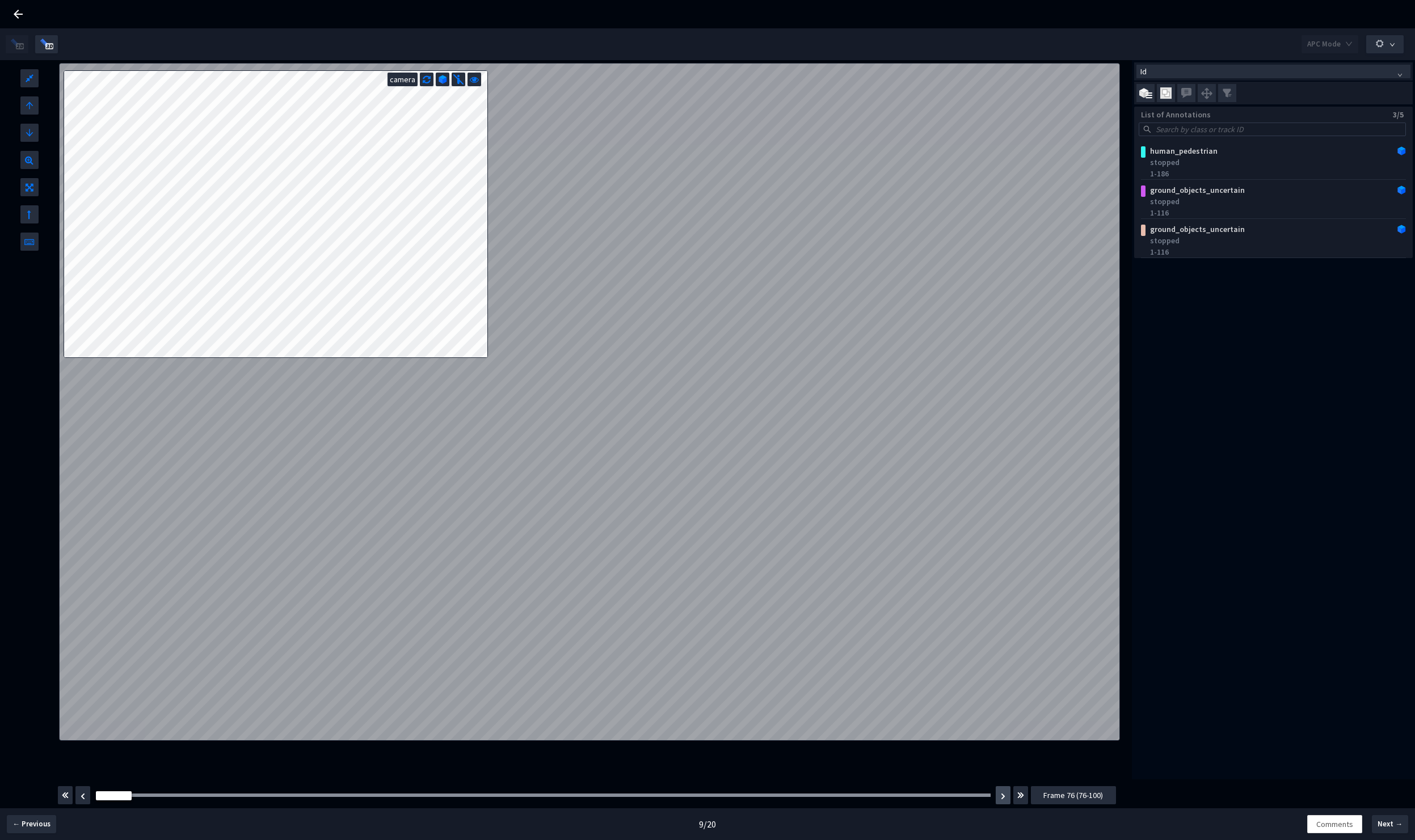
click at [1000, 797] on button "button" at bounding box center [1003, 795] width 15 height 18
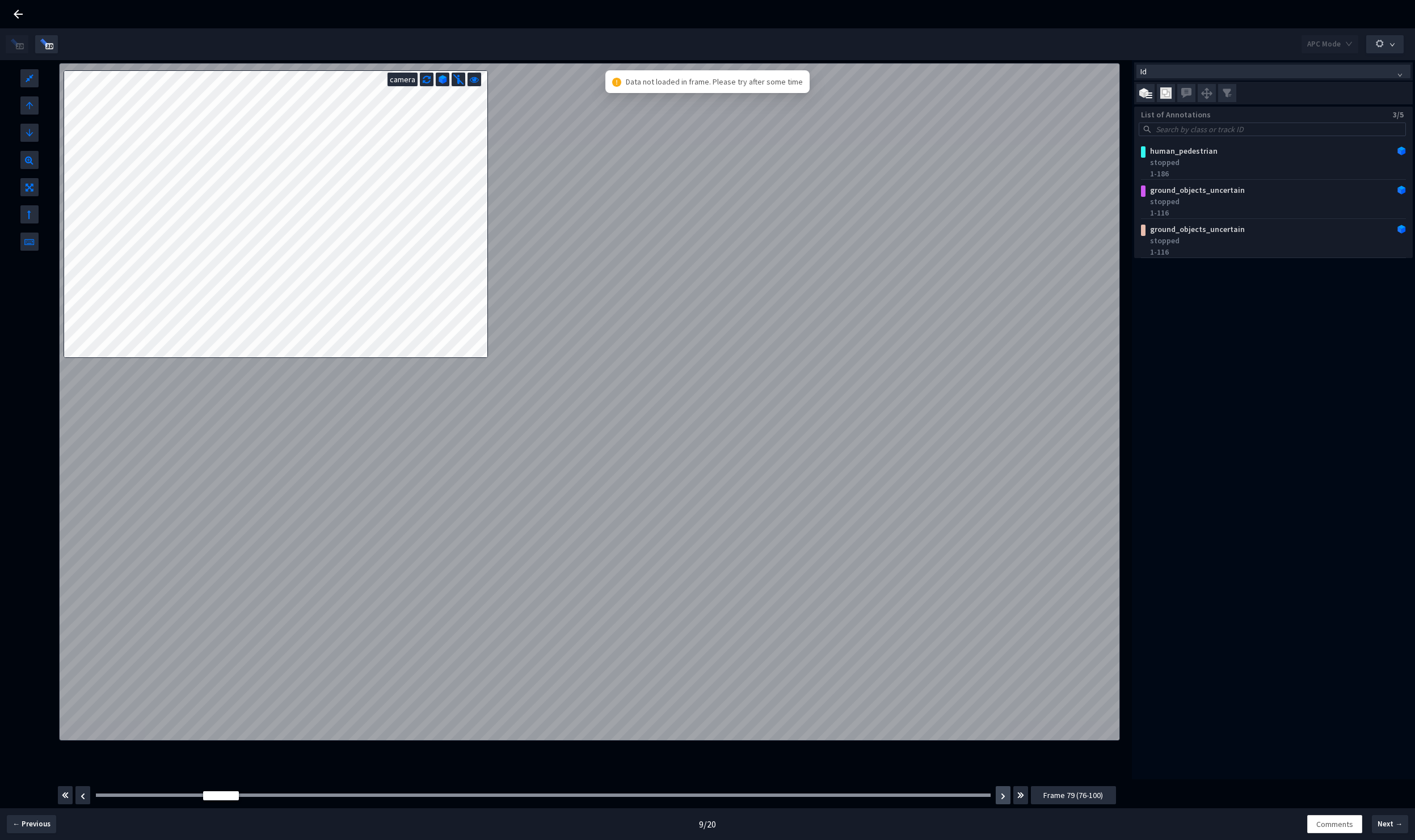
click at [1000, 797] on button "button" at bounding box center [1003, 795] width 15 height 18
click at [590, 796] on div at bounding box center [543, 795] width 895 height 4
click at [20, 20] on icon at bounding box center [18, 14] width 13 height 13
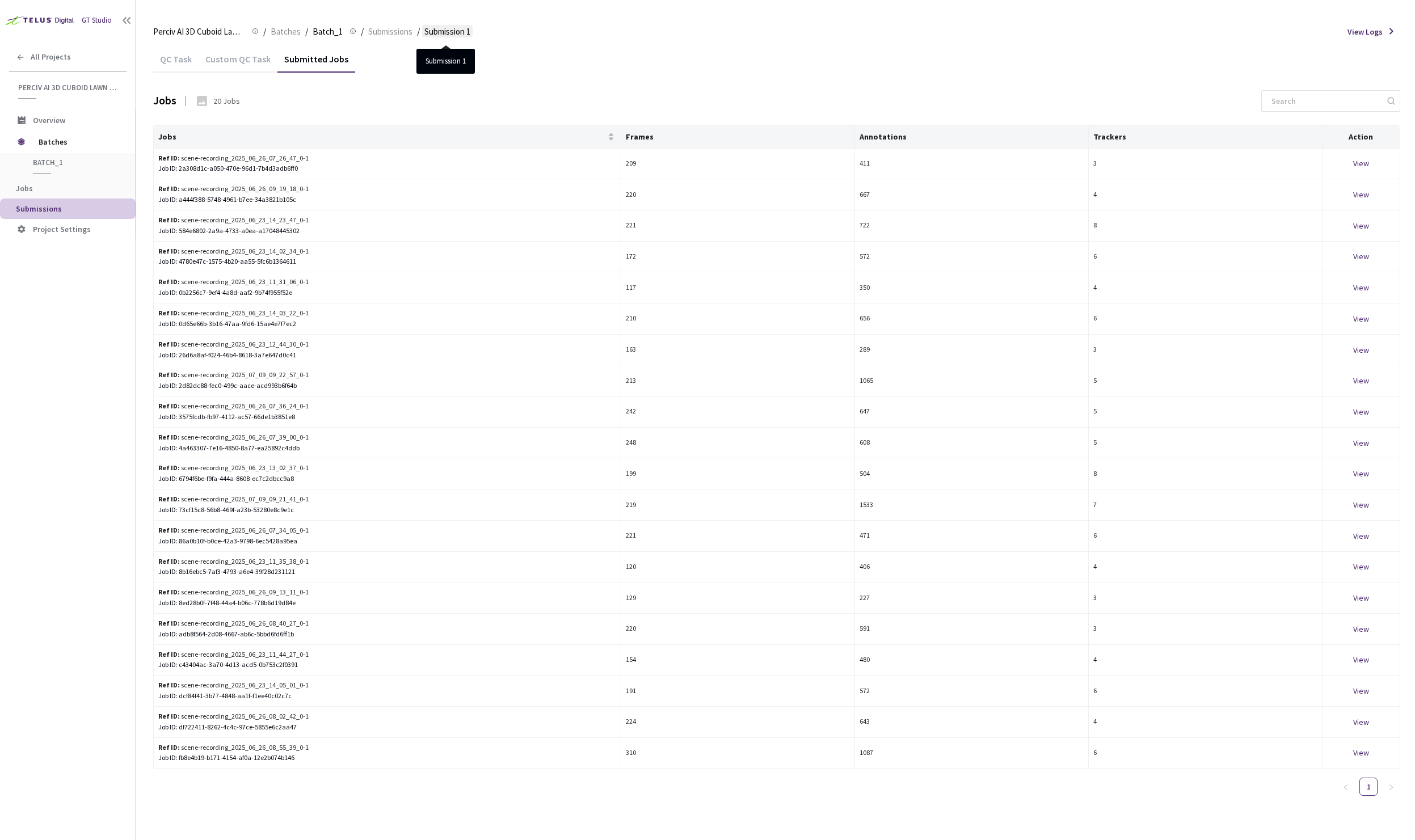
click at [437, 32] on span "Submission 1" at bounding box center [447, 32] width 46 height 13
click at [274, 377] on div "Ref ID: scene-recording_2025_07_09_09_22_57_0-1" at bounding box center [257, 375] width 196 height 11
click at [1364, 502] on div "View" at bounding box center [1361, 504] width 68 height 13
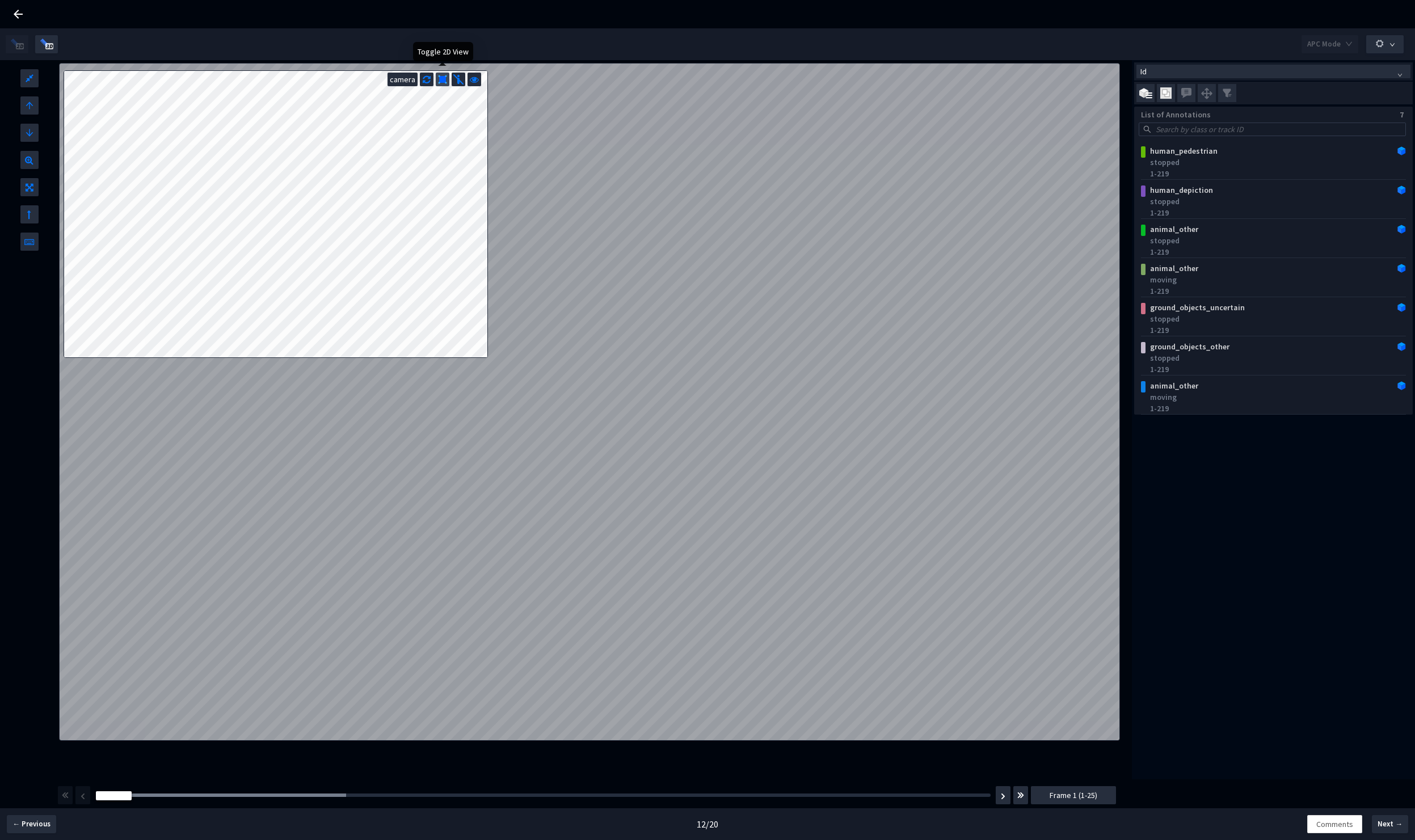
click at [440, 77] on img at bounding box center [443, 80] width 9 height 9
click at [1094, 801] on span "Frame 26 (26-50)" at bounding box center [1073, 795] width 55 height 13
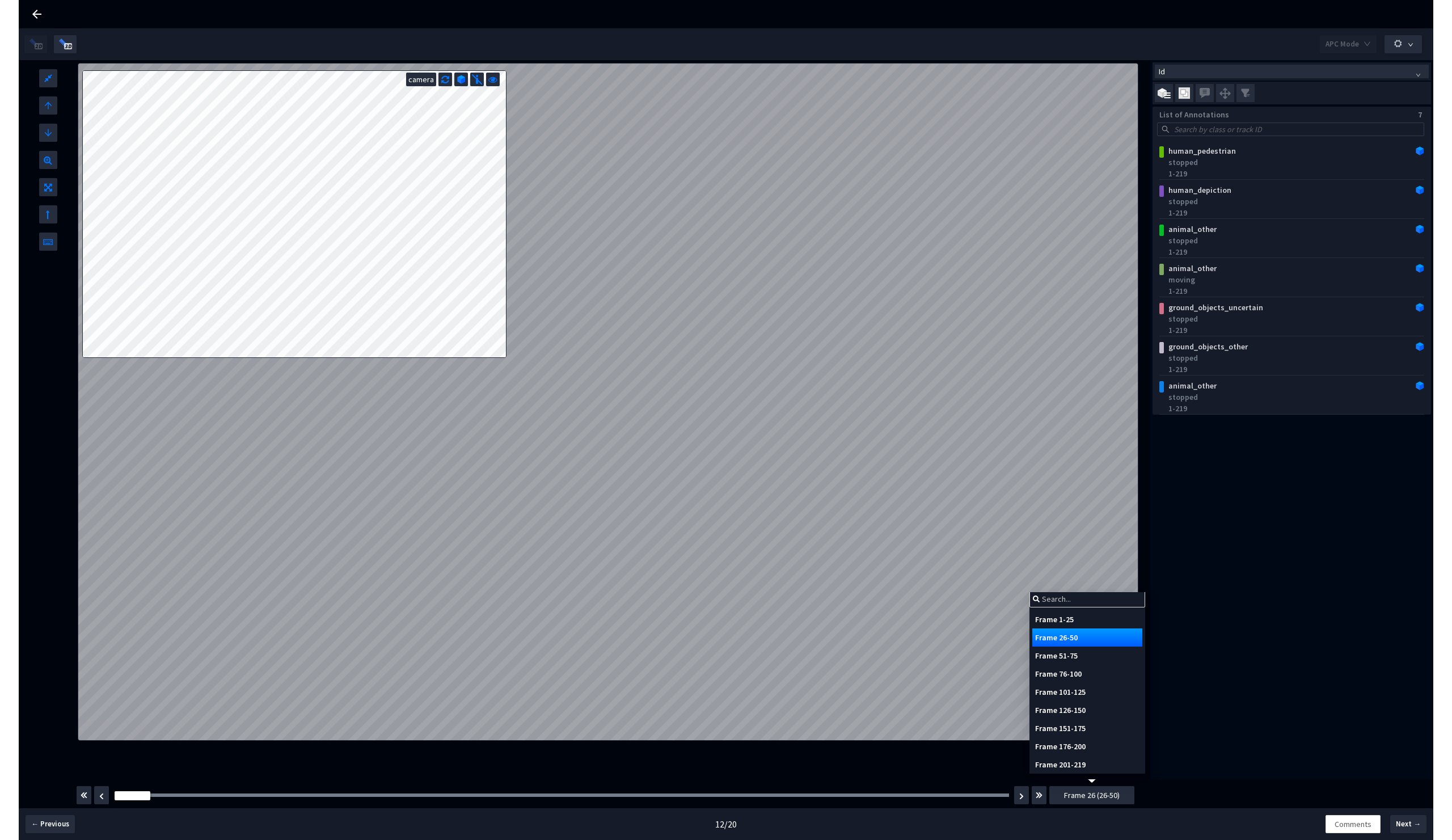
scroll to position [6, 0]
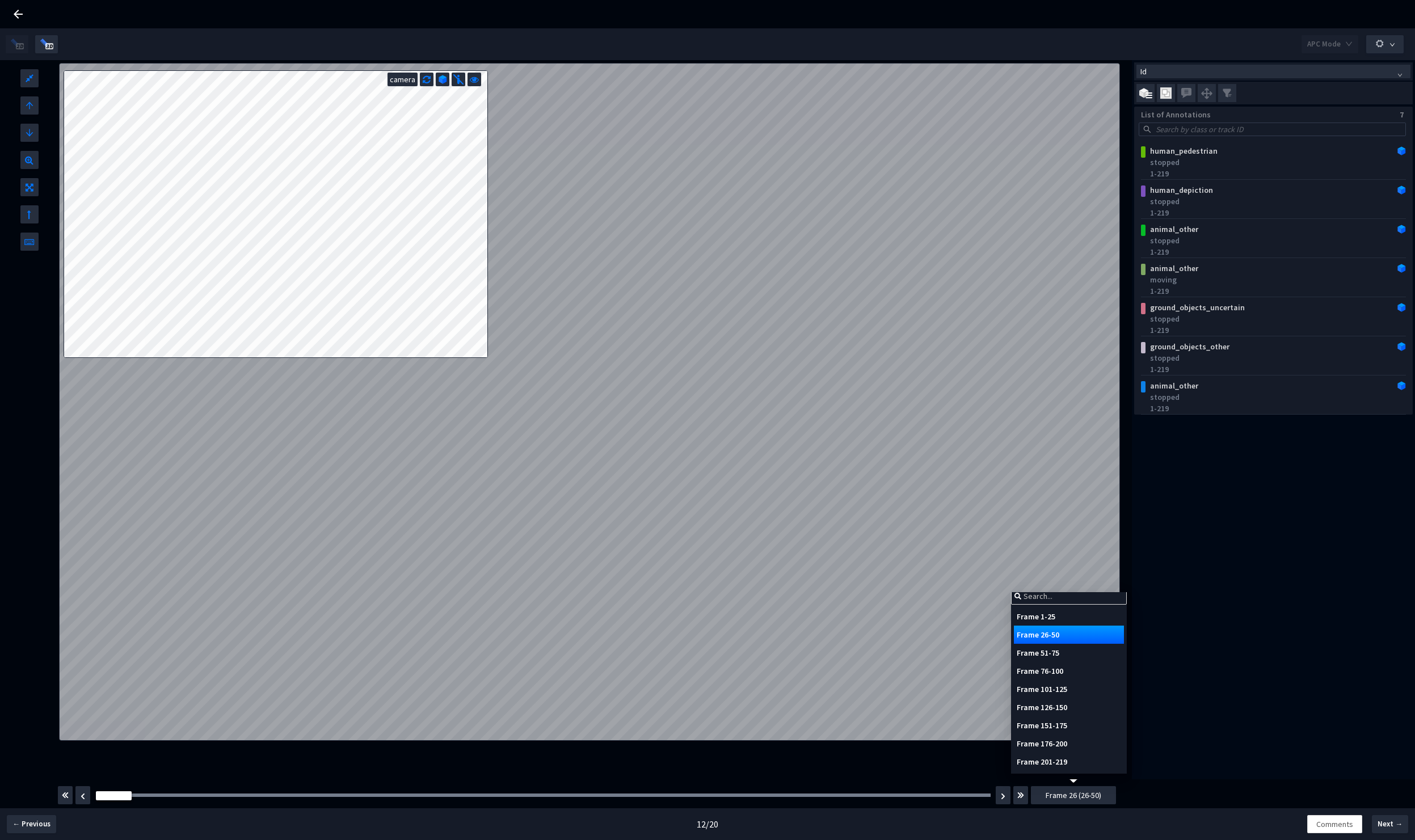
click at [1065, 716] on div "Frame 151-175" at bounding box center [1068, 725] width 110 height 18
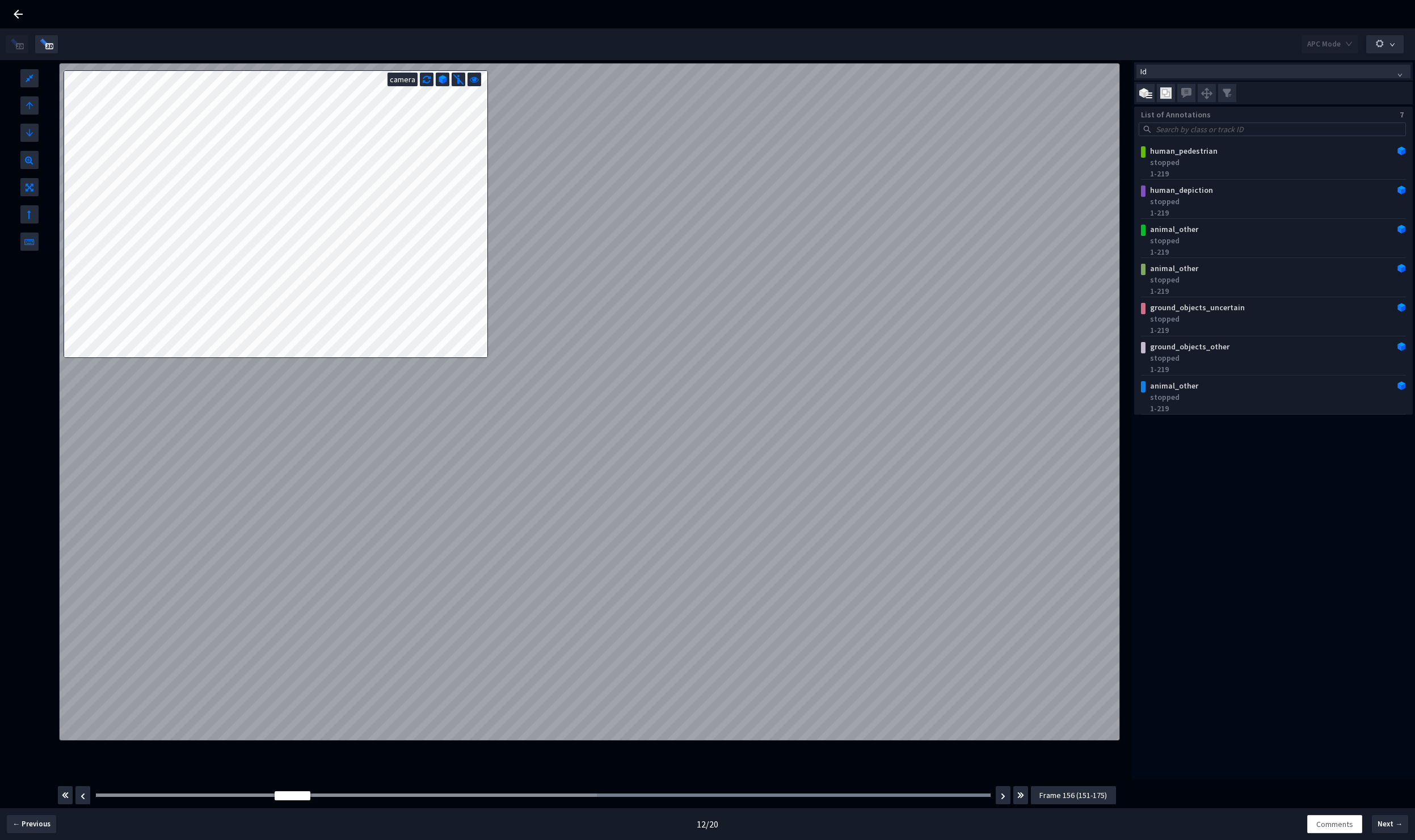
click at [1107, 802] on button "Frame 156 (151-175)" at bounding box center [1073, 795] width 85 height 18
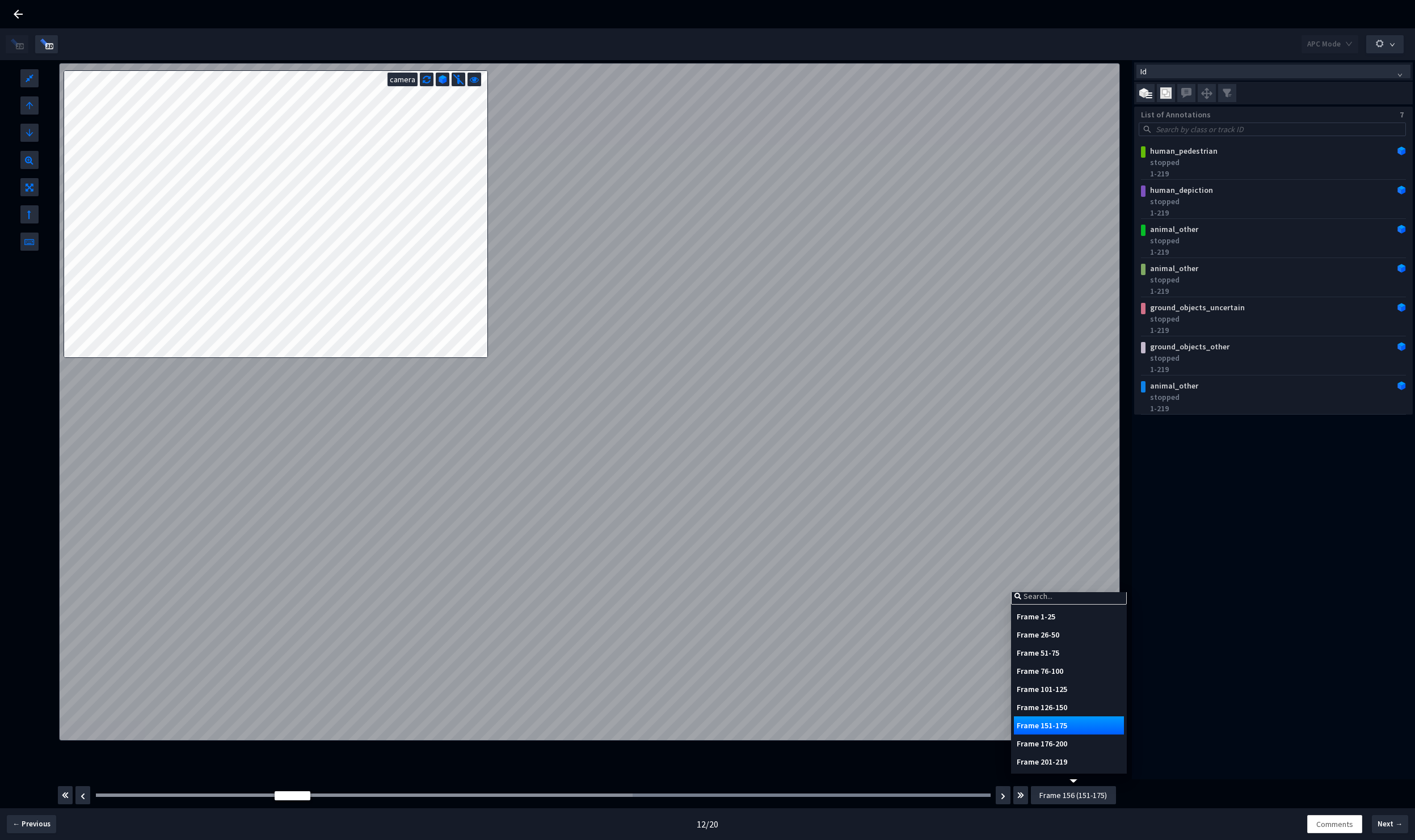
click at [1081, 762] on div "Frame 201-219" at bounding box center [1068, 762] width 110 height 18
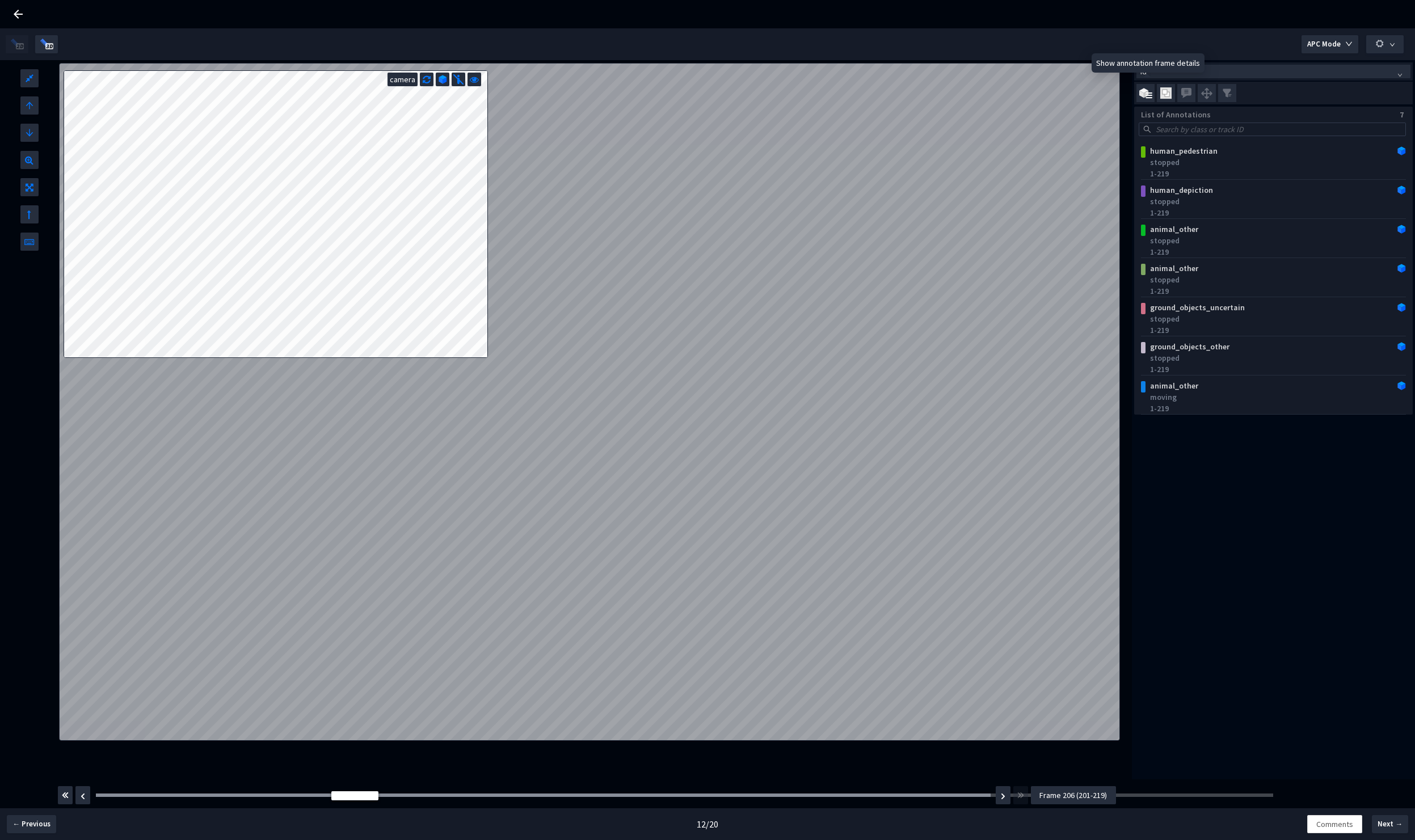
click at [1142, 94] on img at bounding box center [1146, 93] width 13 height 11
click at [0, 0] on input "checkbox" at bounding box center [0, 0] width 0 height 0
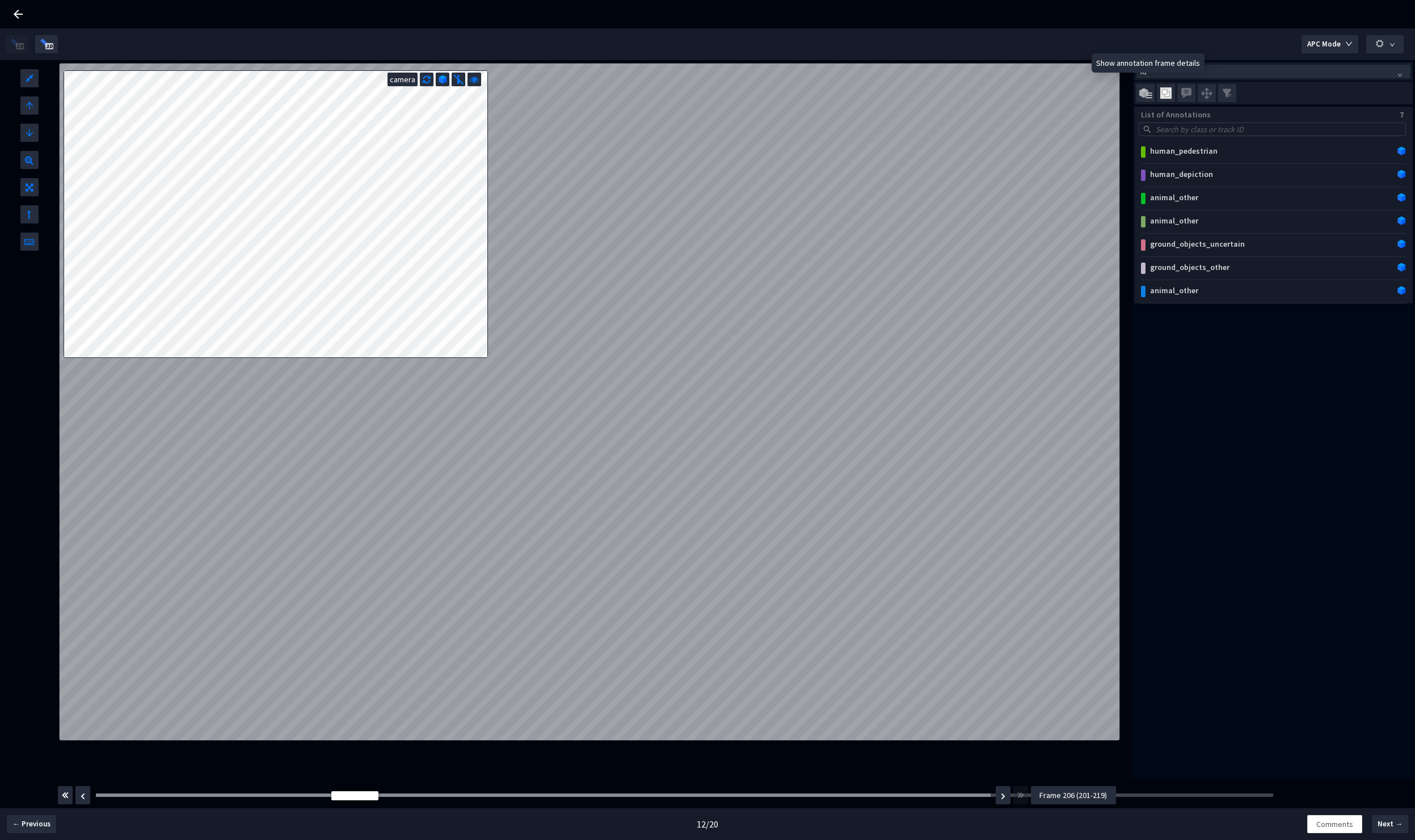
click at [1142, 94] on img at bounding box center [1146, 93] width 13 height 11
click at [0, 0] on input "checkbox" at bounding box center [0, 0] width 0 height 0
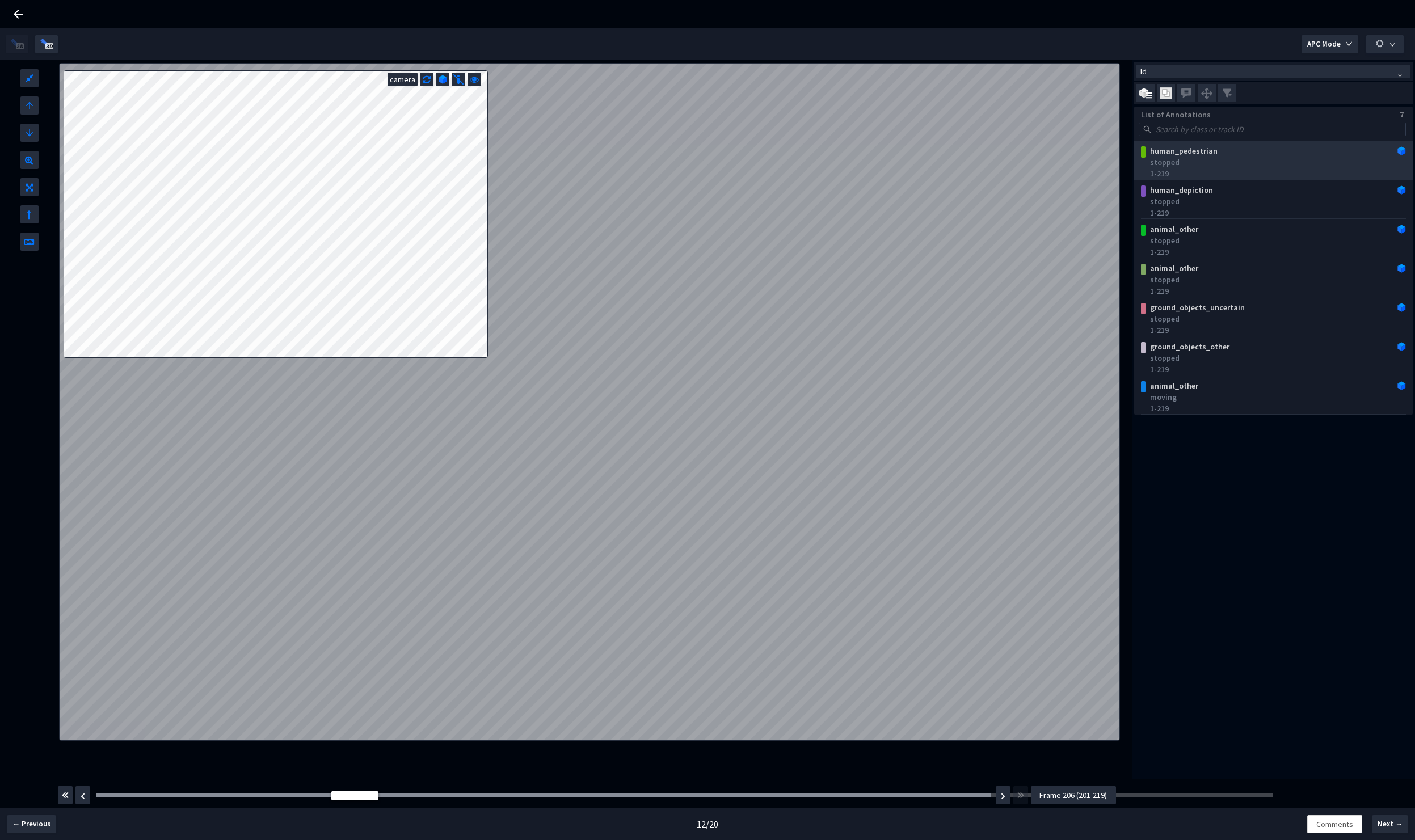
click at [1195, 154] on div "human_pedestrian" at bounding box center [1250, 150] width 208 height 11
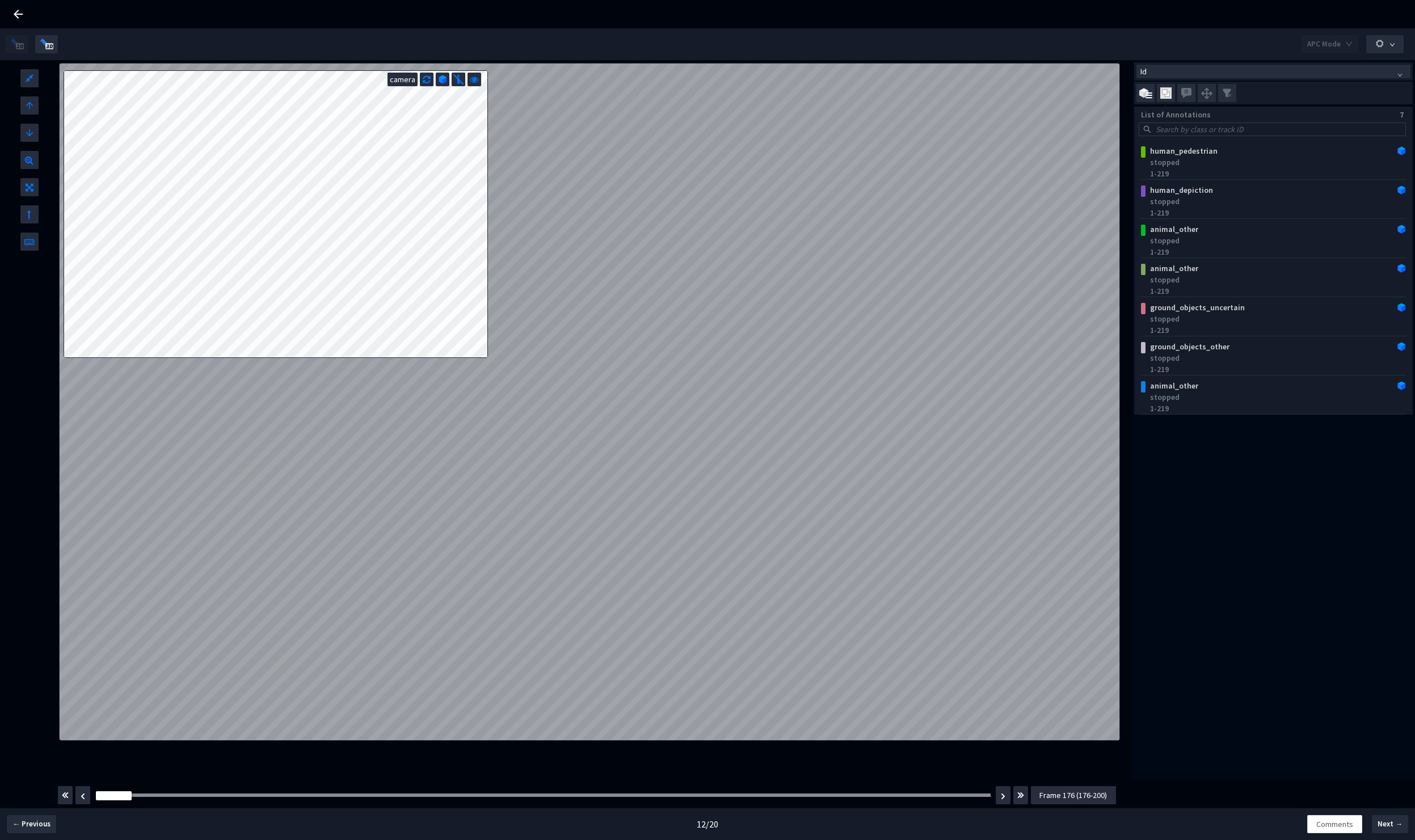
click at [1090, 794] on span "Frame 176 (176-200)" at bounding box center [1073, 795] width 68 height 13
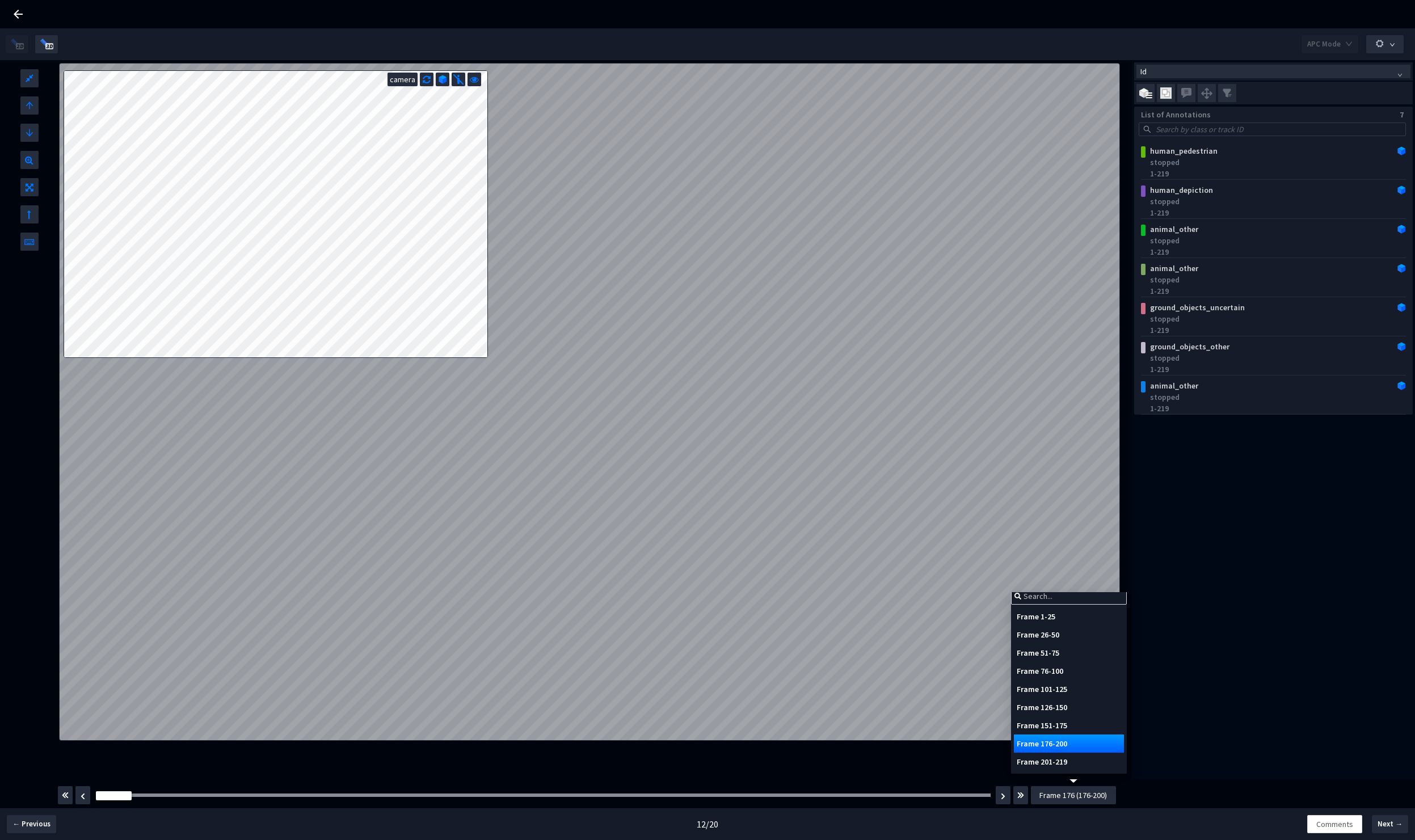
click at [1062, 622] on div "Frame 1-25" at bounding box center [1068, 617] width 110 height 18
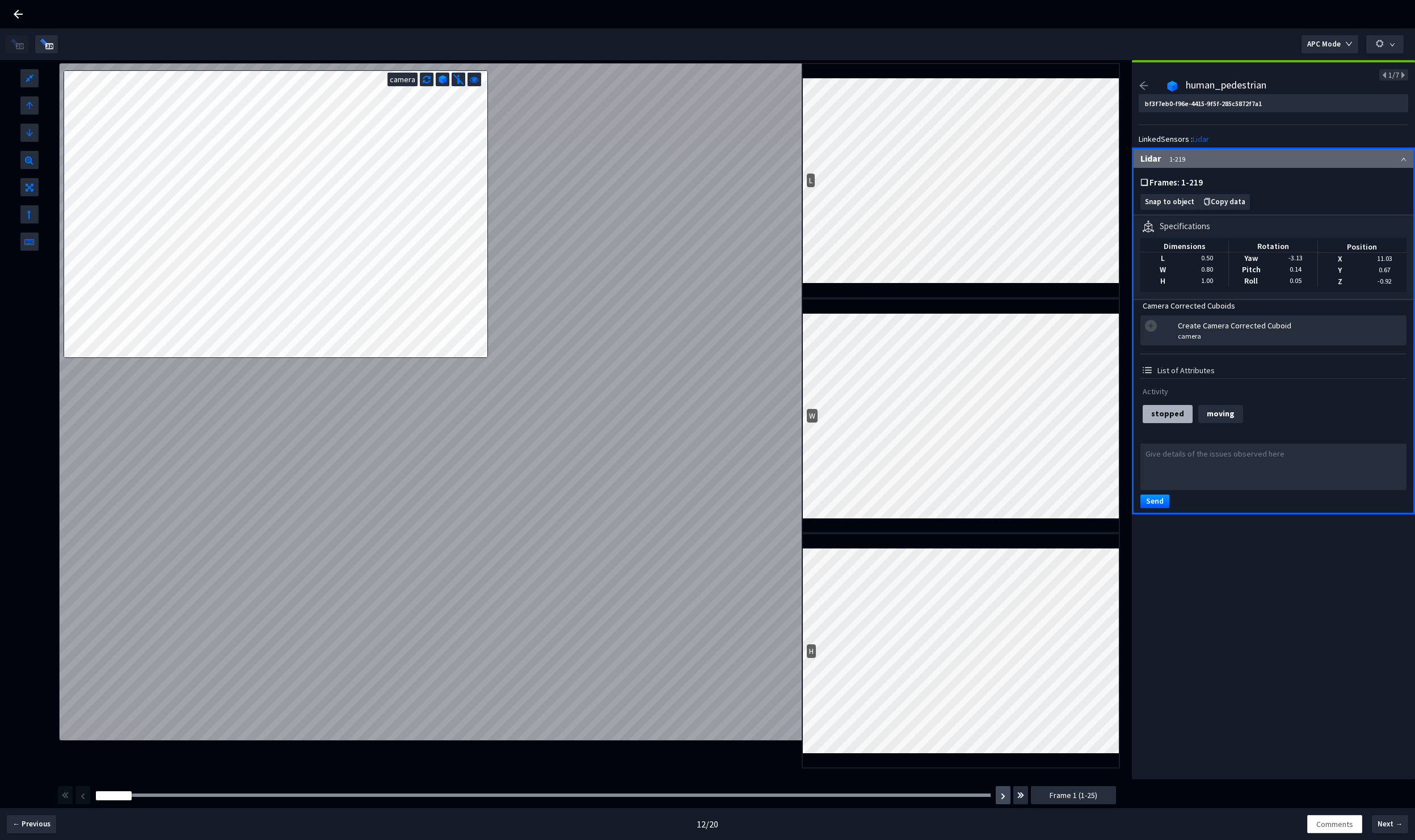
click at [1003, 797] on img "button" at bounding box center [1003, 796] width 4 height 7
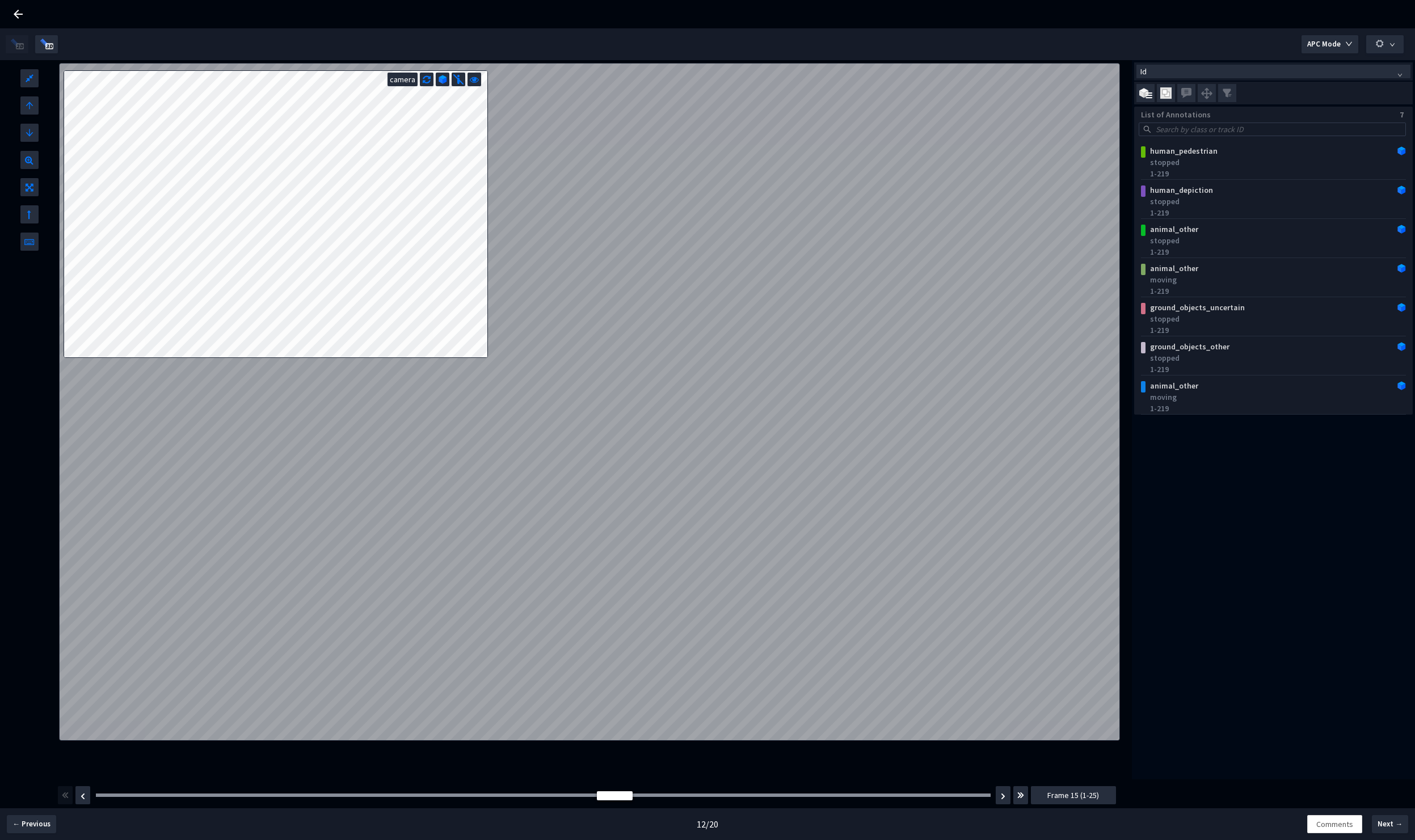
click at [21, 15] on icon at bounding box center [18, 14] width 9 height 9
